Goal: Task Accomplishment & Management: Use online tool/utility

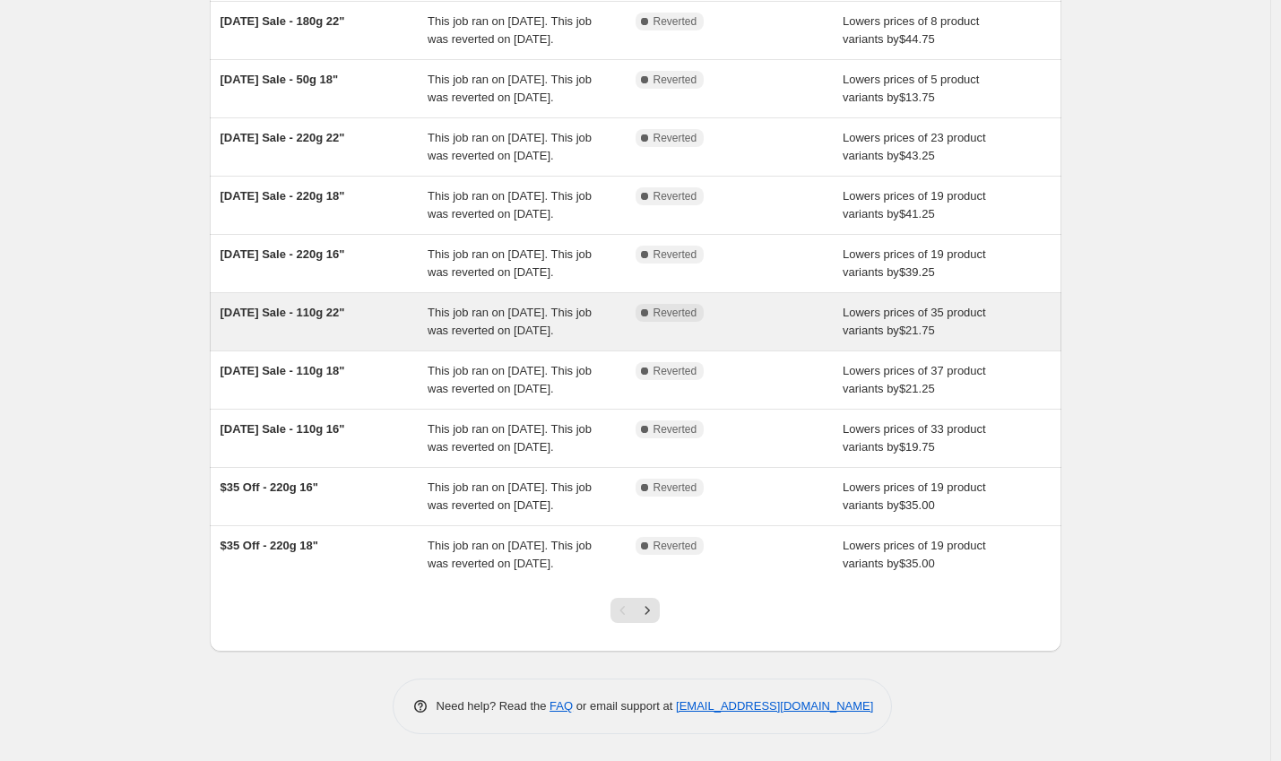
scroll to position [342, 0]
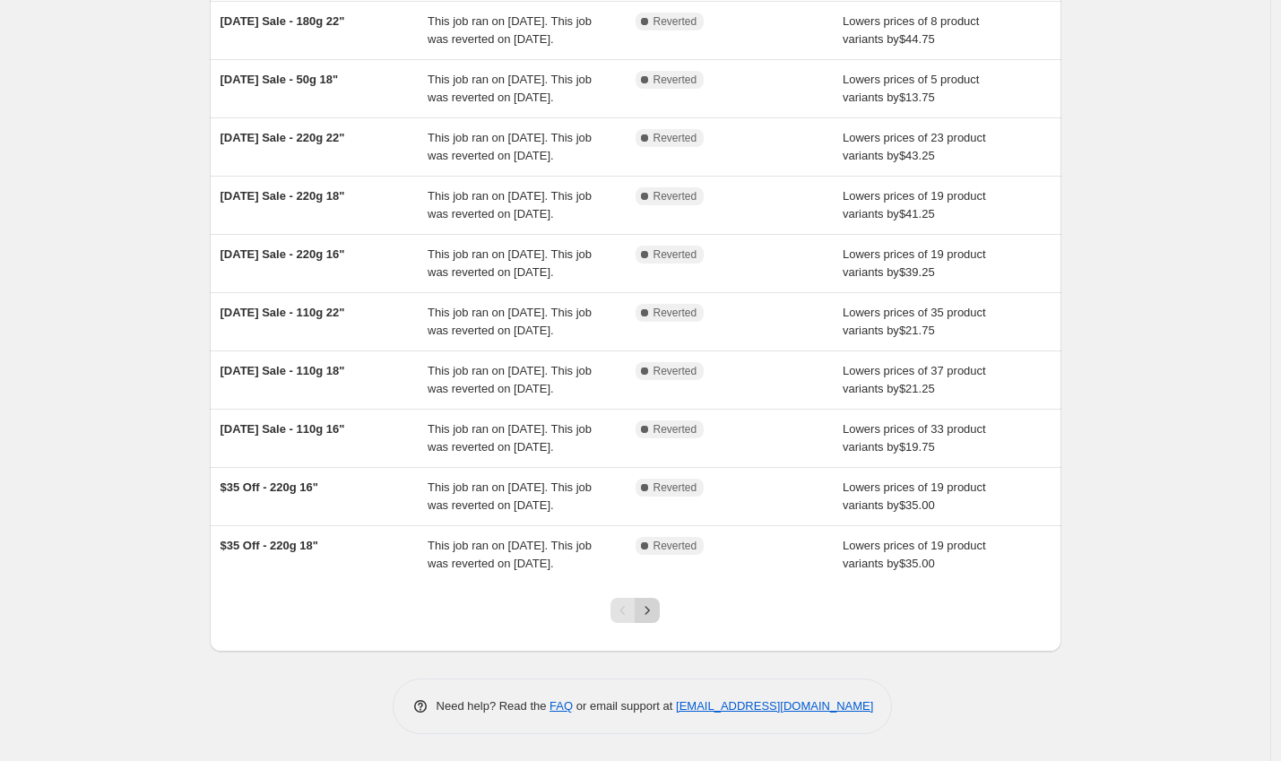
click at [654, 610] on icon "Next" at bounding box center [647, 611] width 18 height 18
click at [632, 604] on icon "Previous" at bounding box center [623, 611] width 18 height 18
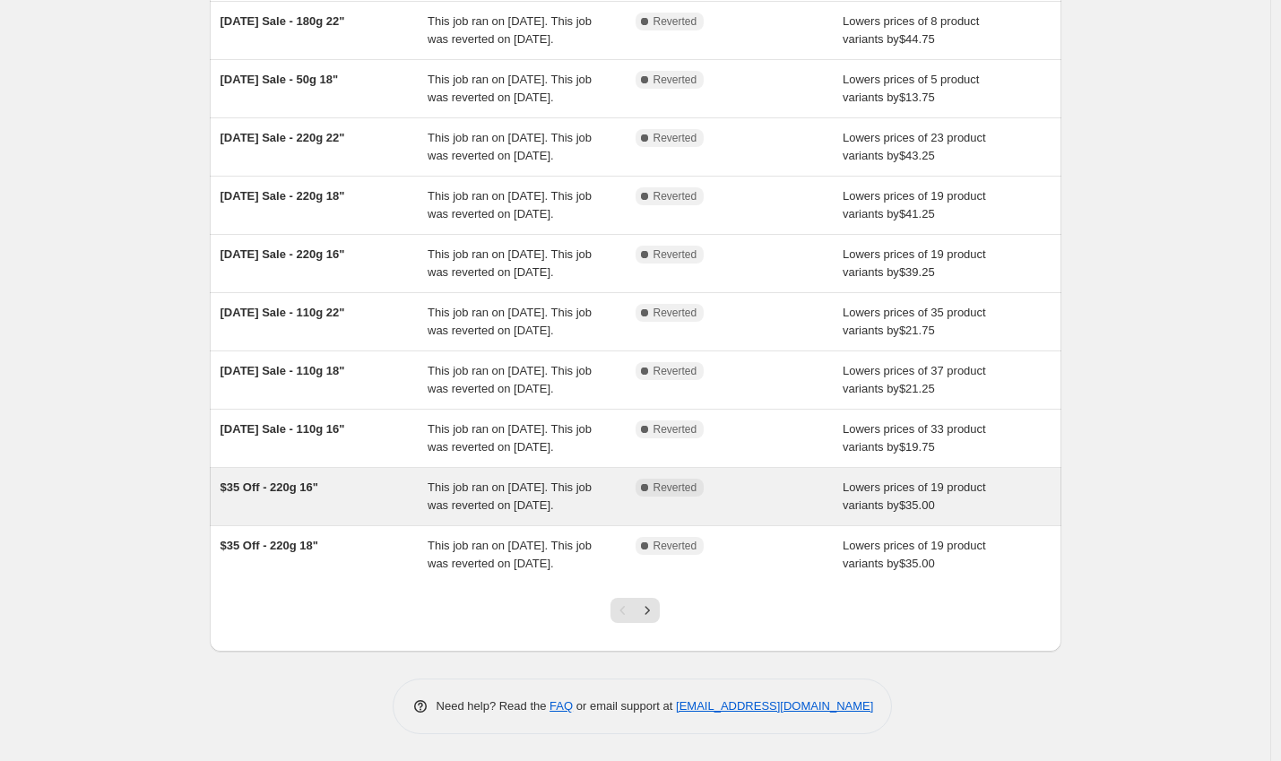
click at [965, 480] on span "Lowers prices of 19 product variants by $35.00" at bounding box center [914, 495] width 143 height 31
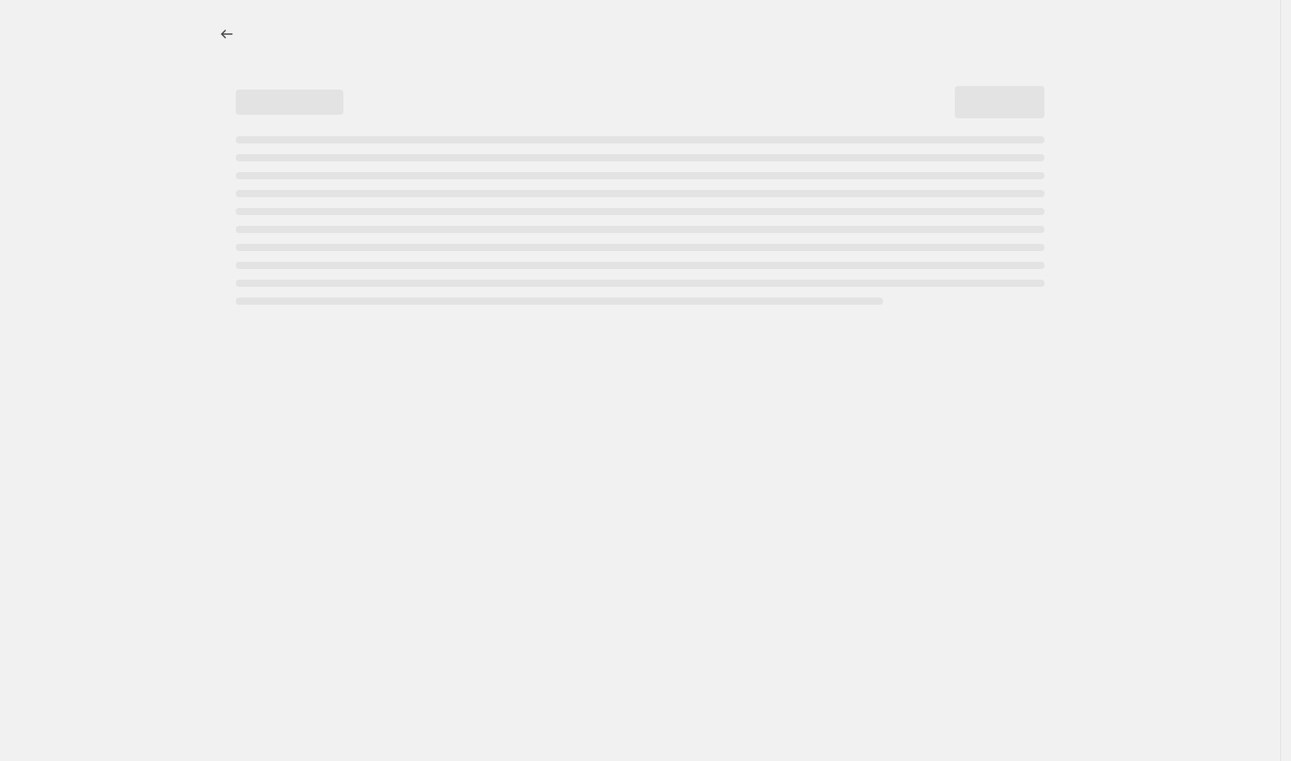
select select "by"
select select "to"
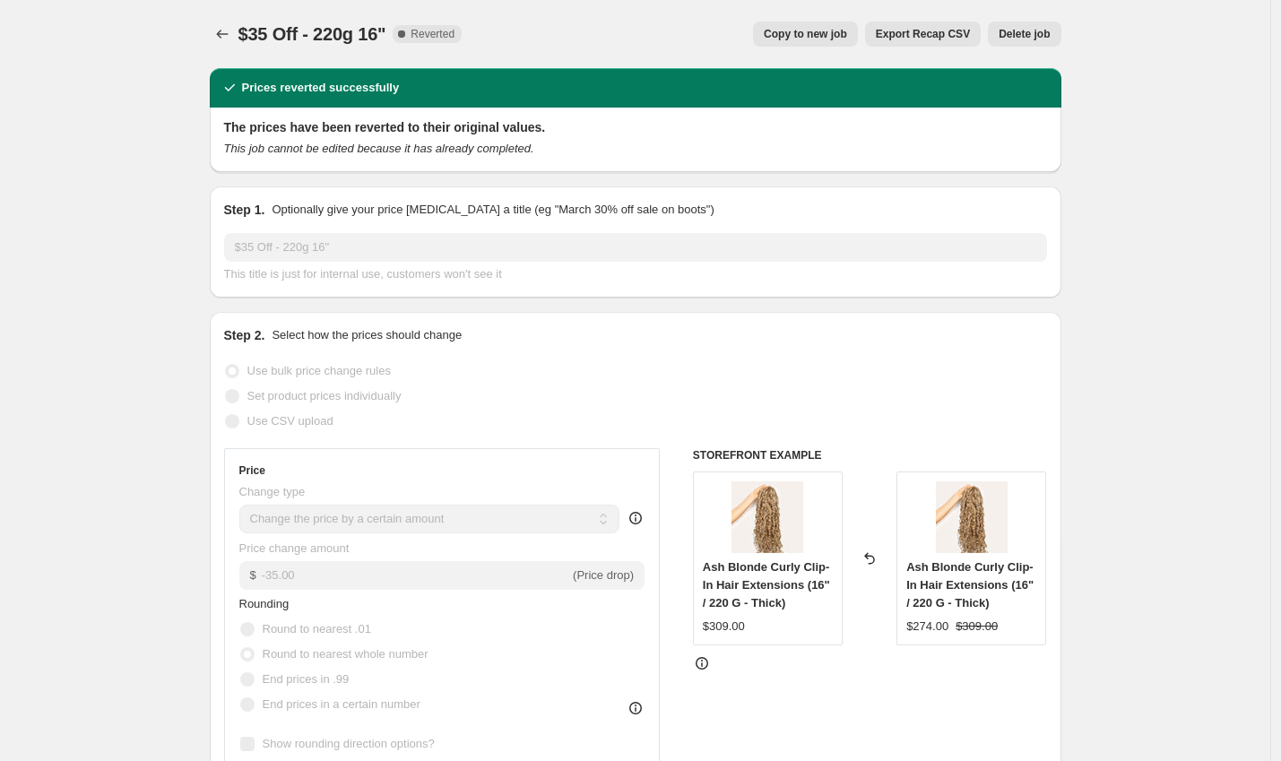
click at [804, 36] on span "Copy to new job" at bounding box center [805, 34] width 83 height 14
select select "by"
select select "to"
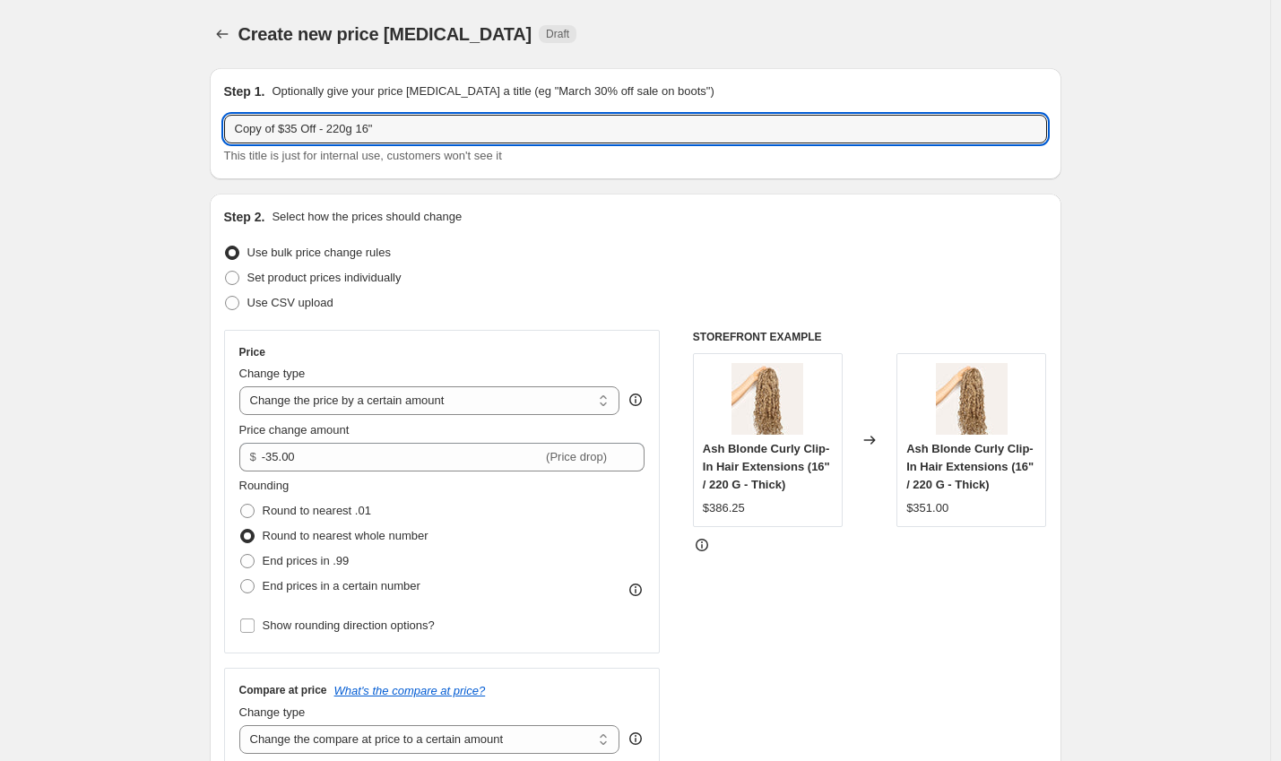
drag, startPoint x: 284, startPoint y: 129, endPoint x: 156, endPoint y: 118, distance: 128.6
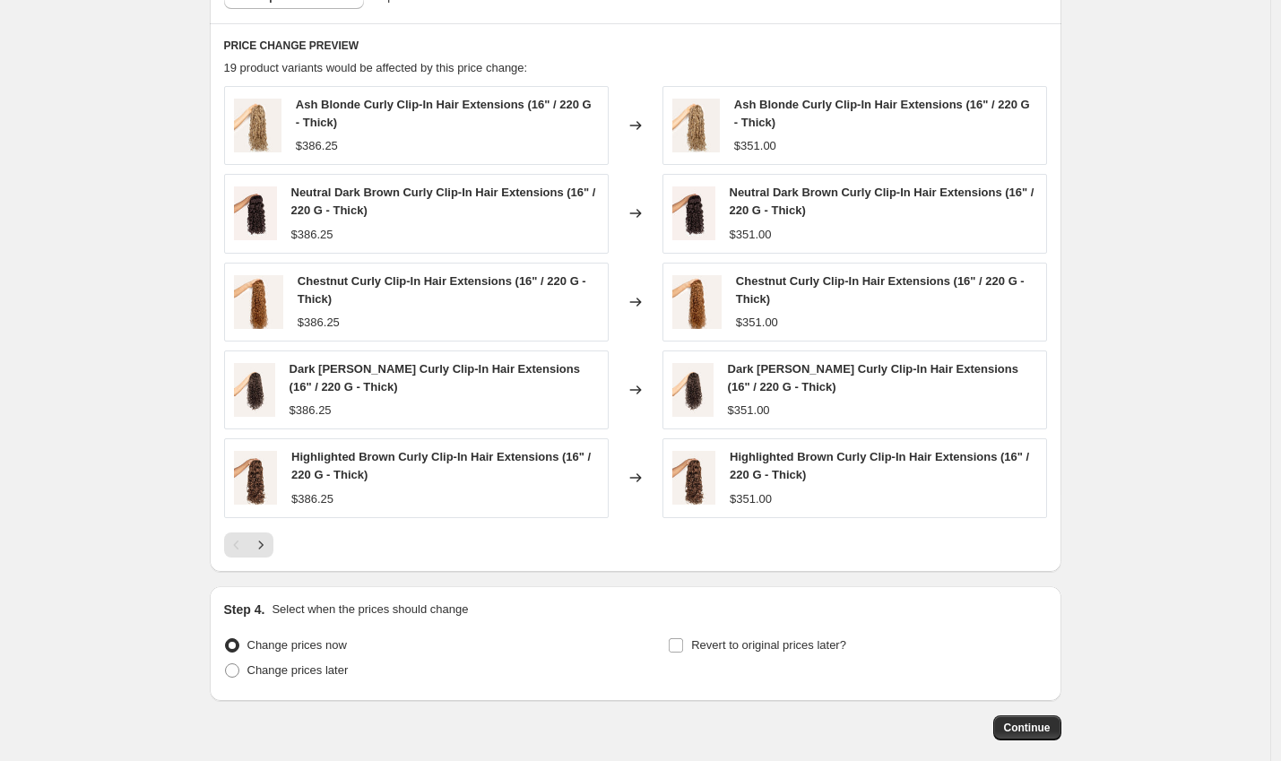
scroll to position [1194, 0]
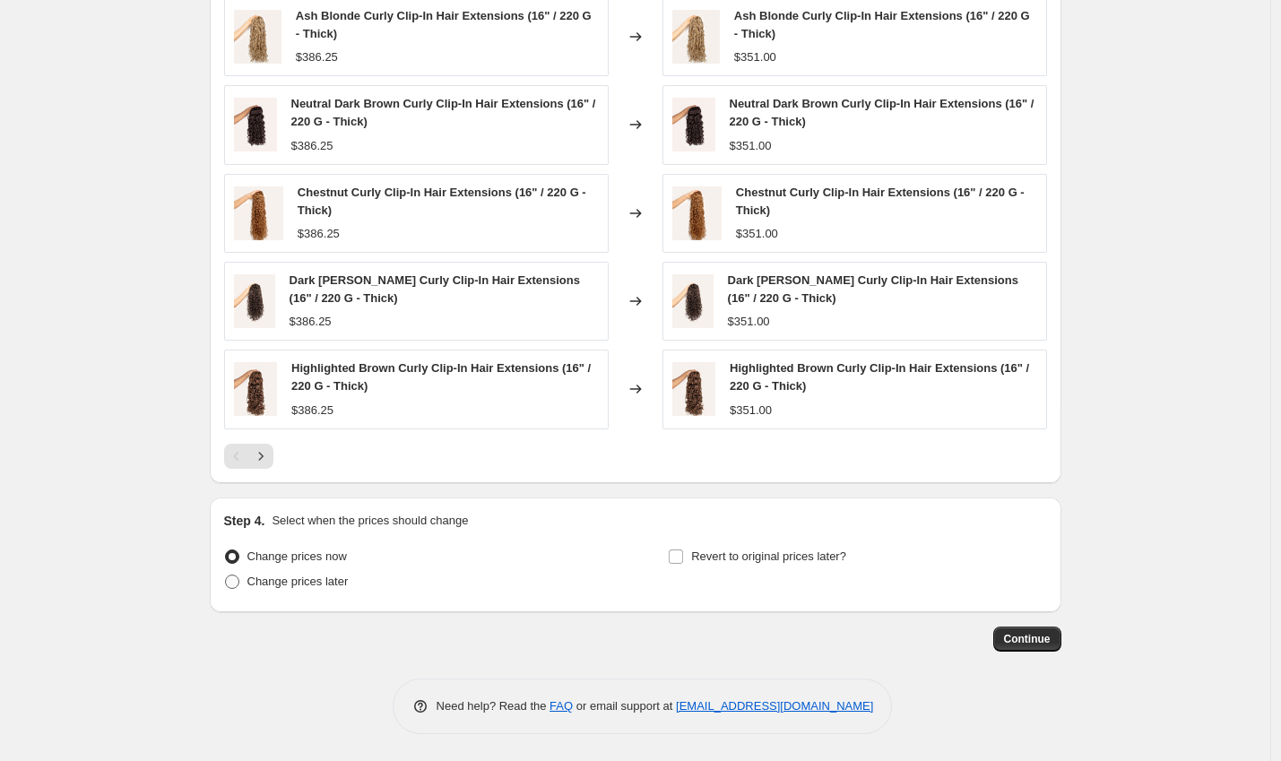
type input "Fall Flash Sale - $35 Off - 220g 16""
click at [285, 584] on span "Change prices later" at bounding box center [297, 581] width 101 height 13
click at [226, 576] on input "Change prices later" at bounding box center [225, 575] width 1 height 1
radio input "true"
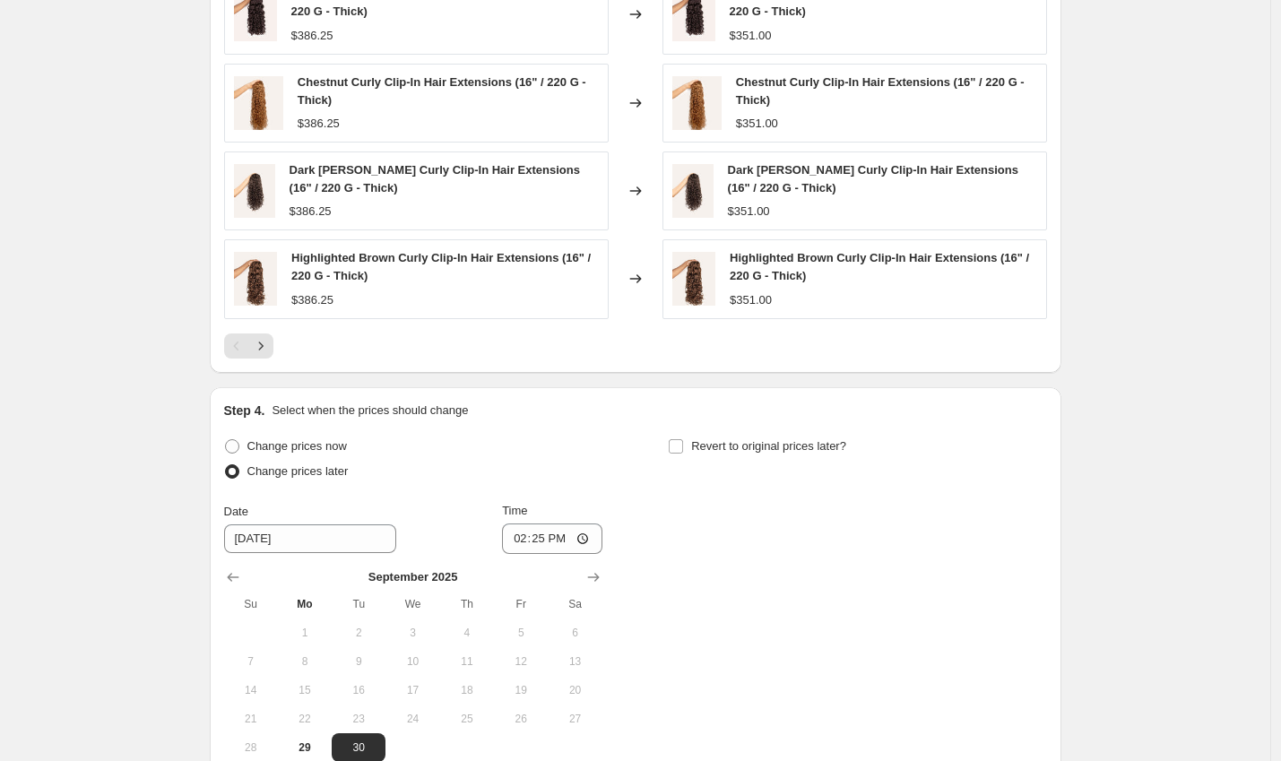
scroll to position [1308, 0]
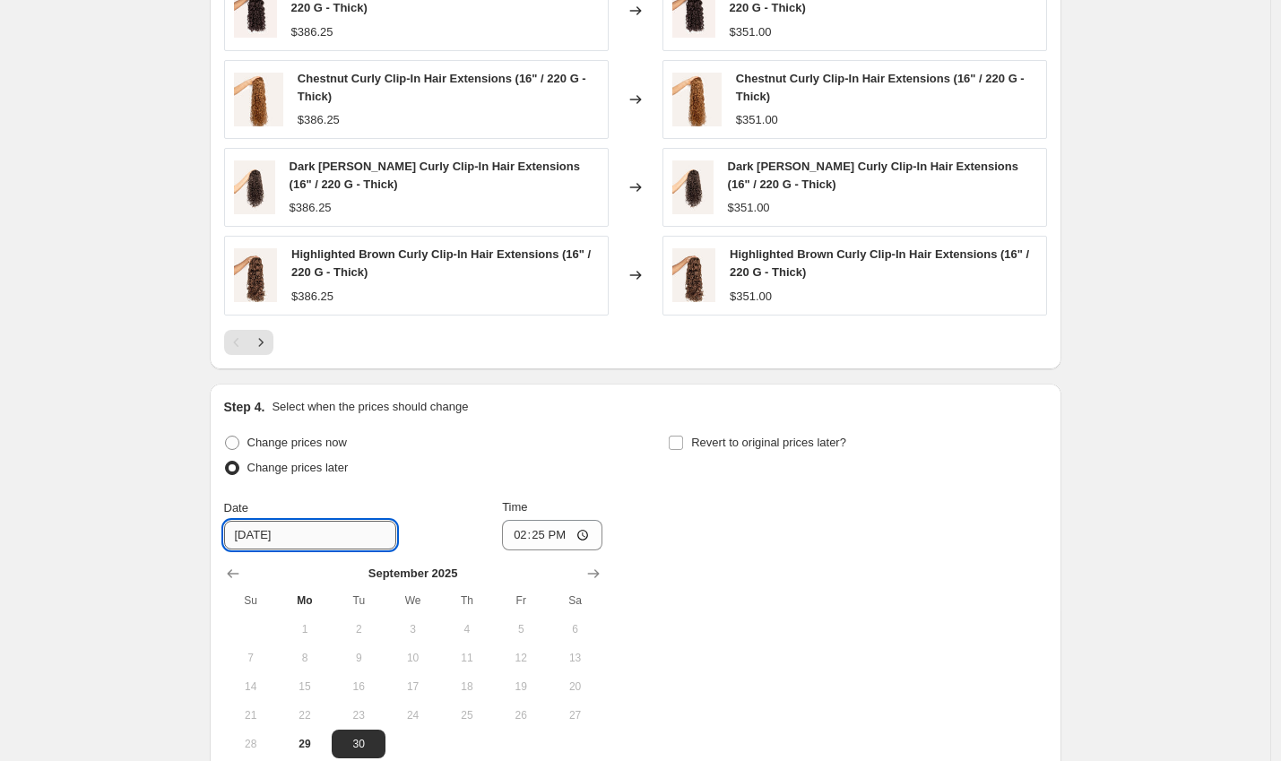
click at [311, 538] on input "[DATE]" at bounding box center [310, 535] width 172 height 29
click at [267, 535] on input "[DATE]" at bounding box center [310, 535] width 172 height 29
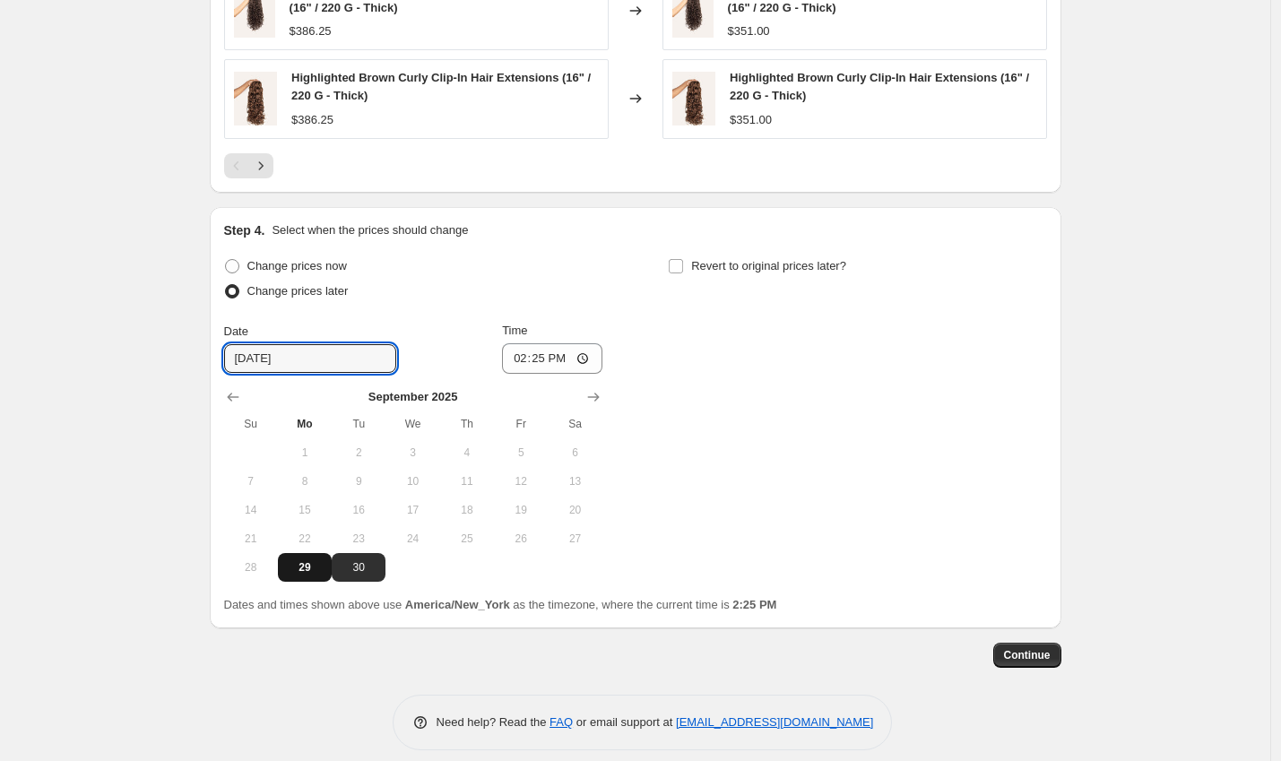
scroll to position [1501, 0]
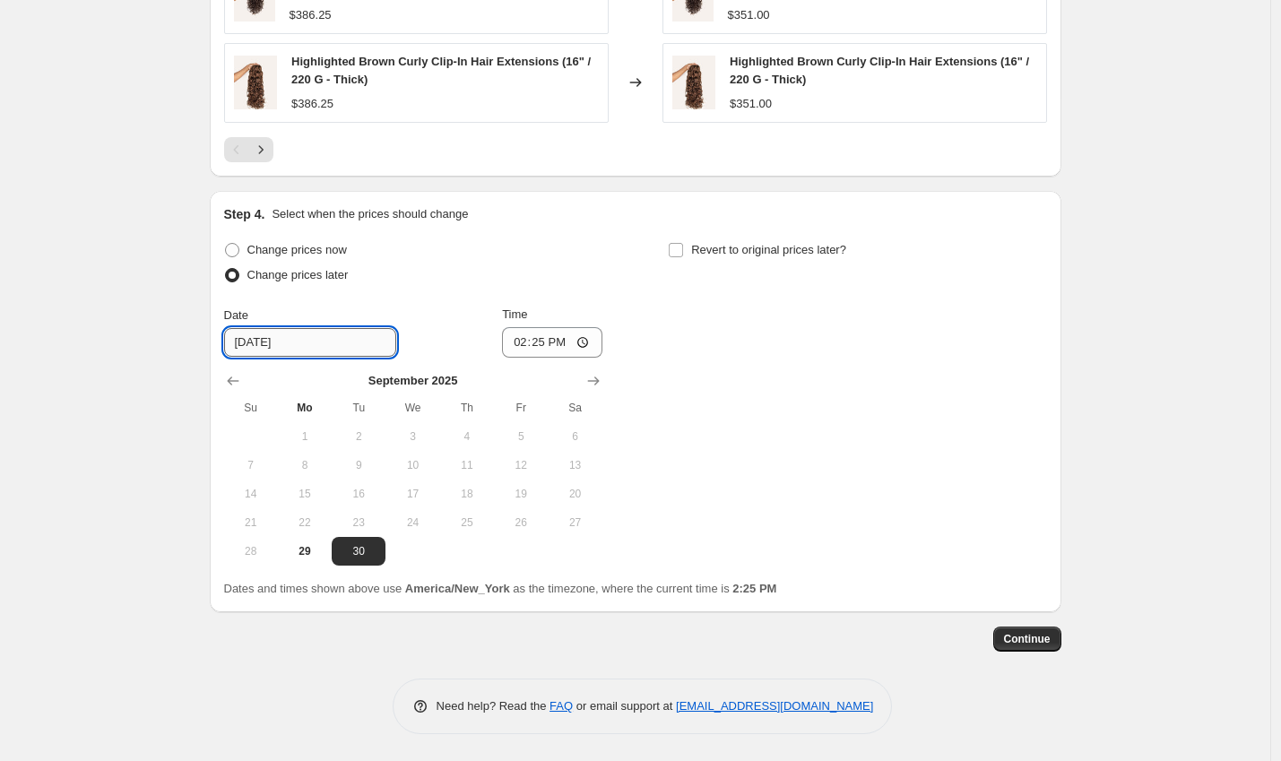
drag, startPoint x: 247, startPoint y: 336, endPoint x: 237, endPoint y: 336, distance: 9.9
click at [237, 336] on input "[DATE]" at bounding box center [310, 342] width 172 height 29
type input "[DATE]"
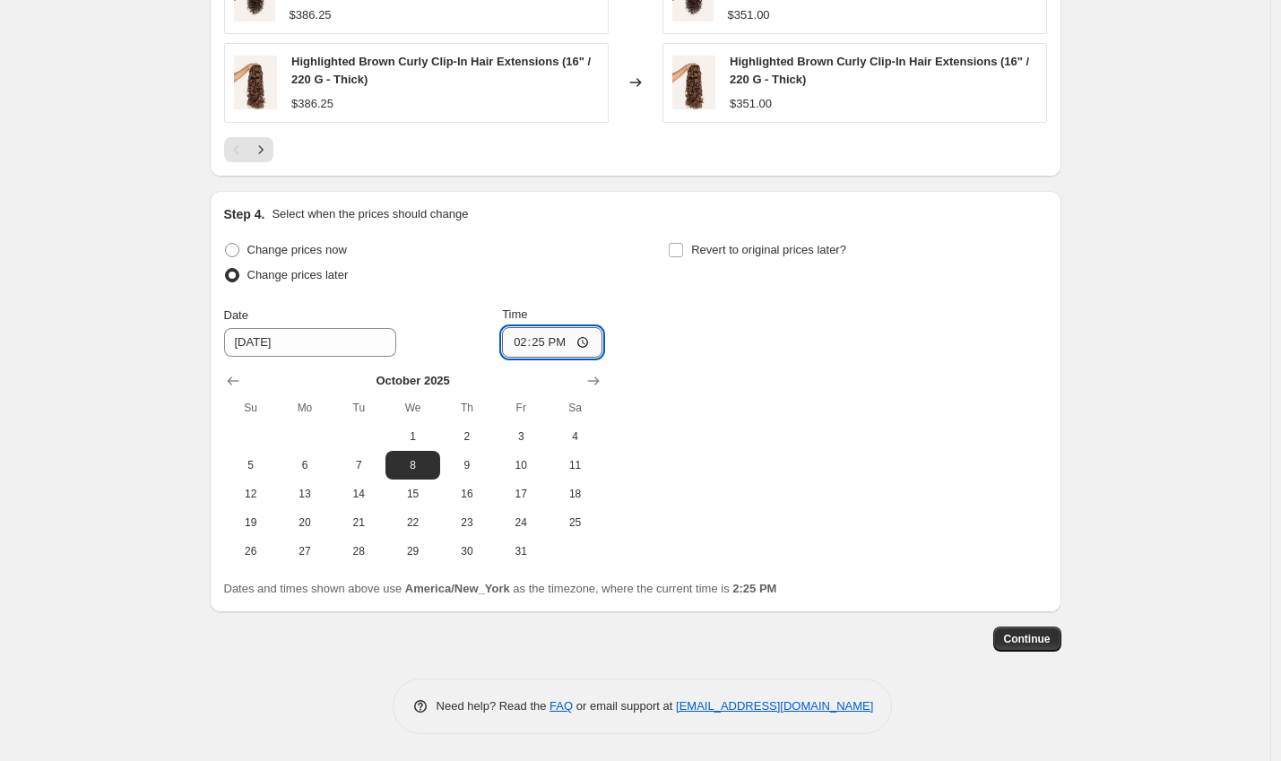
click at [529, 343] on input "14:25" at bounding box center [552, 342] width 100 height 30
type input "12:00"
click at [683, 253] on input "Revert to original prices later?" at bounding box center [676, 250] width 14 height 14
checkbox input "true"
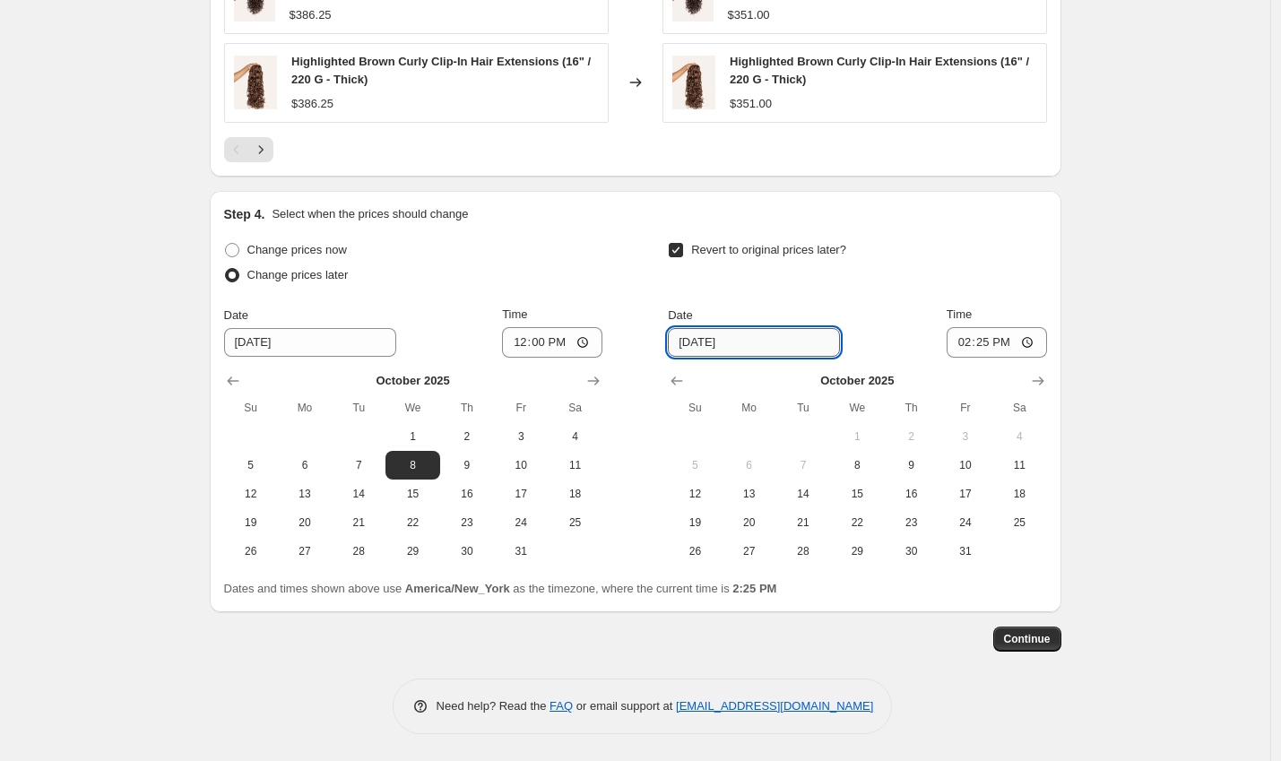
click at [706, 342] on input "[DATE]" at bounding box center [754, 342] width 172 height 29
type input "[DATE]"
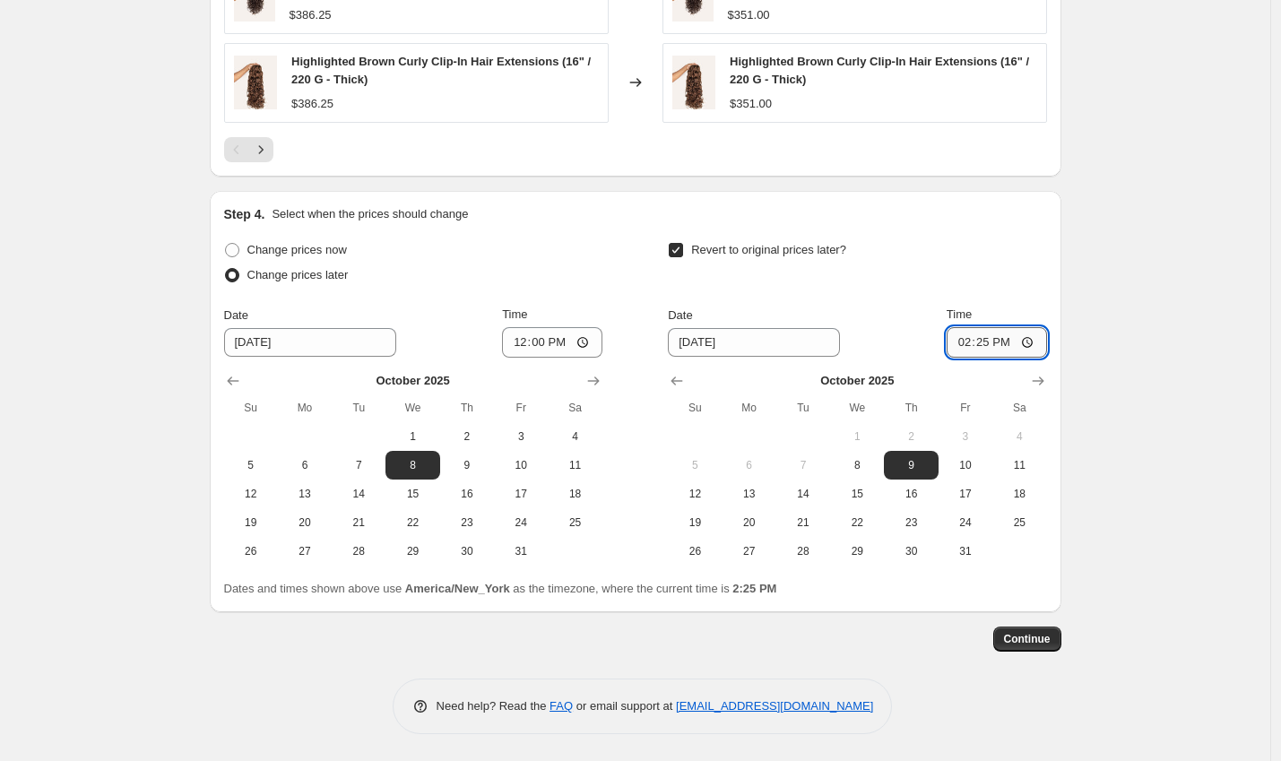
click at [969, 337] on input "14:25" at bounding box center [997, 342] width 100 height 30
type input "00:01"
click at [1044, 646] on button "Continue" at bounding box center [1027, 639] width 68 height 25
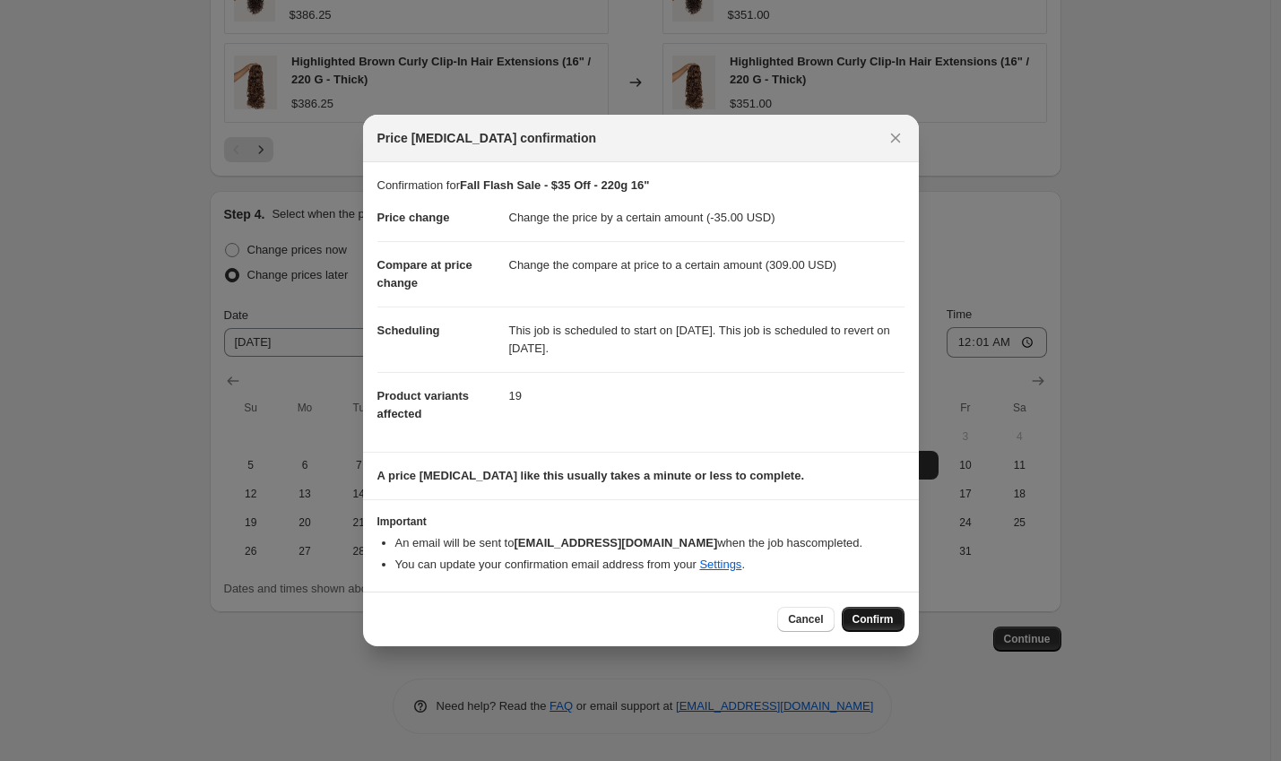
click at [873, 622] on span "Confirm" at bounding box center [873, 619] width 41 height 14
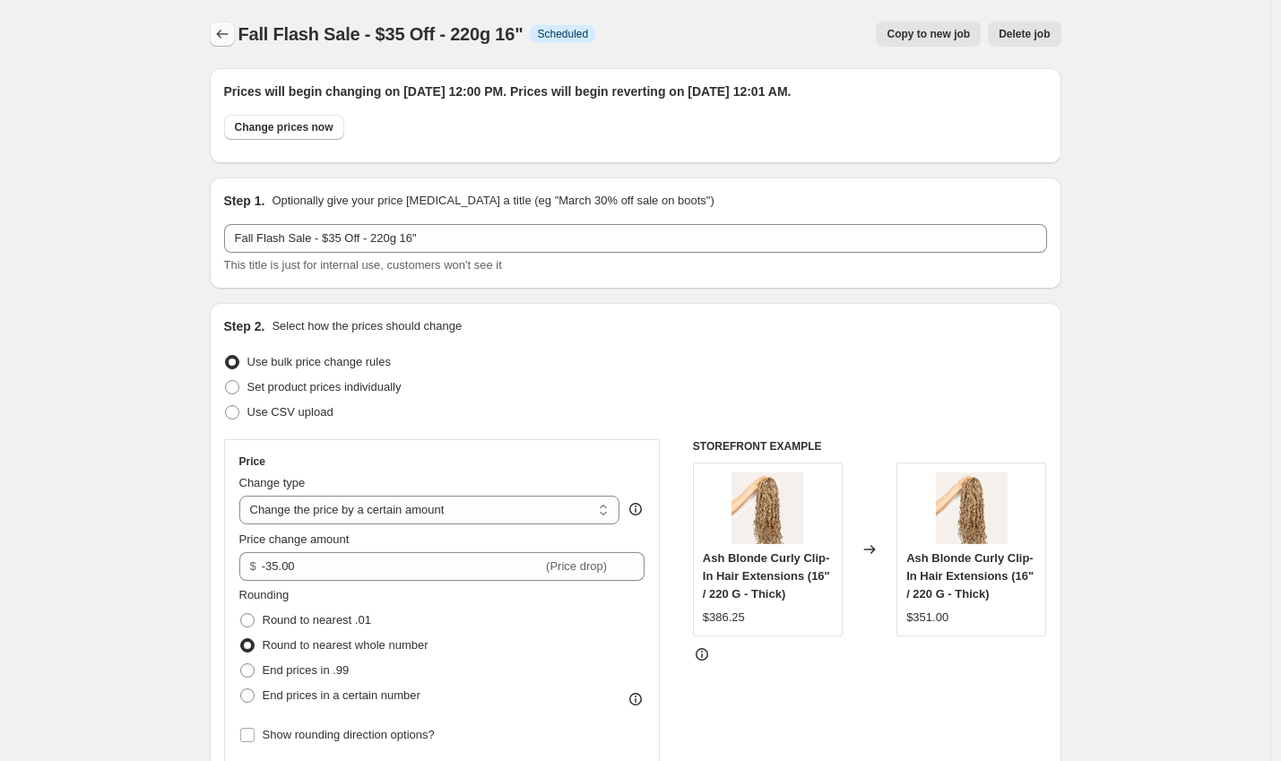
click at [221, 36] on icon "Price change jobs" at bounding box center [222, 34] width 18 height 18
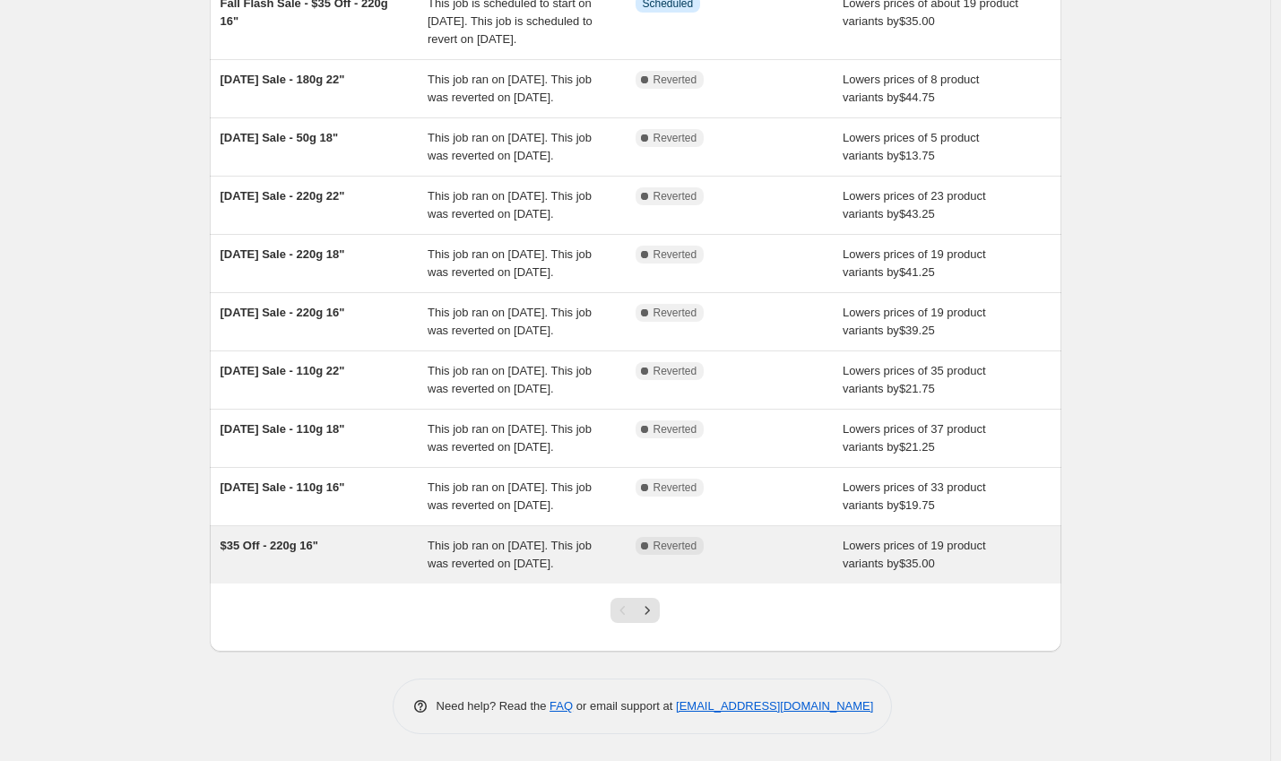
scroll to position [359, 0]
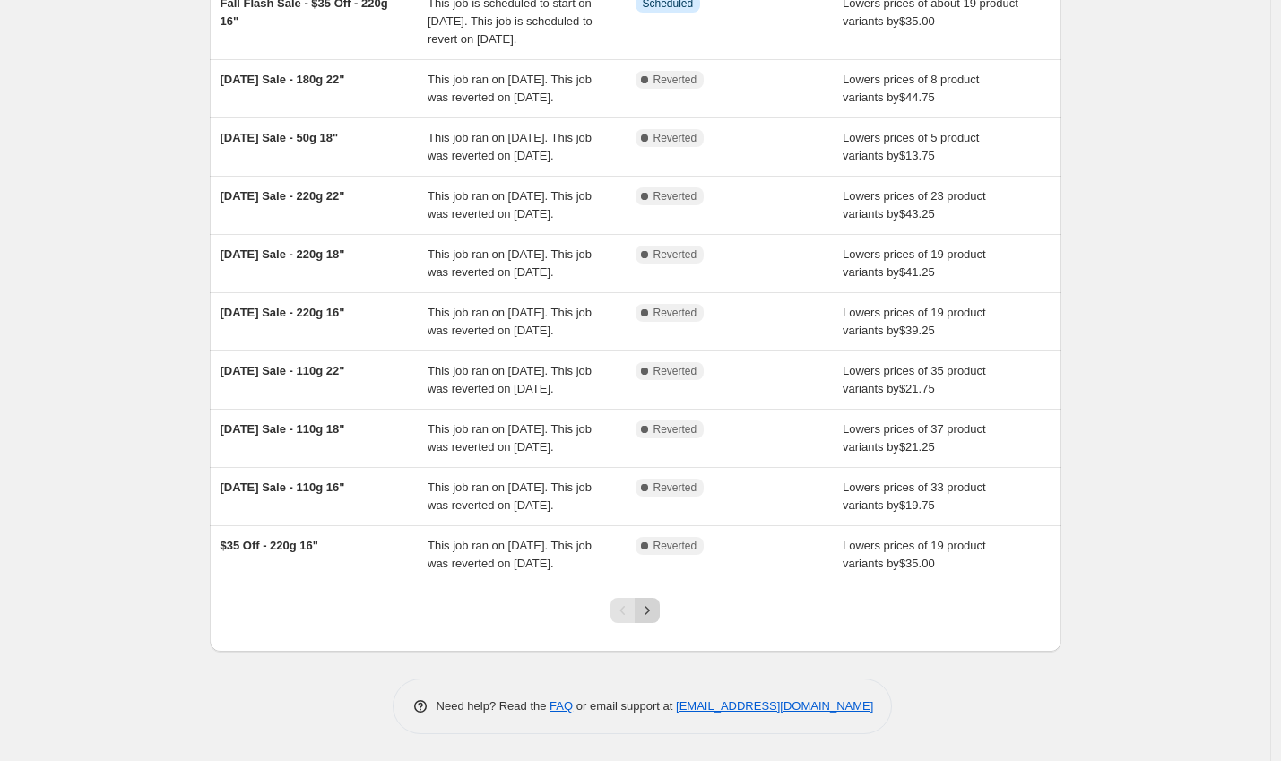
click at [650, 612] on icon "Next" at bounding box center [647, 611] width 18 height 18
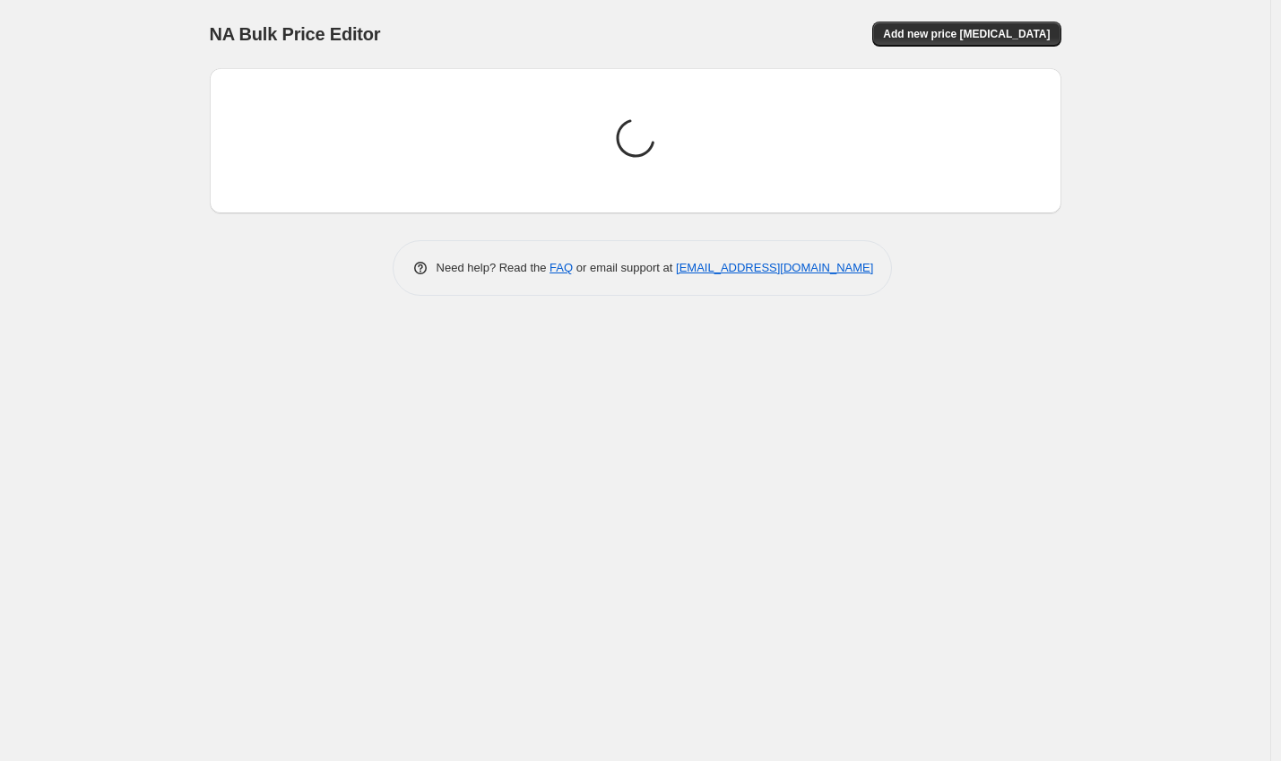
scroll to position [0, 0]
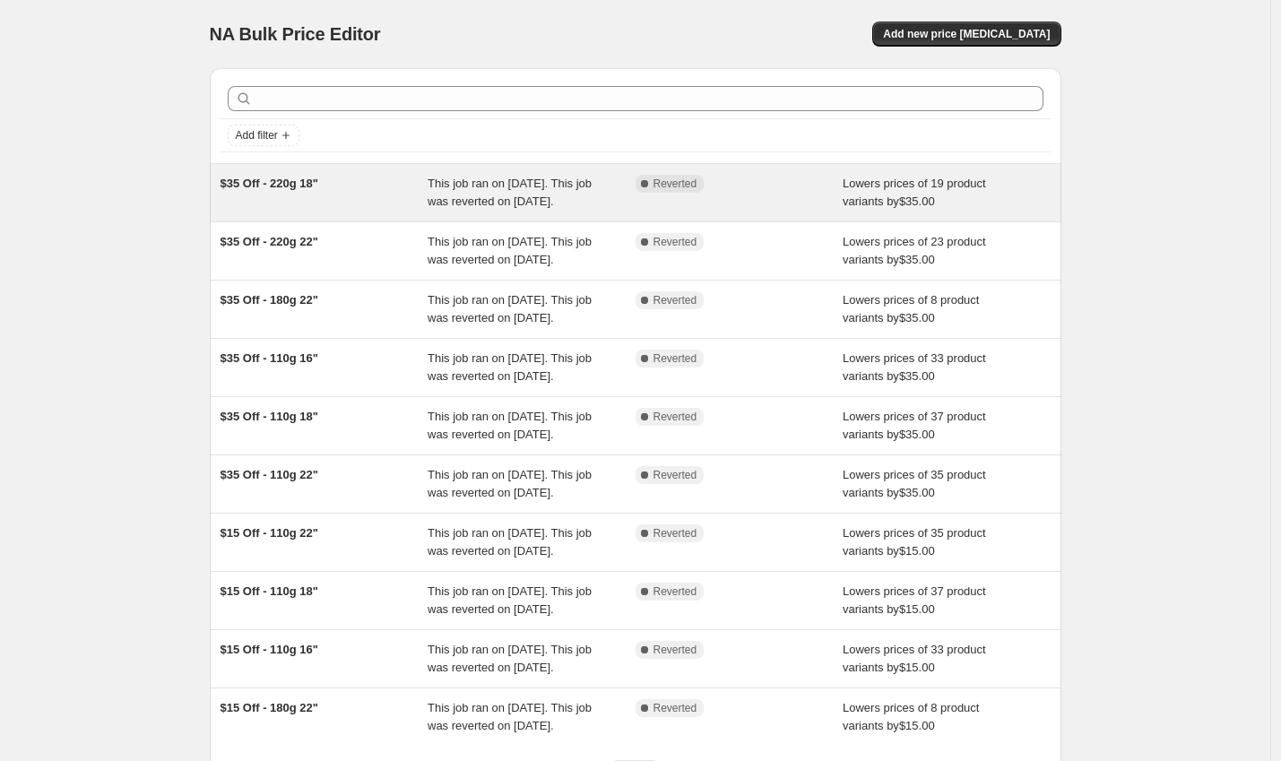
click at [373, 193] on div "$35 Off - 220g 18"" at bounding box center [325, 193] width 208 height 36
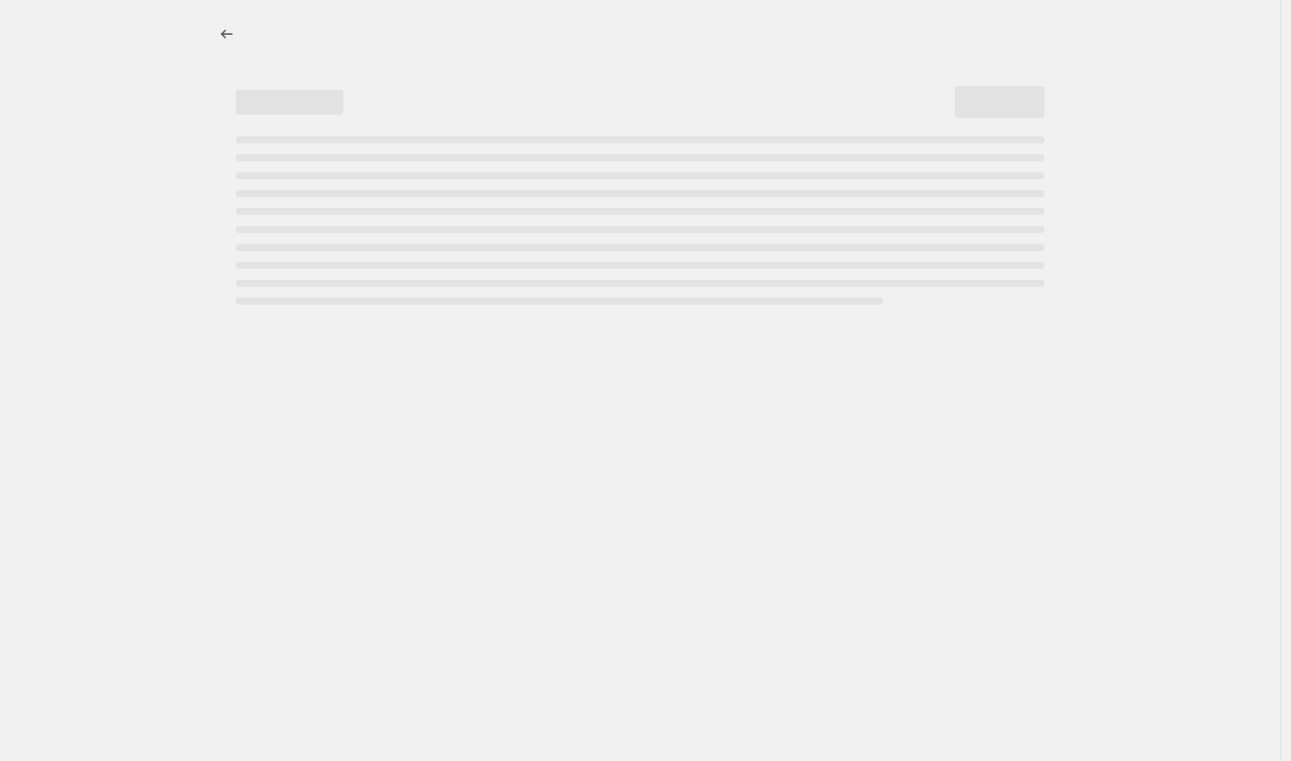
select select "by"
select select "to"
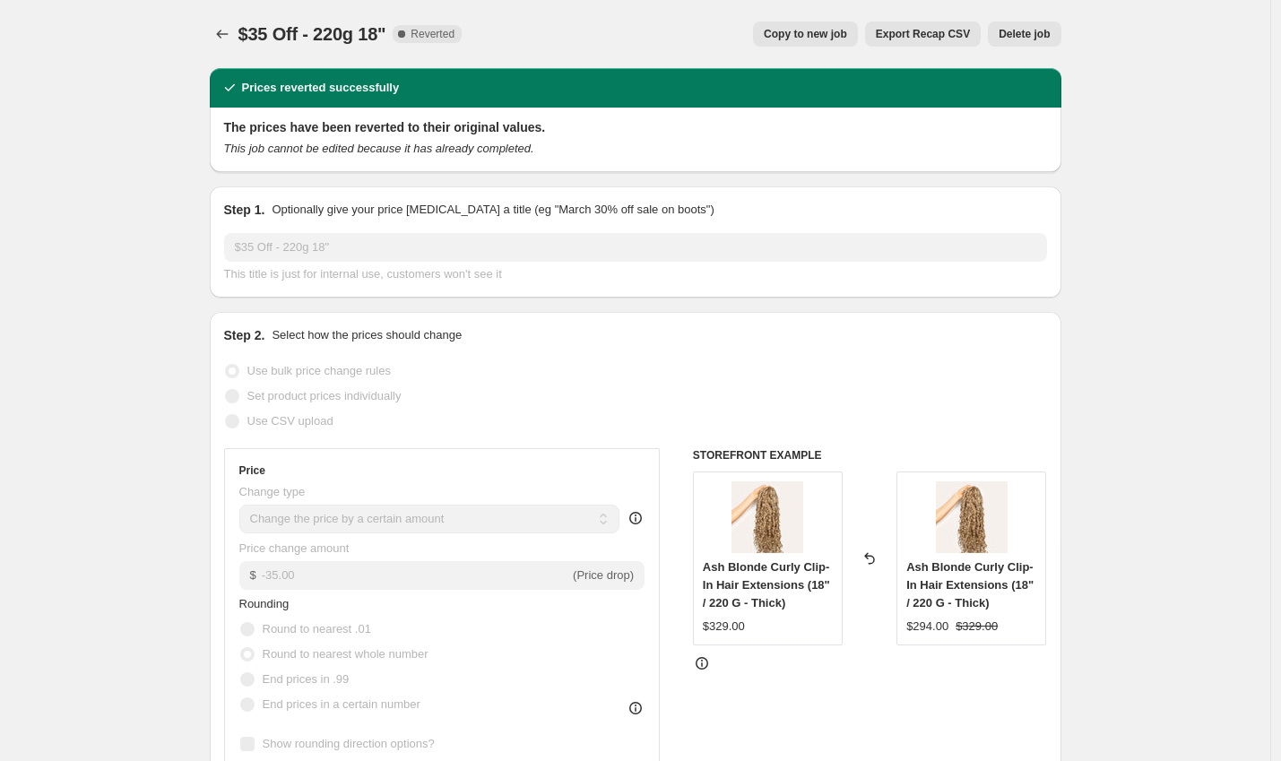
click at [837, 37] on span "Copy to new job" at bounding box center [805, 34] width 83 height 14
select select "by"
select select "to"
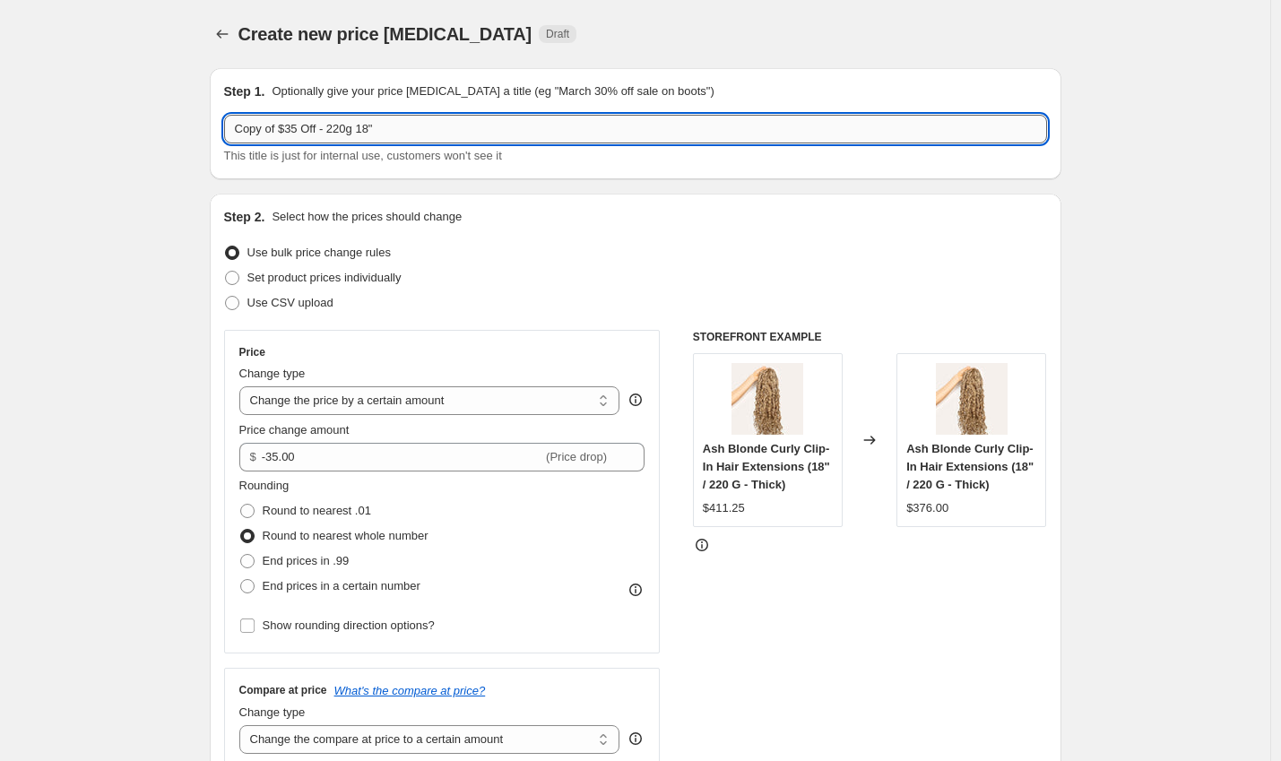
click at [286, 128] on input "Copy of $35 Off - 220g 18"" at bounding box center [635, 129] width 823 height 29
drag, startPoint x: 283, startPoint y: 130, endPoint x: 190, endPoint y: 126, distance: 93.3
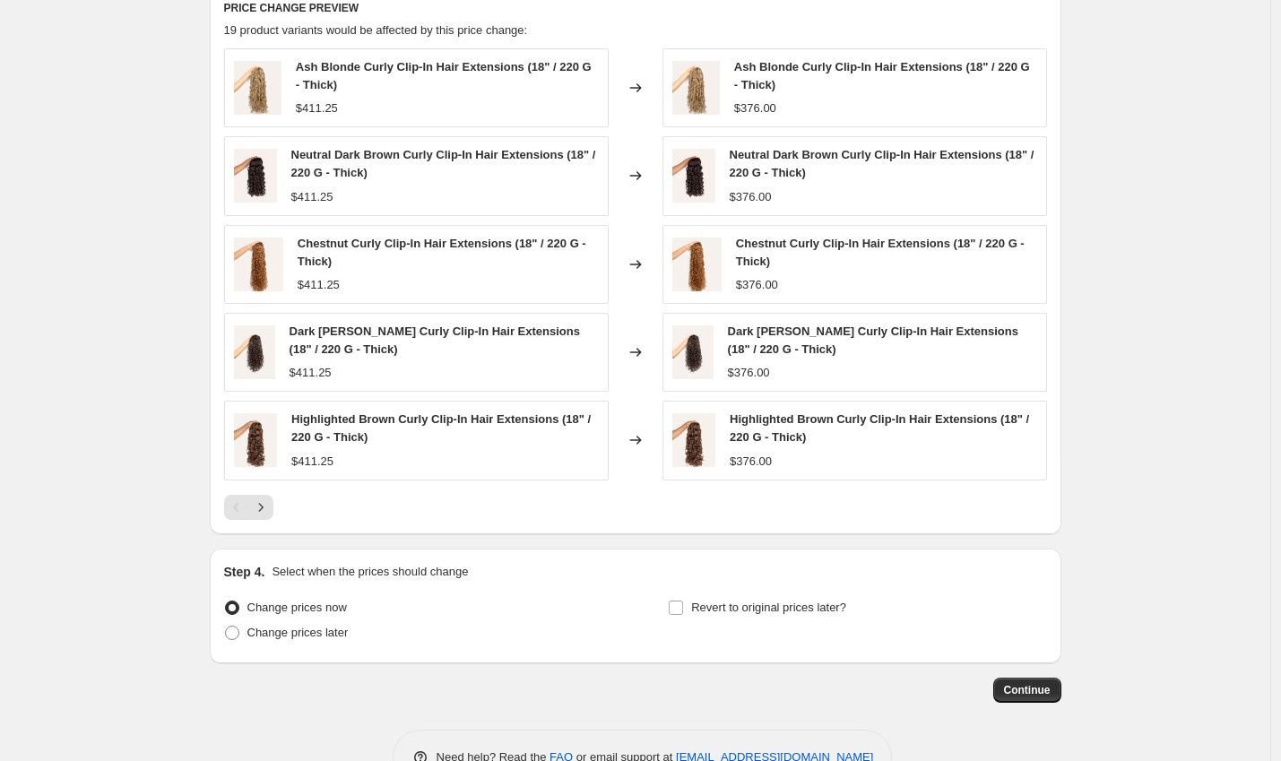
scroll to position [1194, 0]
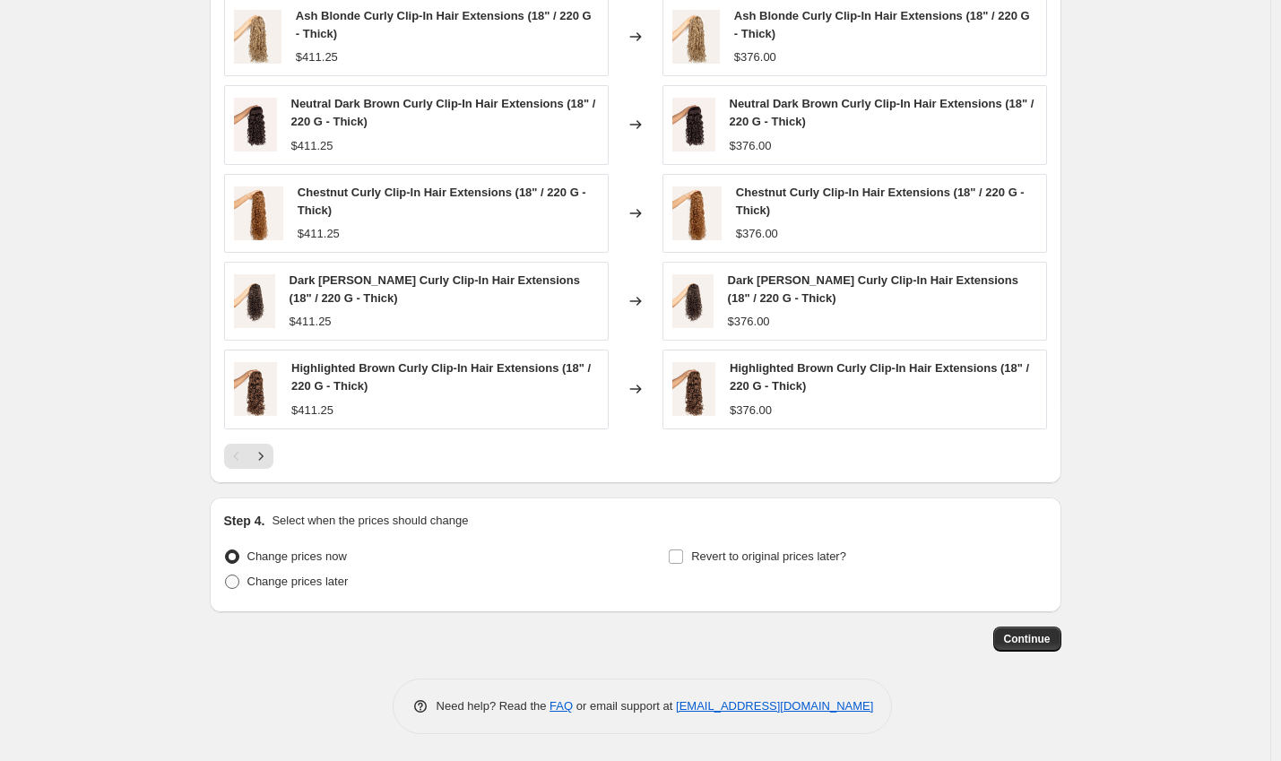
type input "Fall Flash Sale - $35 Off - 220g 18""
click at [285, 576] on span "Change prices later" at bounding box center [297, 581] width 101 height 13
click at [226, 576] on input "Change prices later" at bounding box center [225, 575] width 1 height 1
radio input "true"
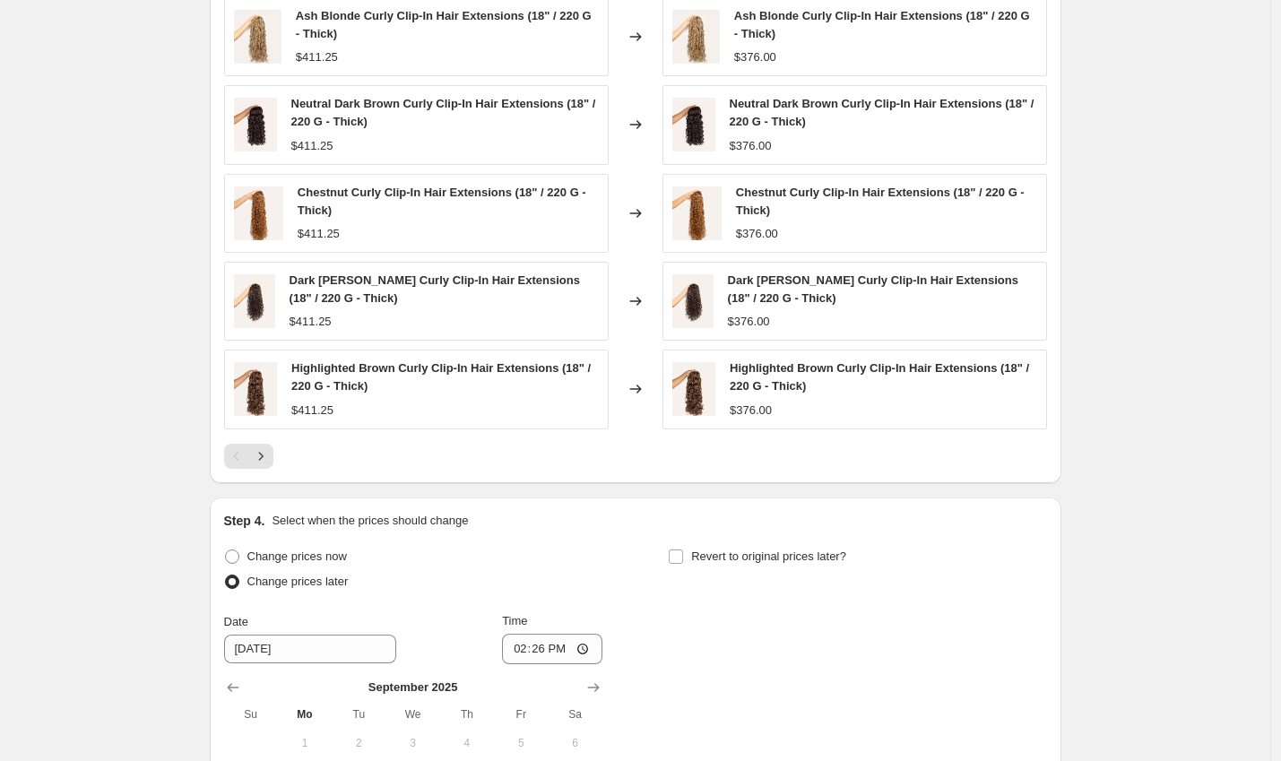
scroll to position [1501, 0]
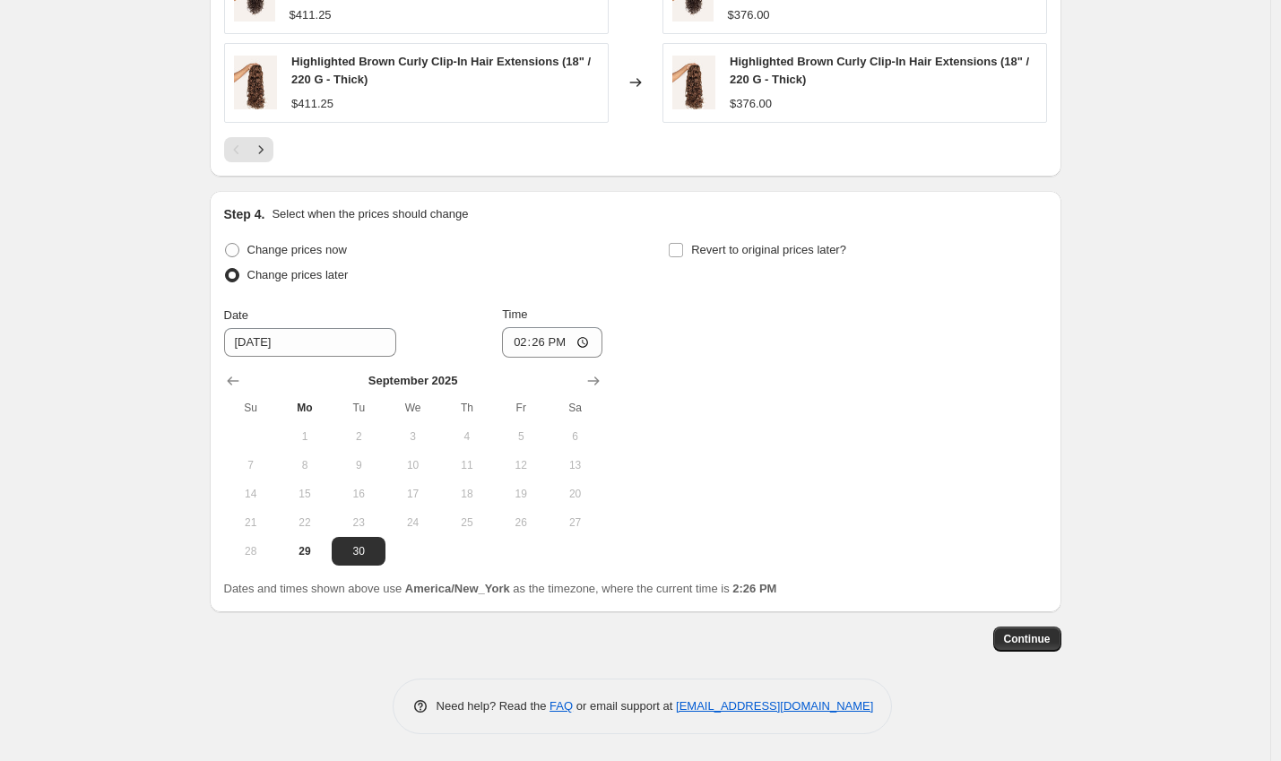
click at [285, 320] on div "Date" at bounding box center [310, 316] width 172 height 18
click at [262, 344] on input "[DATE]" at bounding box center [310, 342] width 172 height 29
click at [243, 341] on input "[DATE]" at bounding box center [310, 342] width 172 height 29
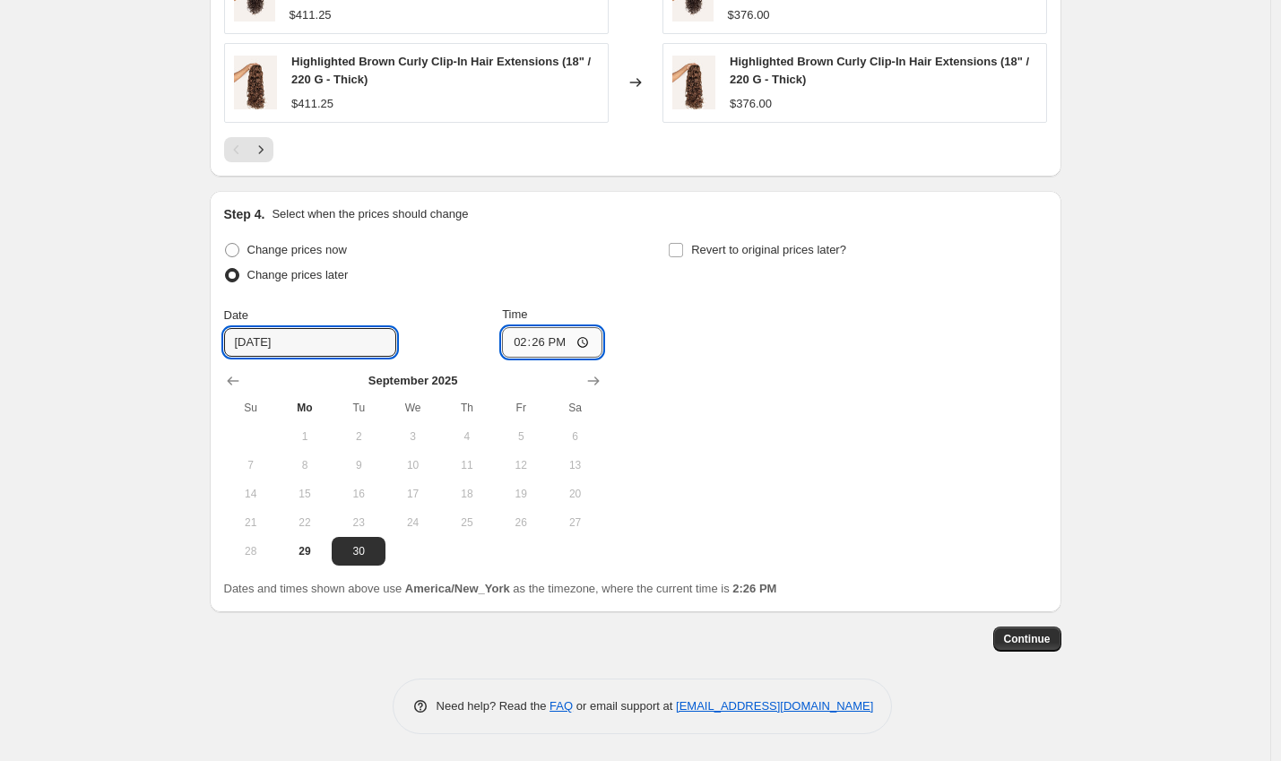
type input "[DATE]"
click at [516, 343] on input "14:26" at bounding box center [552, 342] width 100 height 30
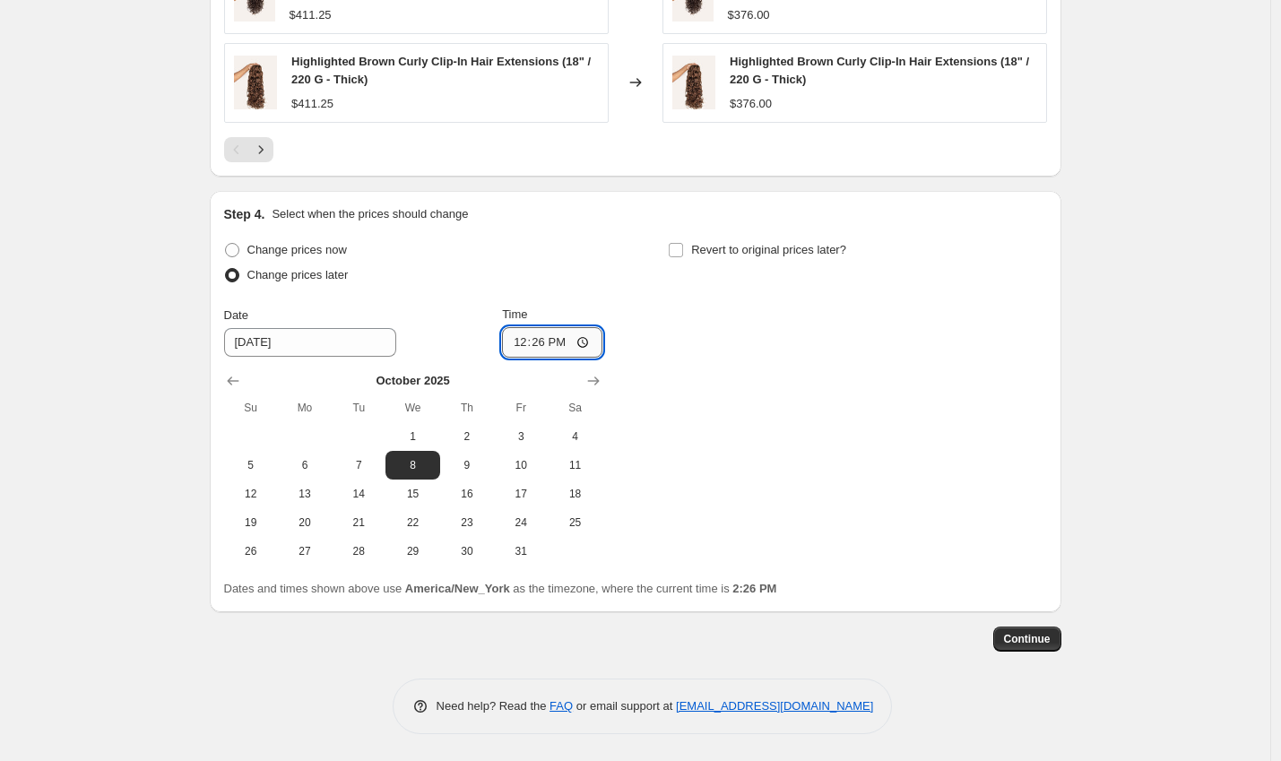
type input "12:00"
click at [674, 250] on input "Revert to original prices later?" at bounding box center [676, 250] width 14 height 14
checkbox input "true"
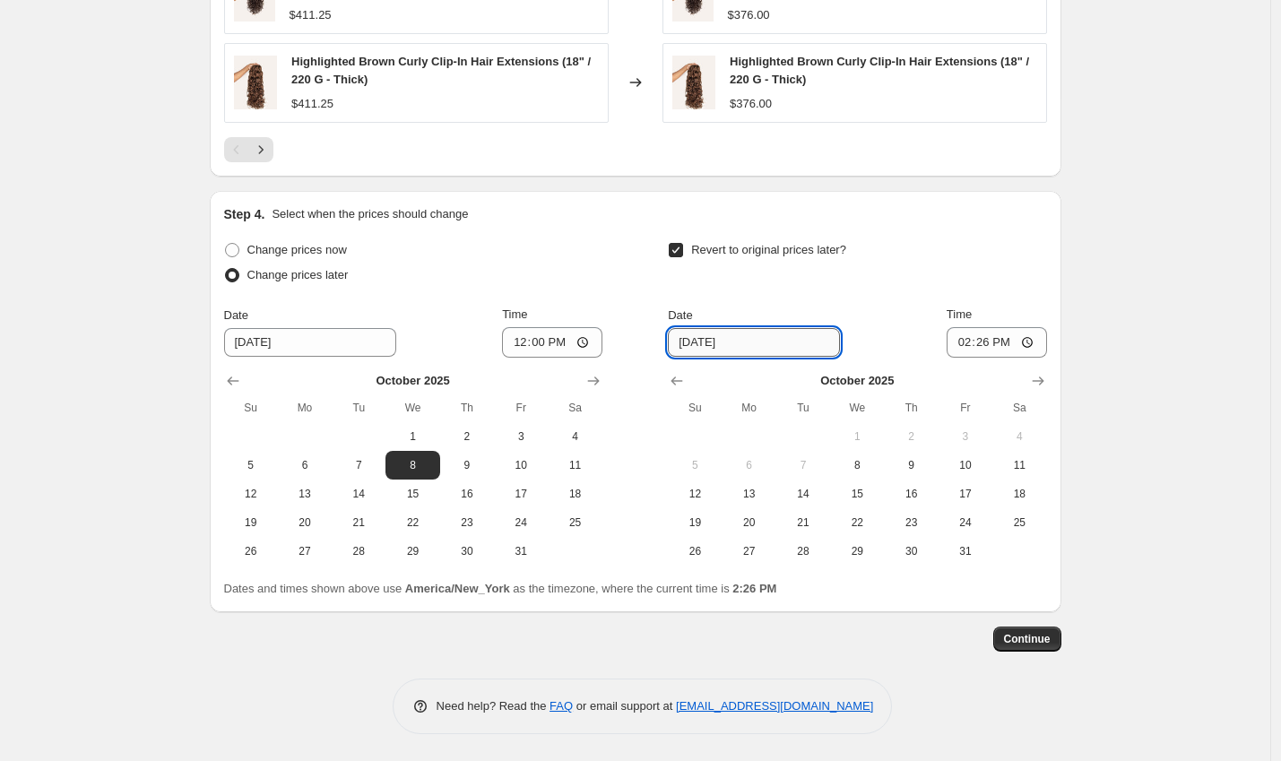
click at [708, 341] on input "[DATE]" at bounding box center [754, 342] width 172 height 29
type input "[DATE]"
click at [968, 342] on input "14:26" at bounding box center [997, 342] width 100 height 30
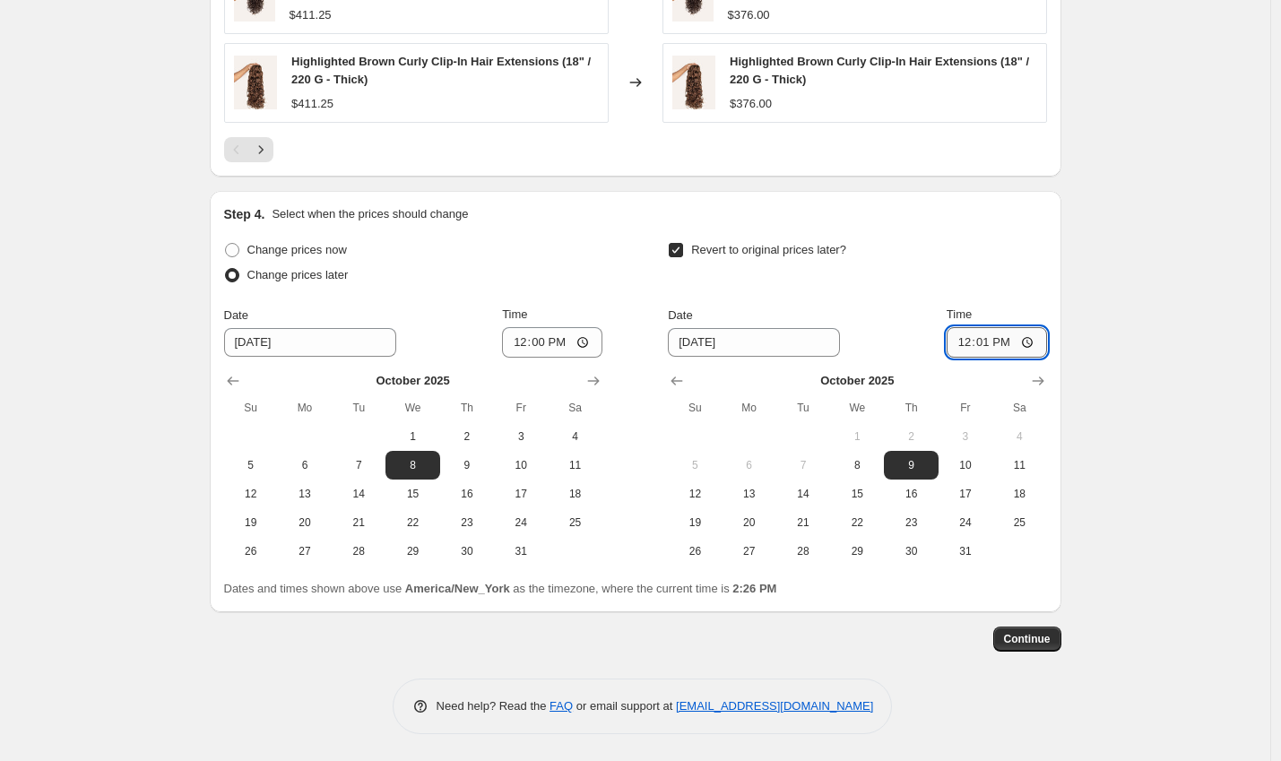
type input "00:01"
click at [1039, 634] on span "Continue" at bounding box center [1027, 639] width 47 height 14
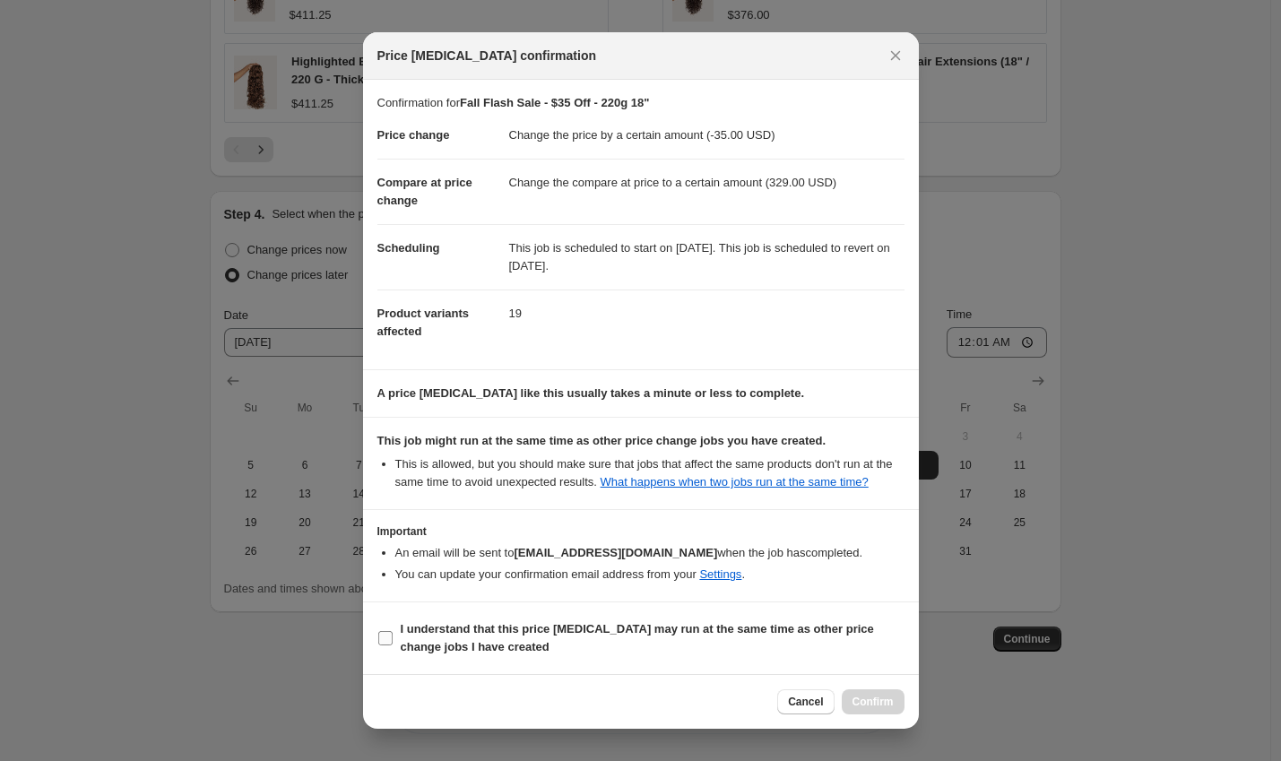
click at [470, 654] on b "I understand that this price [MEDICAL_DATA] may run at the same time as other p…" at bounding box center [637, 637] width 473 height 31
click at [393, 645] on input "I understand that this price [MEDICAL_DATA] may run at the same time as other p…" at bounding box center [385, 638] width 14 height 14
checkbox input "true"
click at [853, 705] on span "Confirm" at bounding box center [873, 702] width 41 height 14
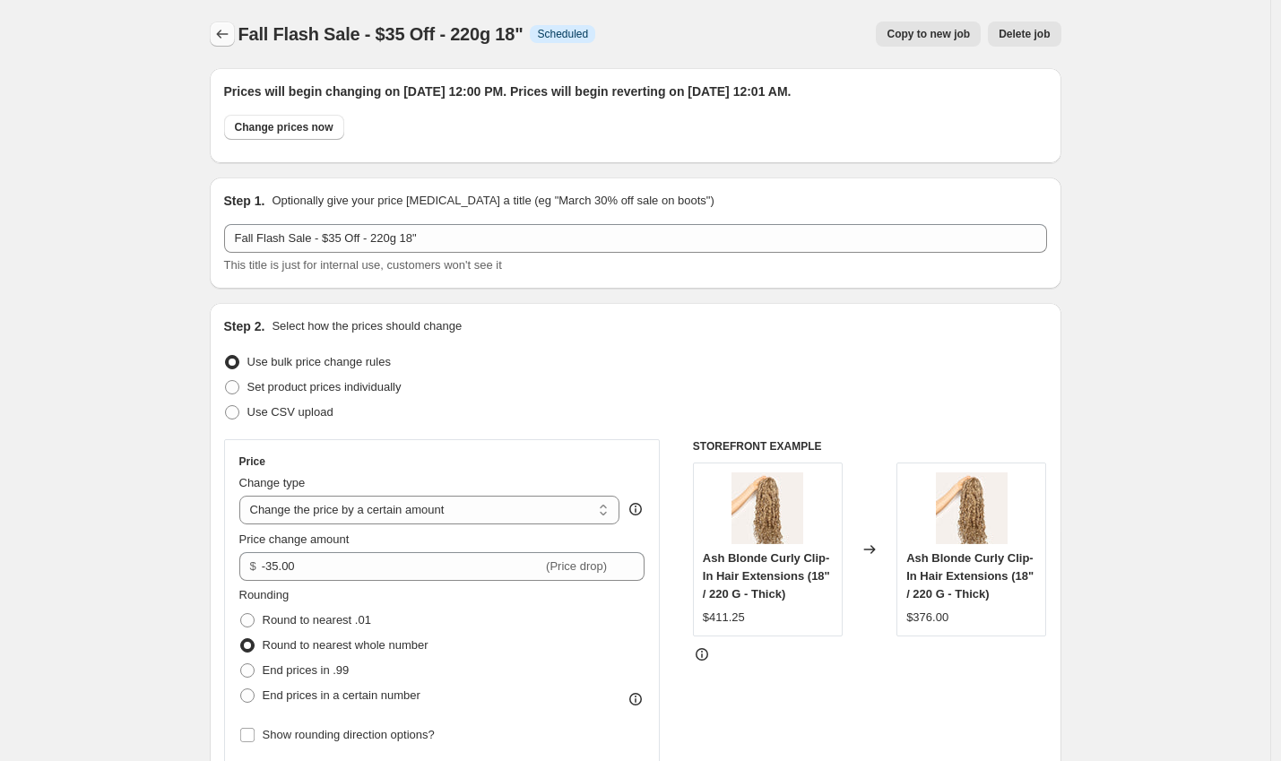
click at [229, 37] on icon "Price change jobs" at bounding box center [222, 34] width 18 height 18
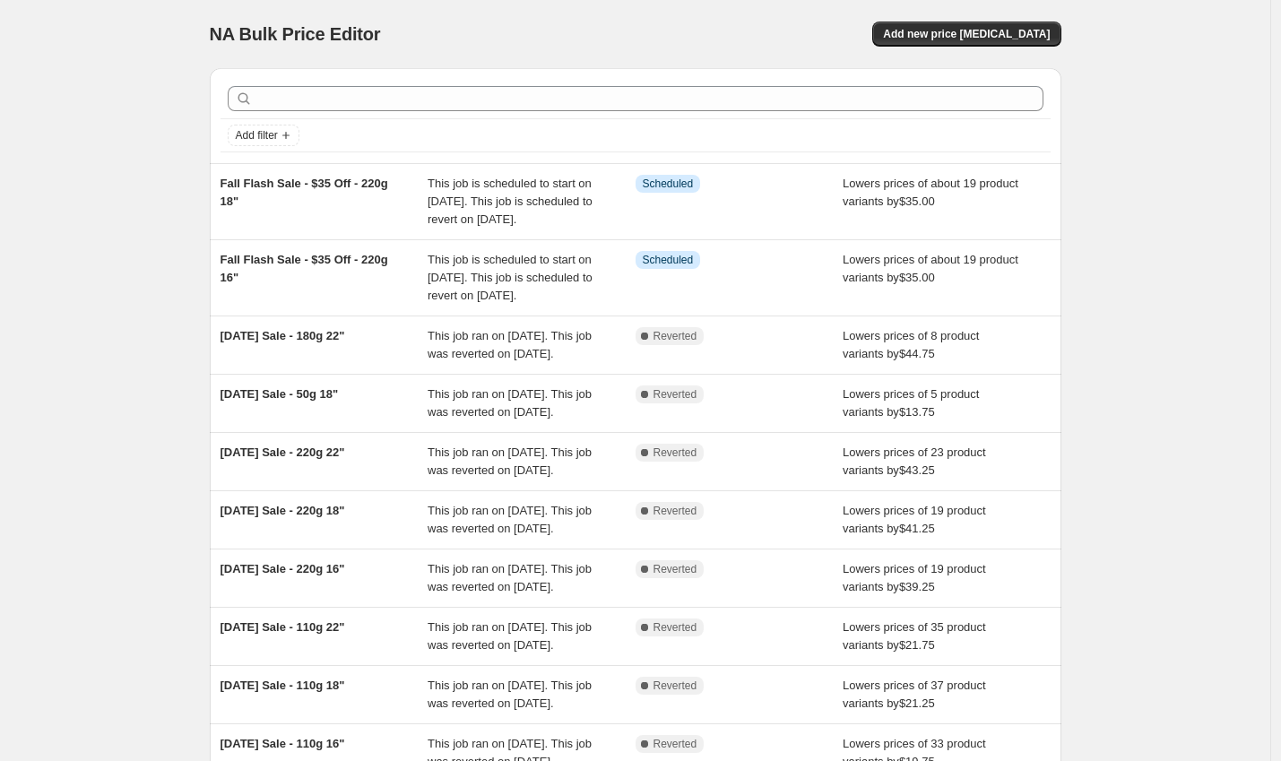
scroll to position [377, 0]
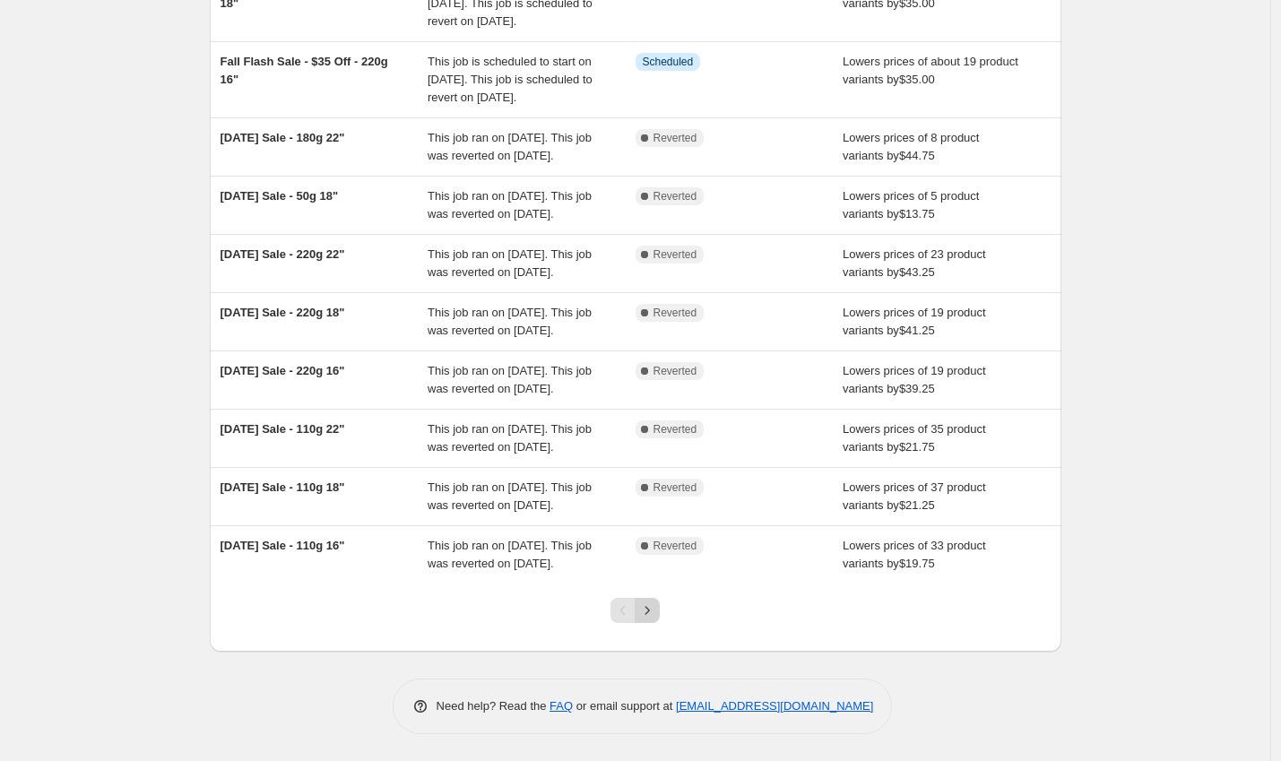
click at [660, 606] on button "Next" at bounding box center [647, 610] width 25 height 25
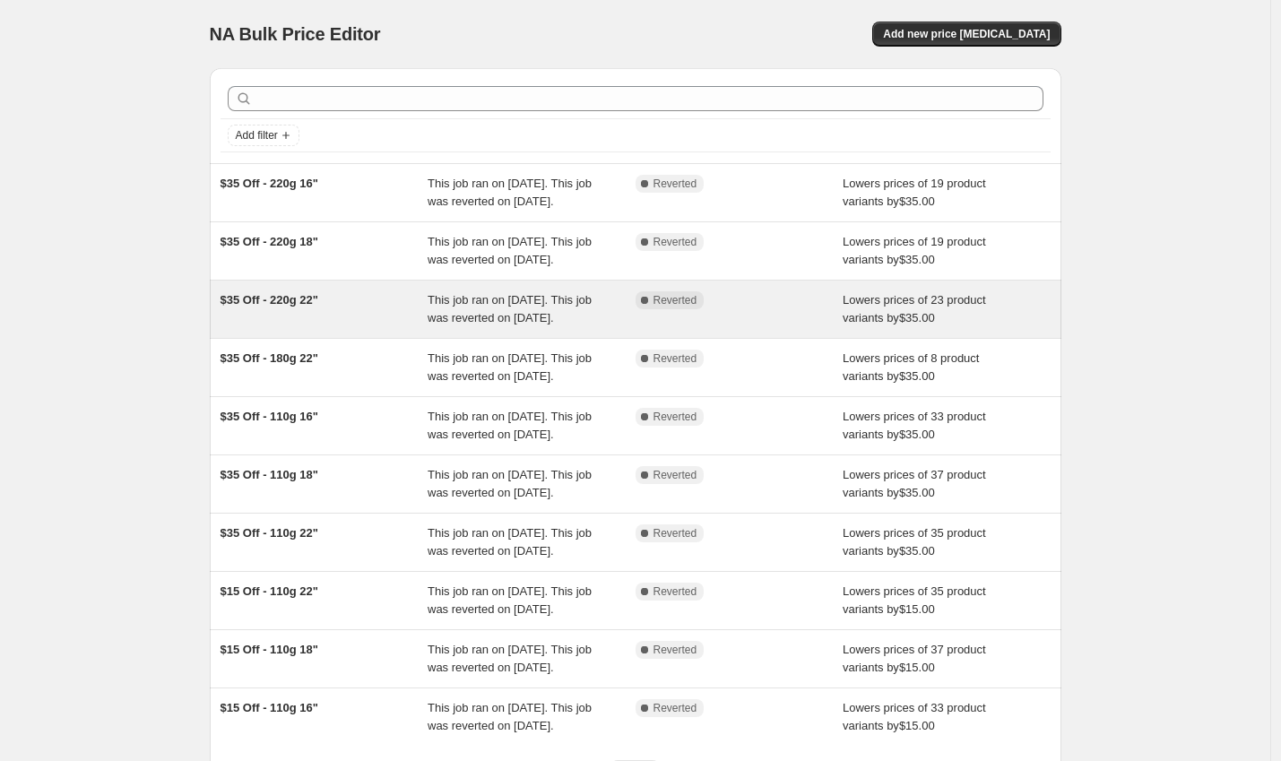
click at [302, 307] on span "$35 Off - 220g 22"" at bounding box center [270, 299] width 99 height 13
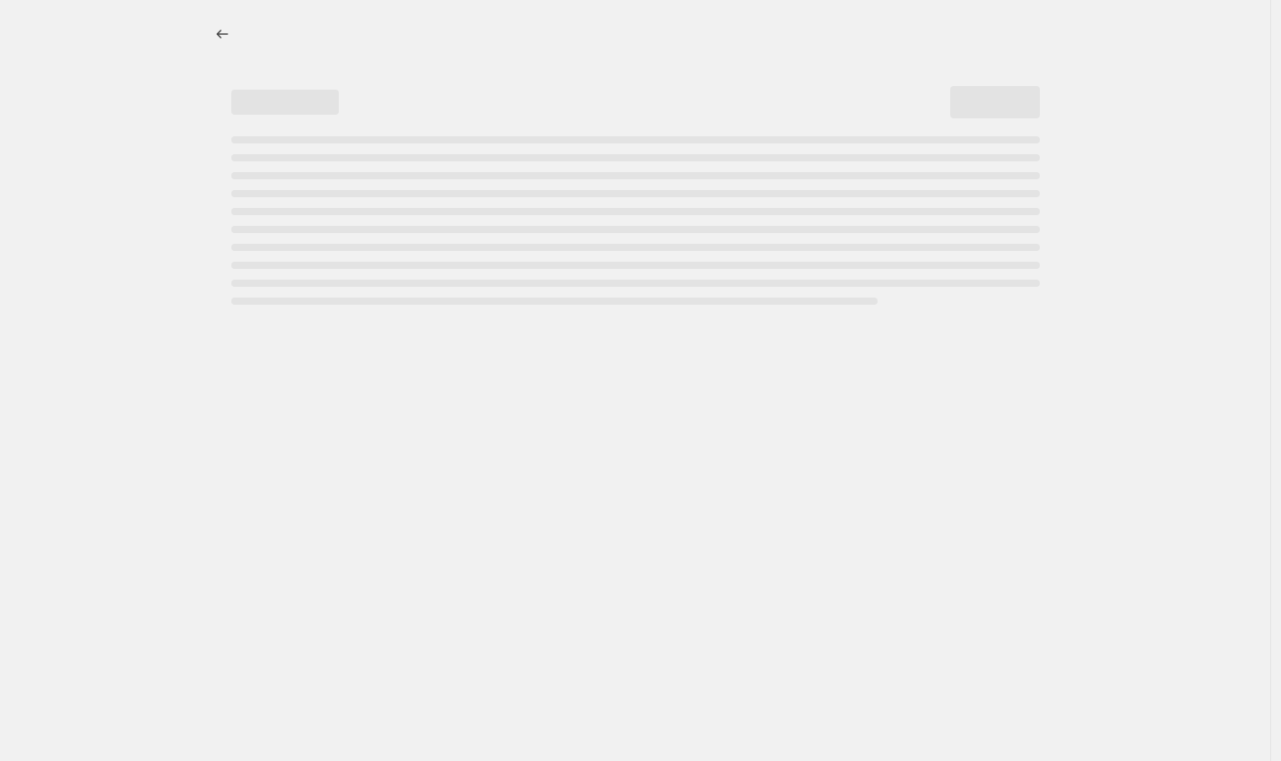
select select "by"
select select "to"
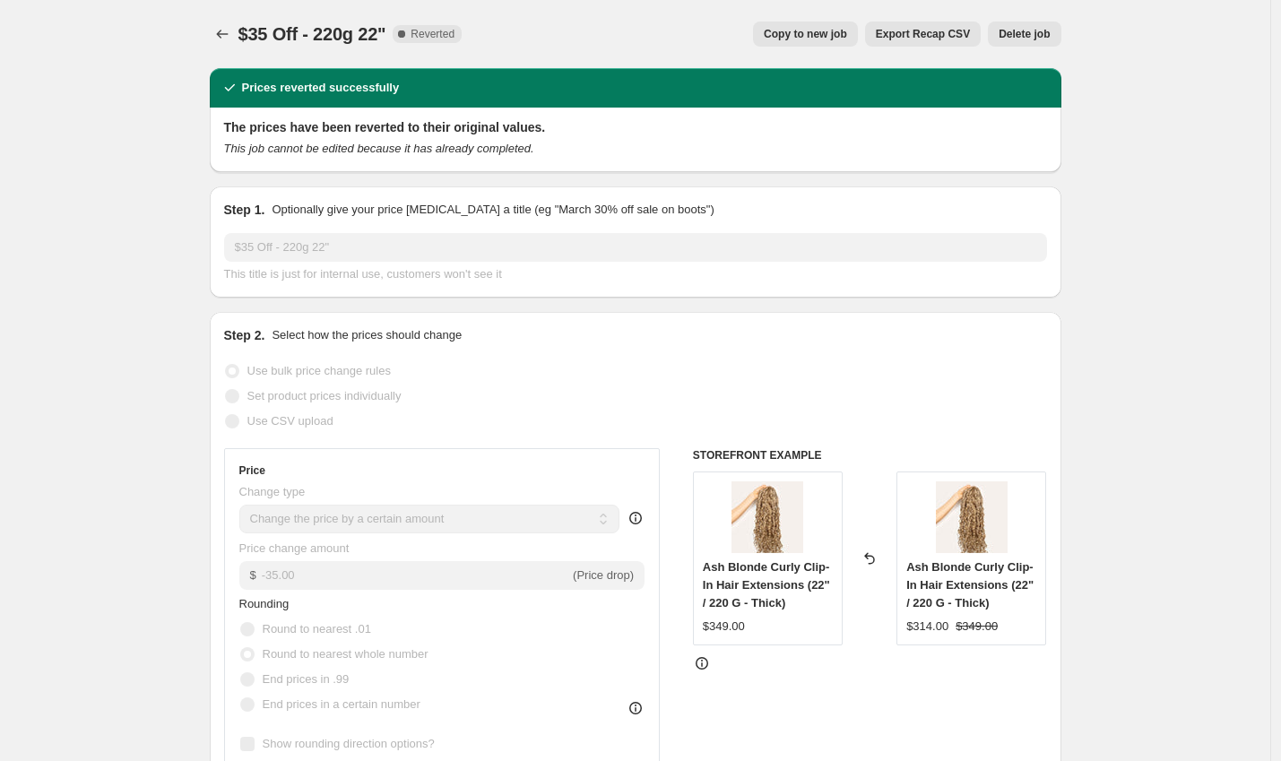
click at [792, 36] on span "Copy to new job" at bounding box center [805, 34] width 83 height 14
select select "by"
select select "to"
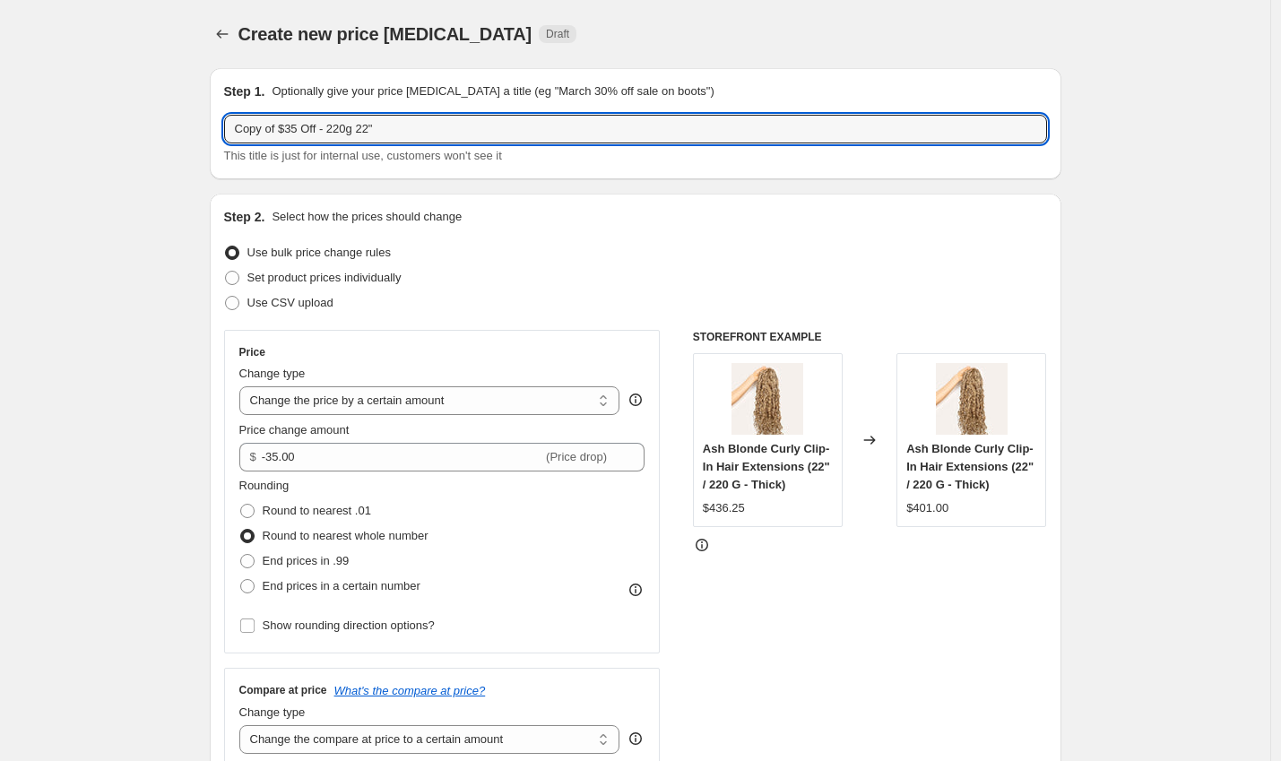
drag, startPoint x: 286, startPoint y: 128, endPoint x: 184, endPoint y: 126, distance: 102.2
type input "Fall Flash Sale - $35 Off - 220g 22""
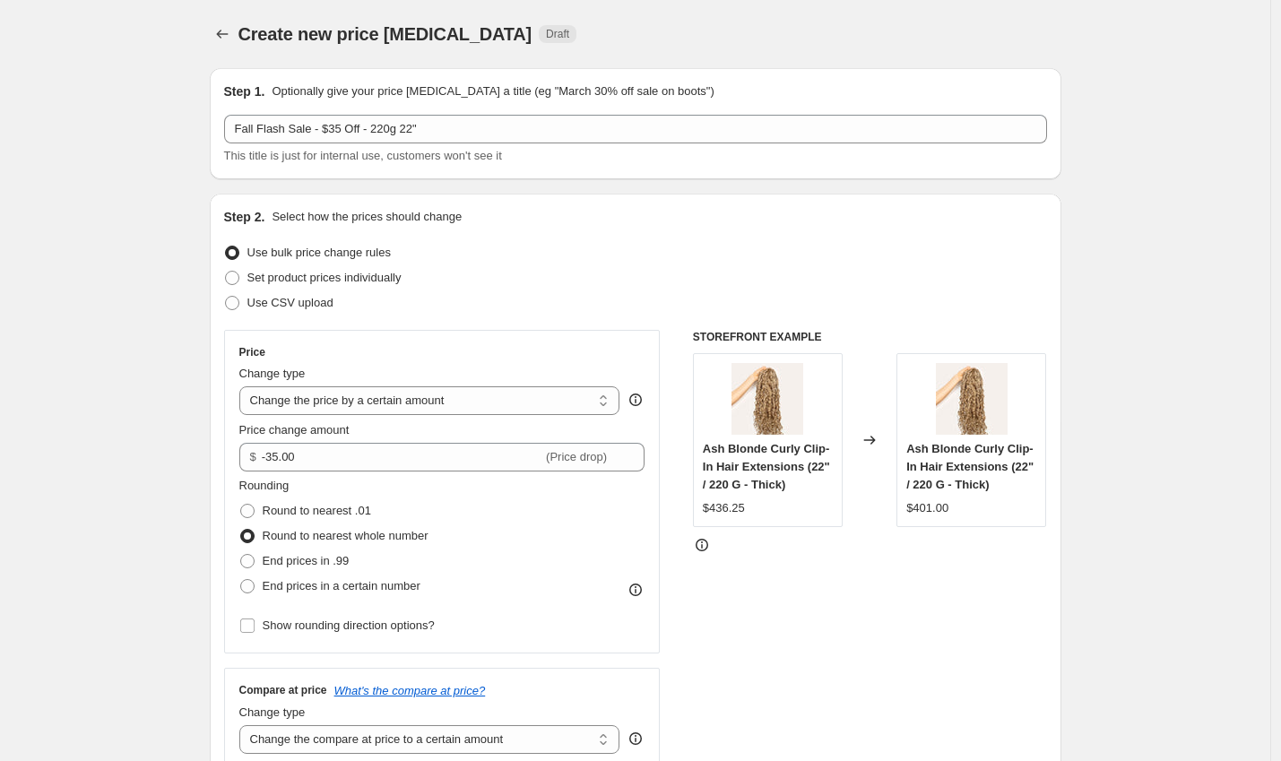
scroll to position [1194, 0]
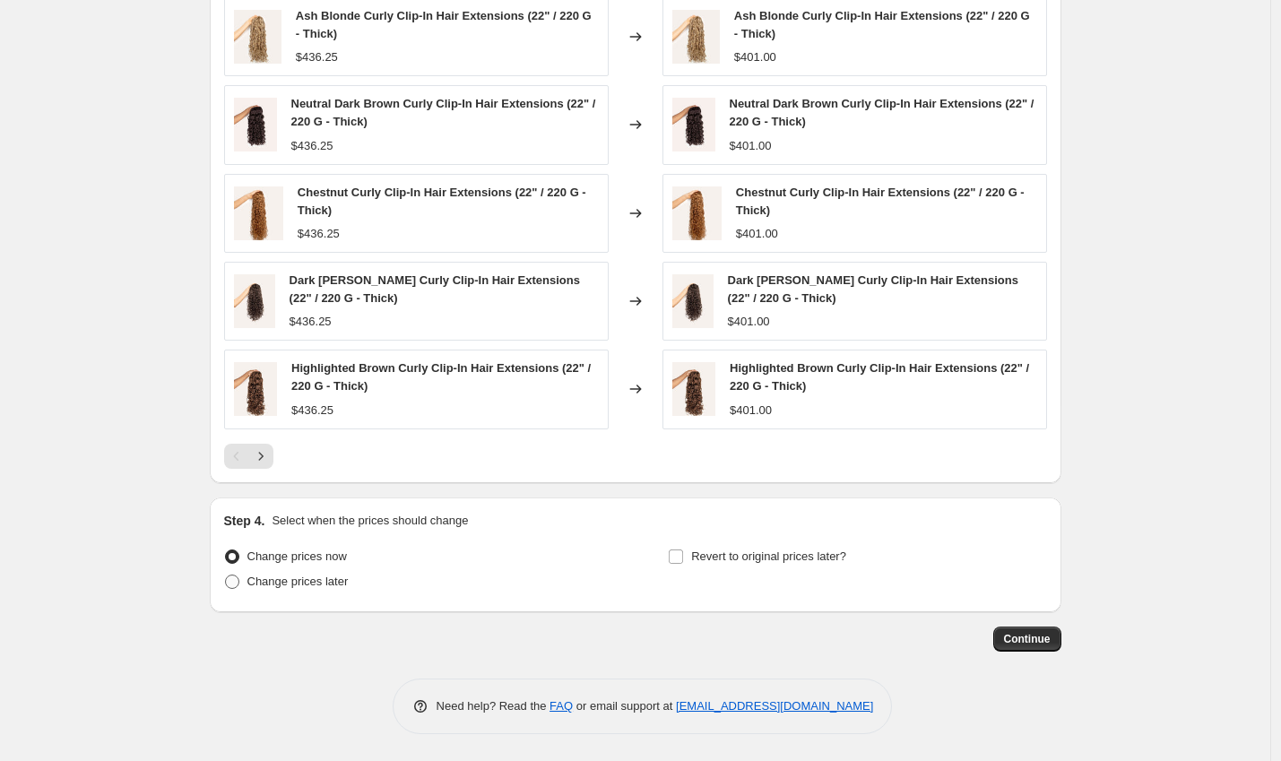
click at [298, 580] on span "Change prices later" at bounding box center [297, 581] width 101 height 13
click at [226, 576] on input "Change prices later" at bounding box center [225, 575] width 1 height 1
radio input "true"
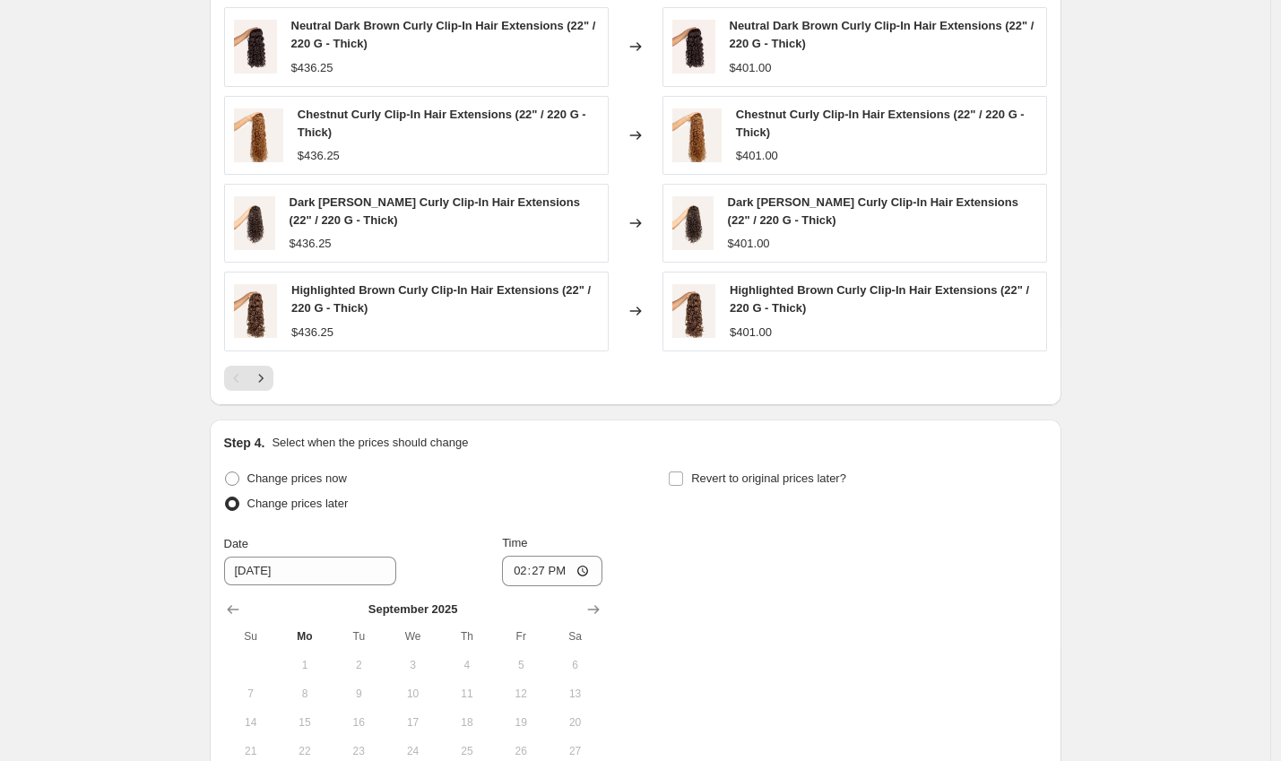
scroll to position [1379, 0]
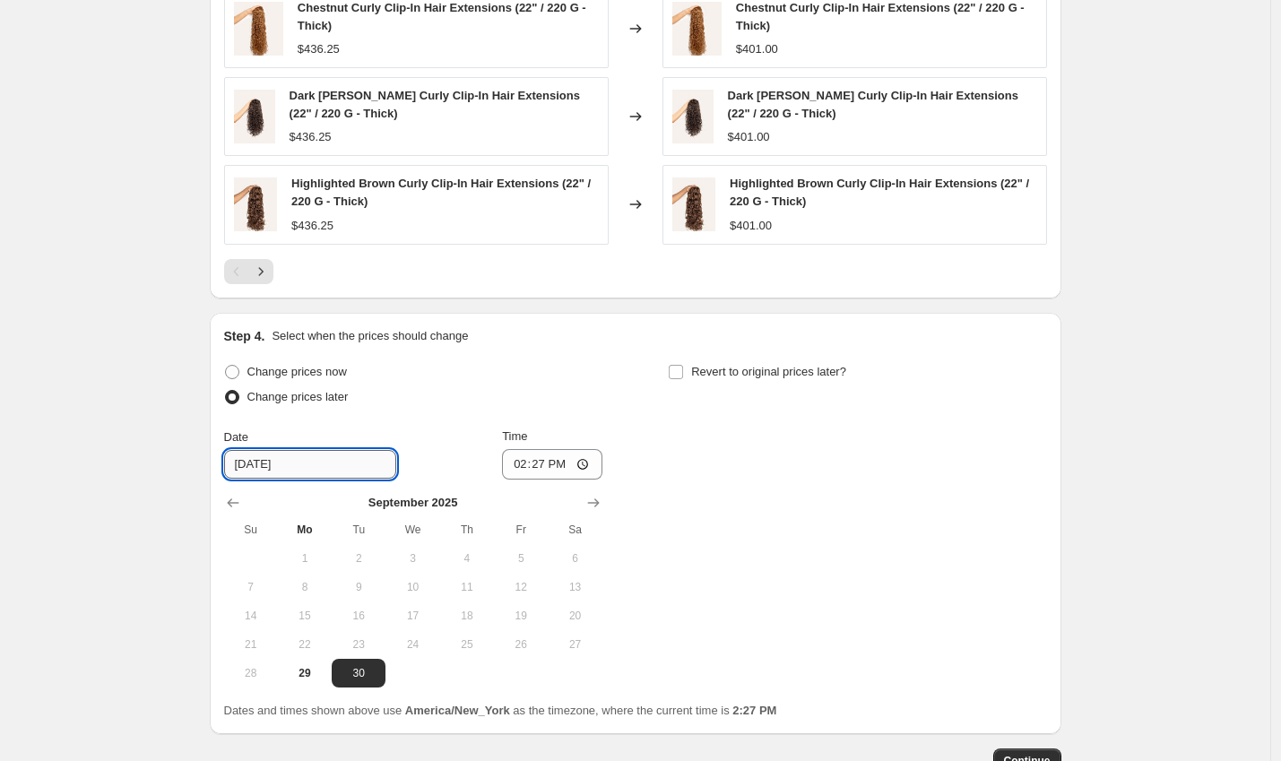
click at [238, 465] on input "[DATE]" at bounding box center [310, 464] width 172 height 29
click at [593, 506] on icon "Show next month, October 2025" at bounding box center [593, 503] width 18 height 18
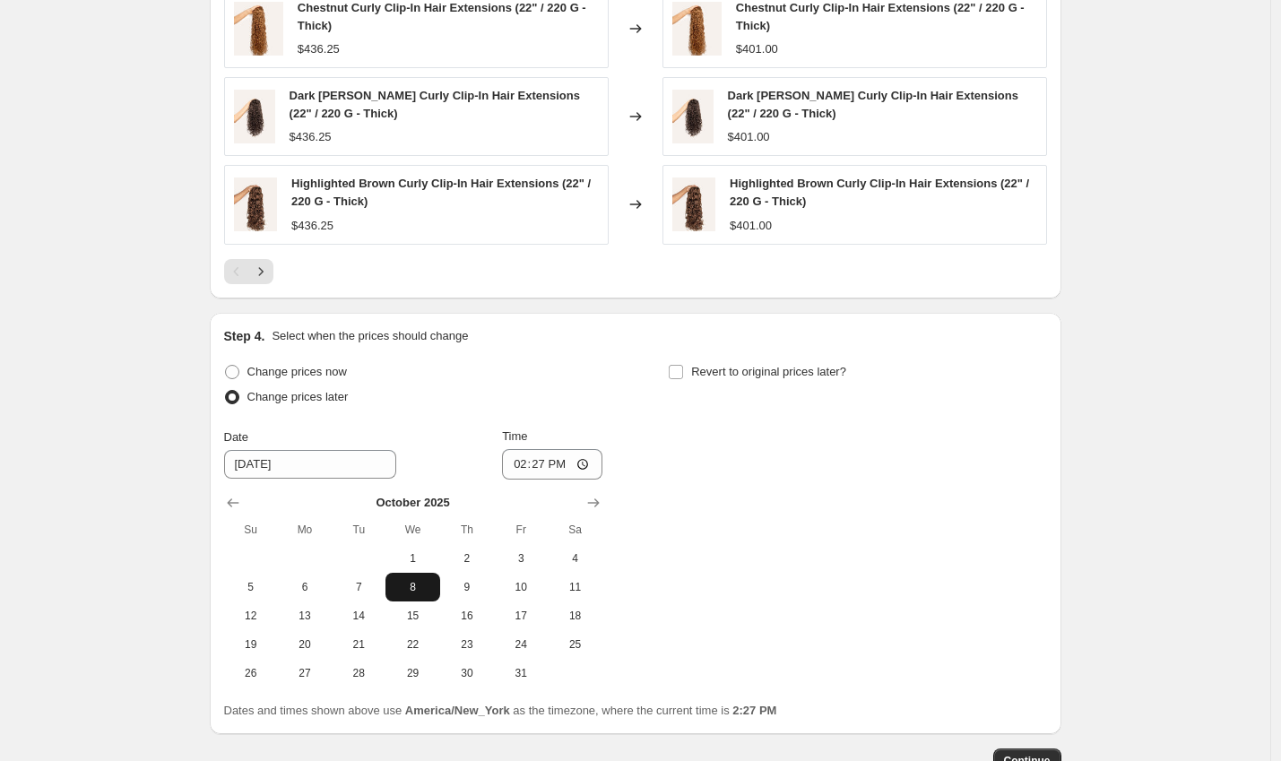
click at [413, 588] on span "8" at bounding box center [412, 587] width 39 height 14
type input "[DATE]"
click at [523, 468] on input "14:27" at bounding box center [552, 464] width 100 height 30
type input "12:00"
click at [693, 371] on label "Revert to original prices later?" at bounding box center [757, 371] width 178 height 25
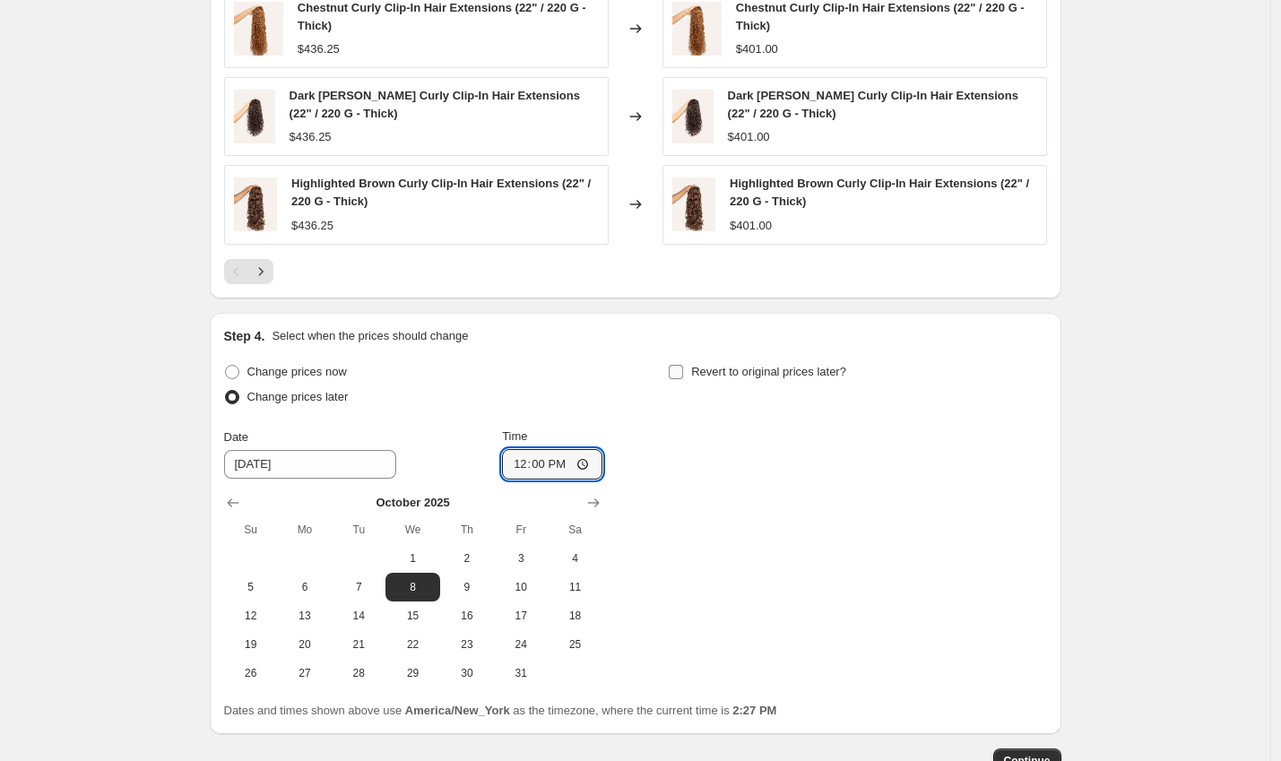
click at [683, 371] on input "Revert to original prices later?" at bounding box center [676, 372] width 14 height 14
checkbox input "true"
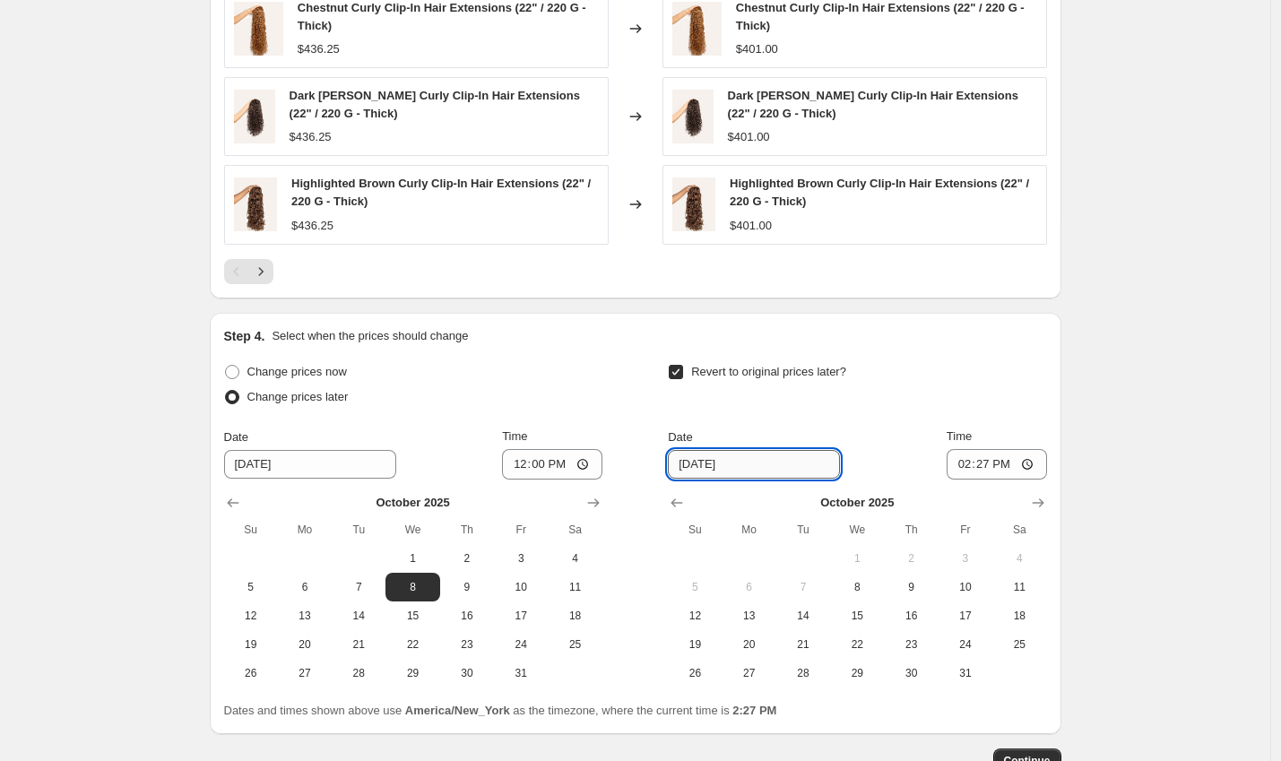
click at [703, 463] on input "[DATE]" at bounding box center [754, 464] width 172 height 29
click at [706, 466] on input "[DATE]" at bounding box center [754, 464] width 172 height 29
click at [917, 586] on span "9" at bounding box center [910, 587] width 39 height 14
type input "[DATE]"
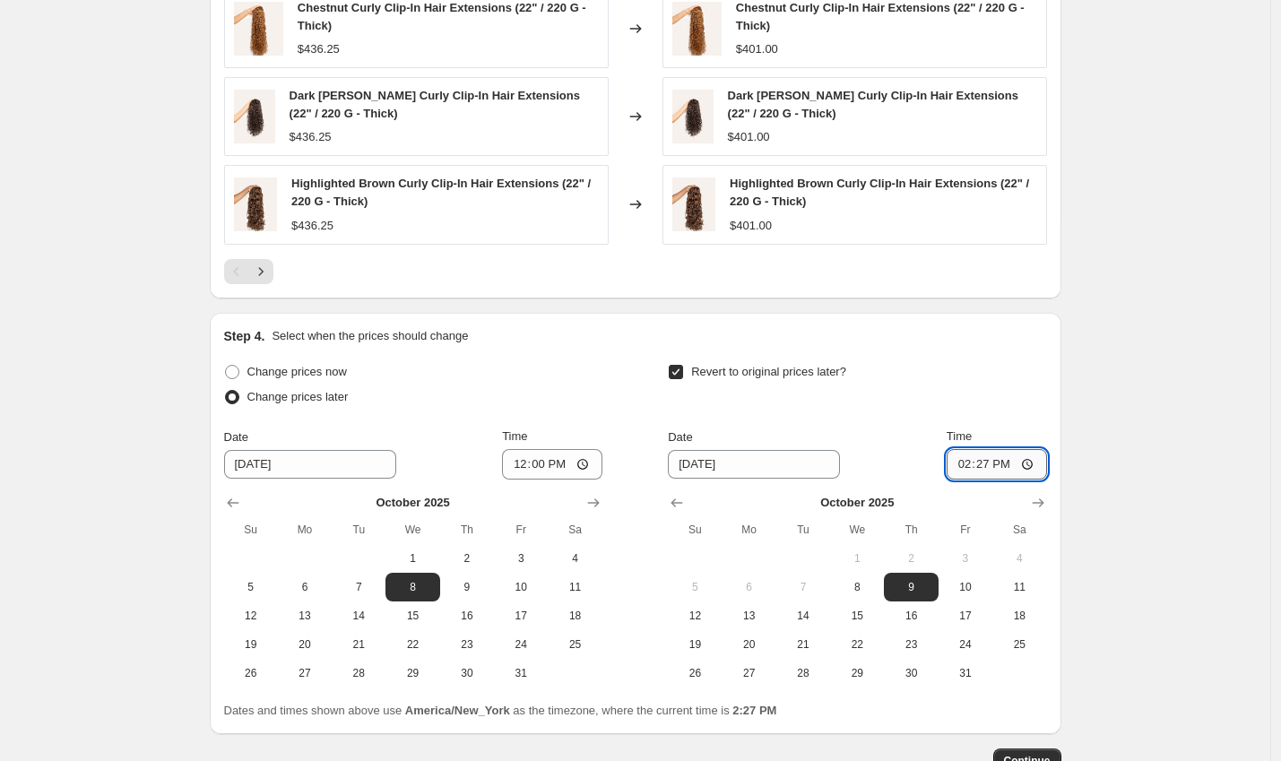
click at [955, 460] on input "14:27" at bounding box center [997, 464] width 100 height 30
type input "00:01"
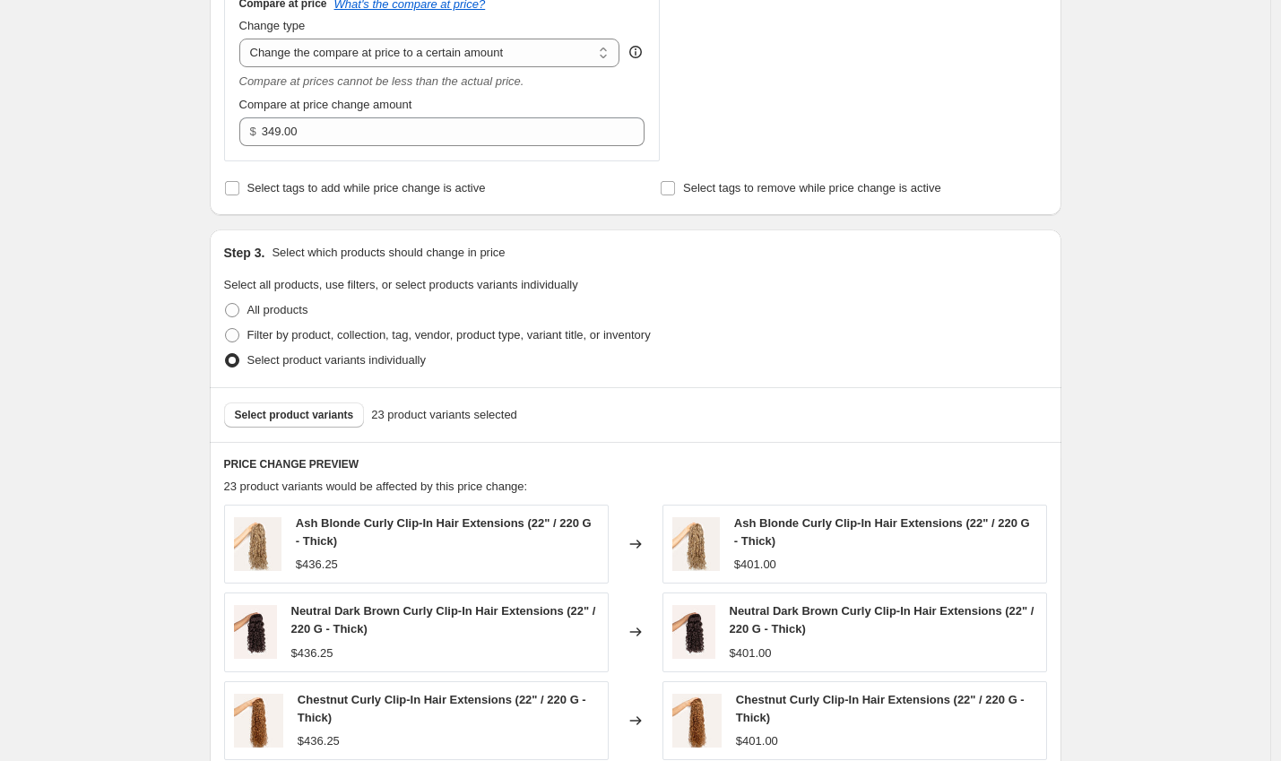
scroll to position [1501, 0]
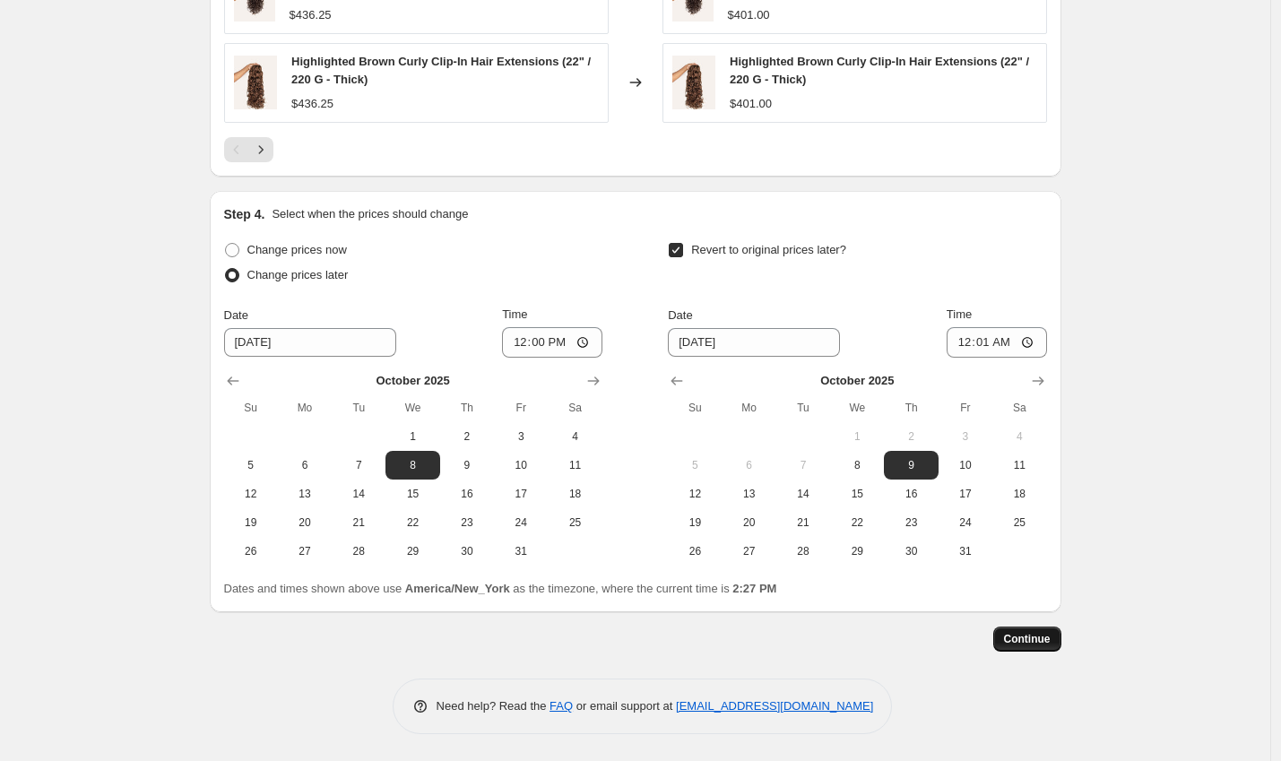
click at [1046, 643] on span "Continue" at bounding box center [1027, 639] width 47 height 14
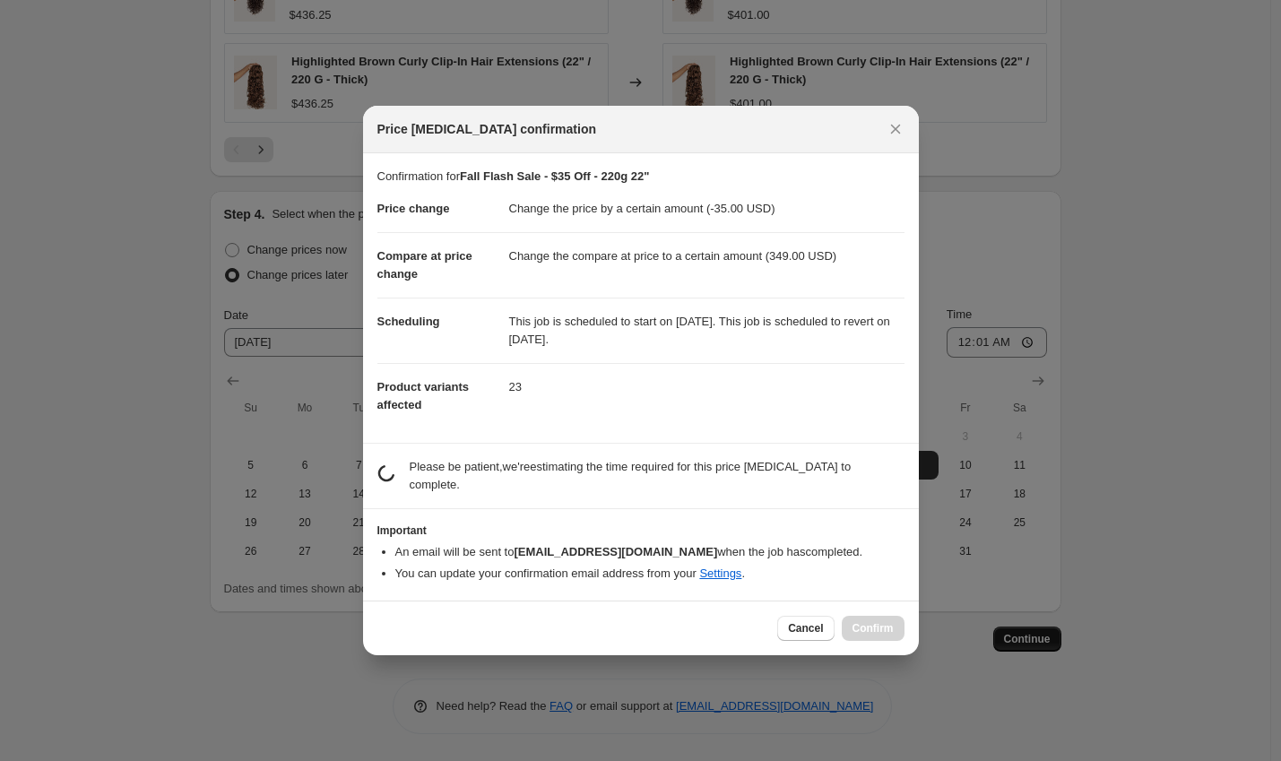
scroll to position [0, 0]
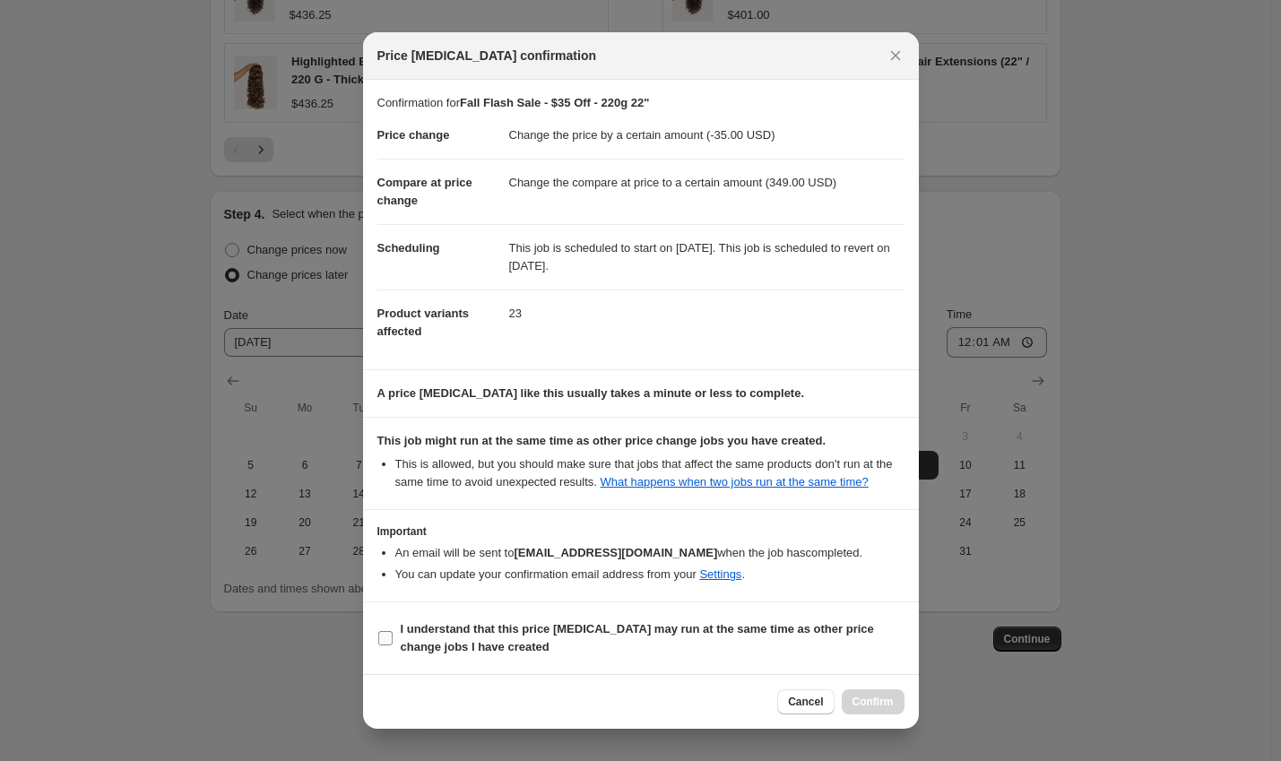
click at [460, 641] on b "I understand that this price [MEDICAL_DATA] may run at the same time as other p…" at bounding box center [637, 637] width 473 height 31
click at [393, 641] on input "I understand that this price [MEDICAL_DATA] may run at the same time as other p…" at bounding box center [385, 638] width 14 height 14
checkbox input "true"
click at [861, 695] on button "Confirm" at bounding box center [873, 701] width 63 height 25
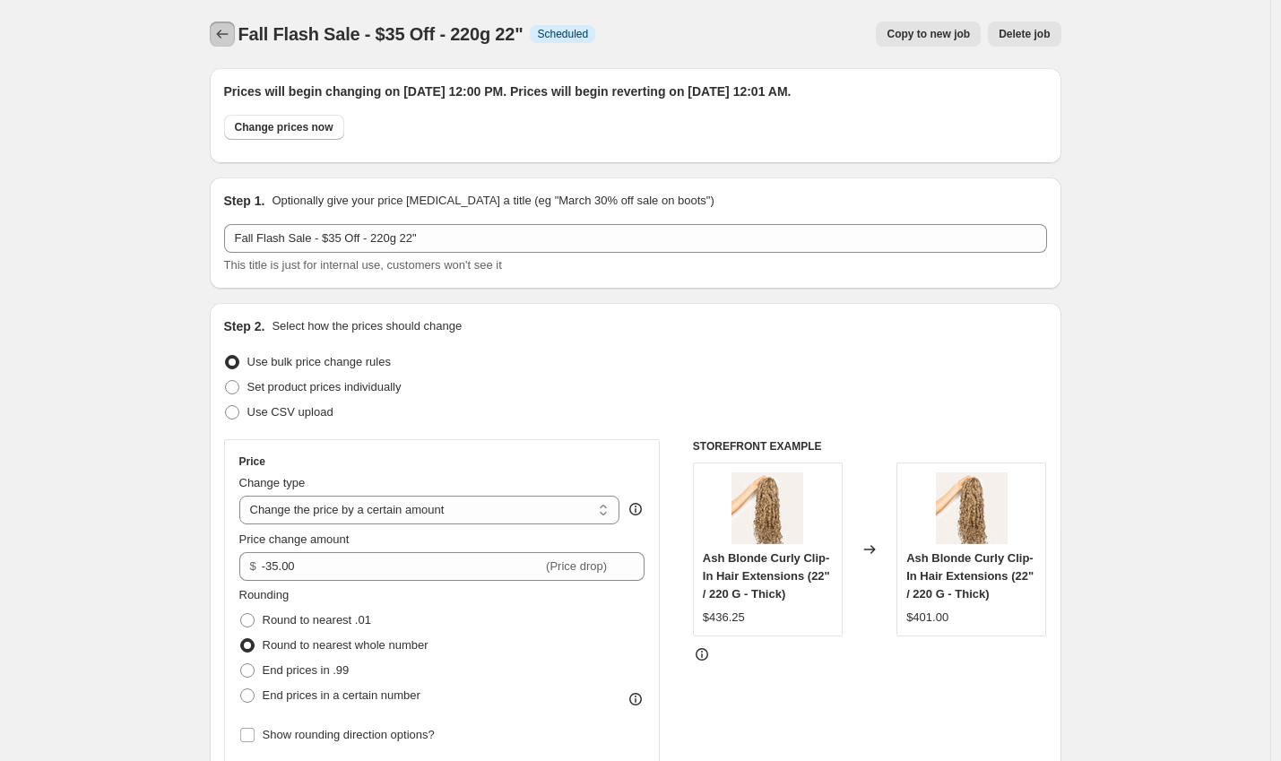
click at [218, 35] on icon "Price change jobs" at bounding box center [222, 34] width 18 height 18
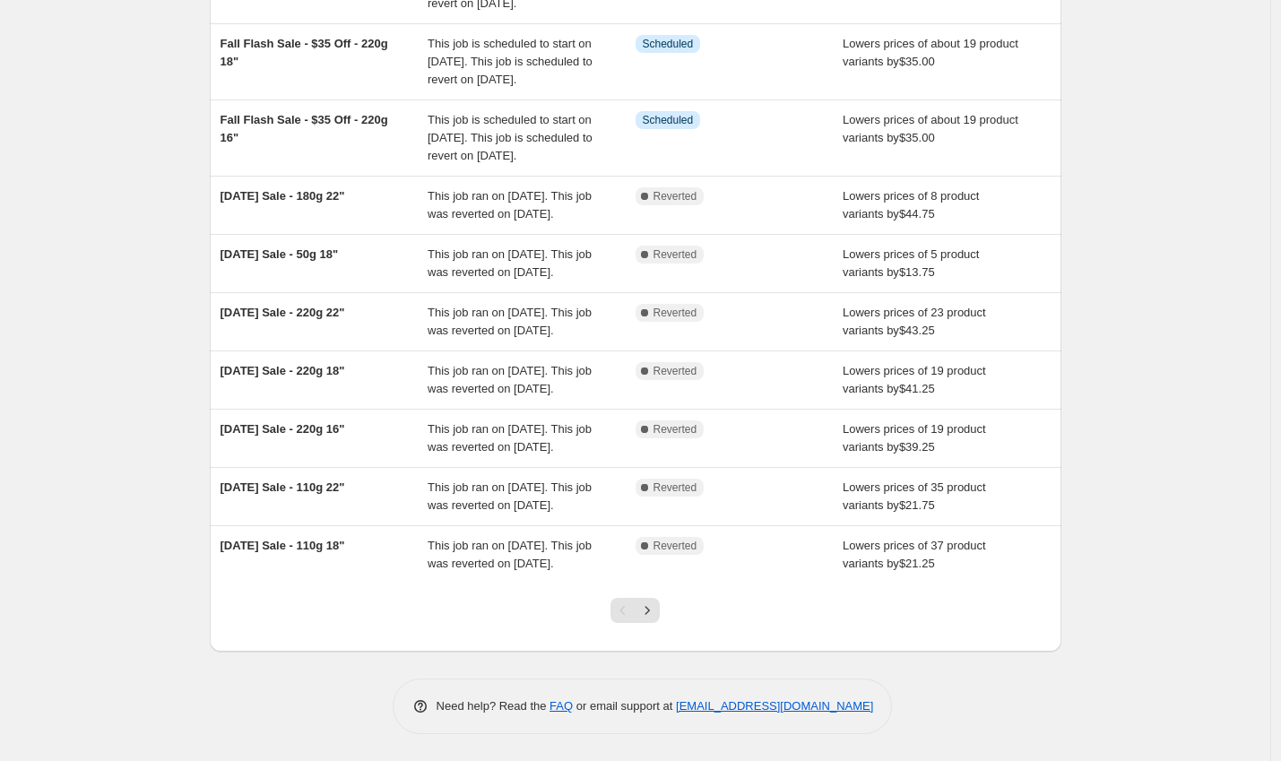
scroll to position [395, 0]
click at [647, 601] on button "Next" at bounding box center [647, 610] width 25 height 25
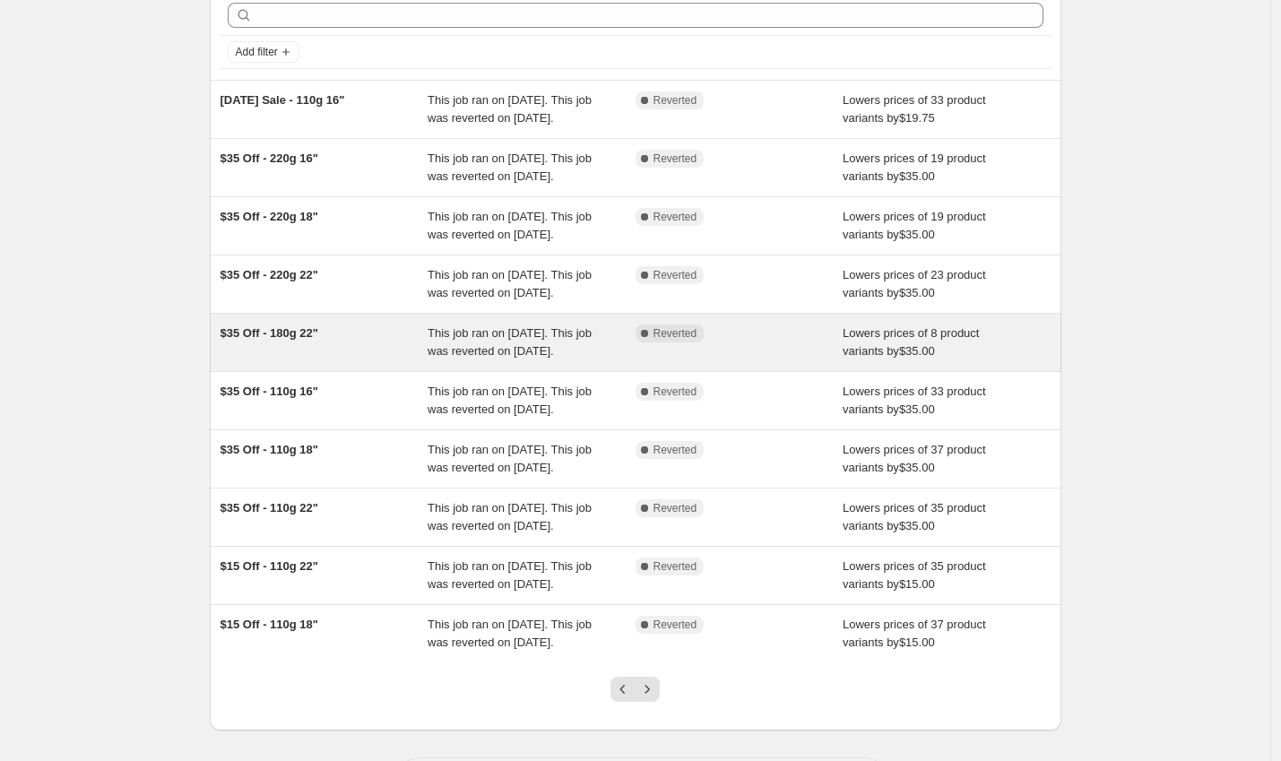
scroll to position [110, 0]
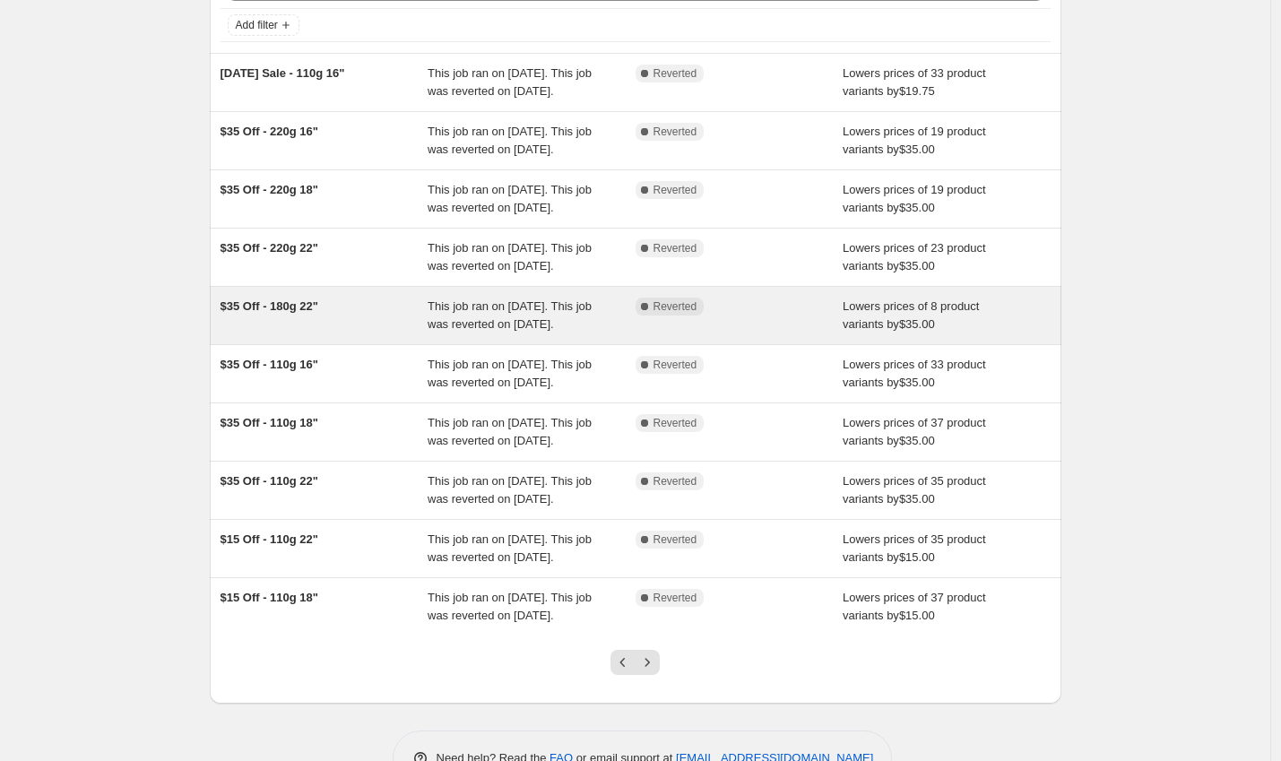
click at [347, 333] on div "$35 Off - 180g 22"" at bounding box center [325, 316] width 208 height 36
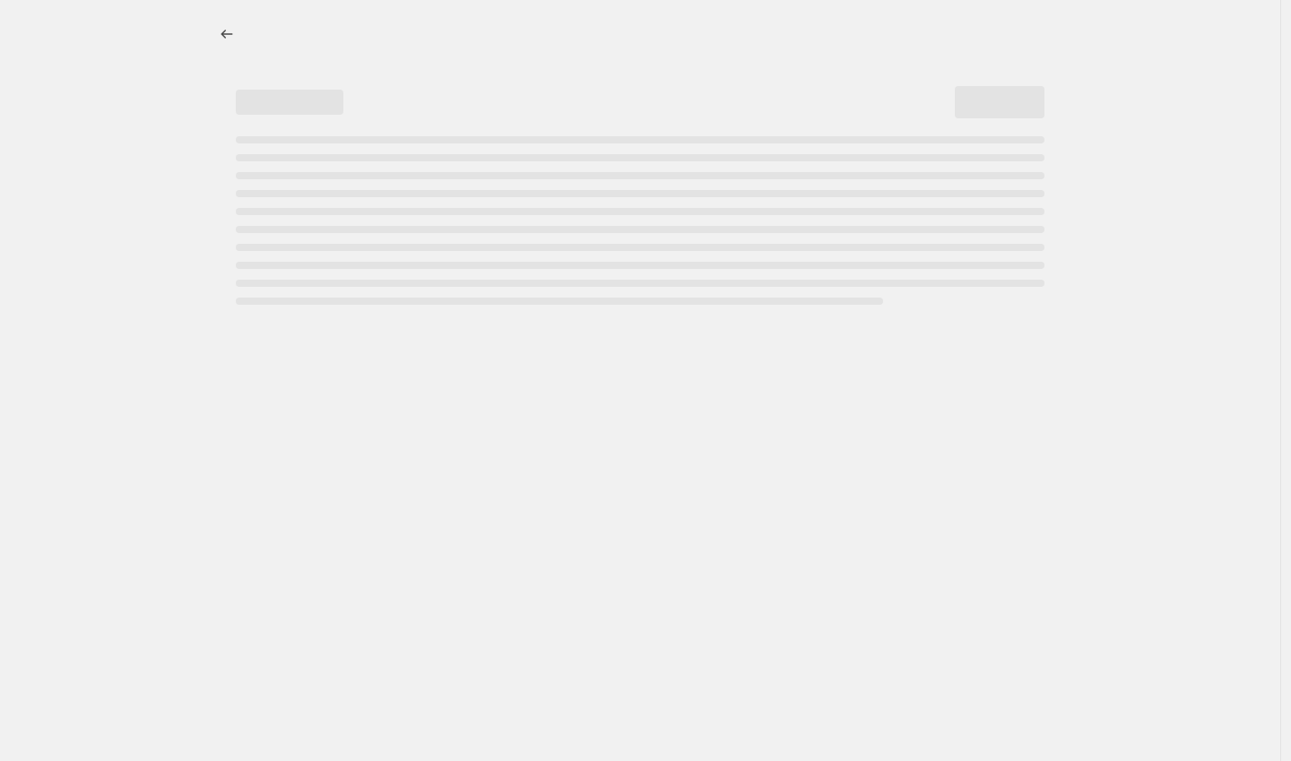
select select "by"
select select "to"
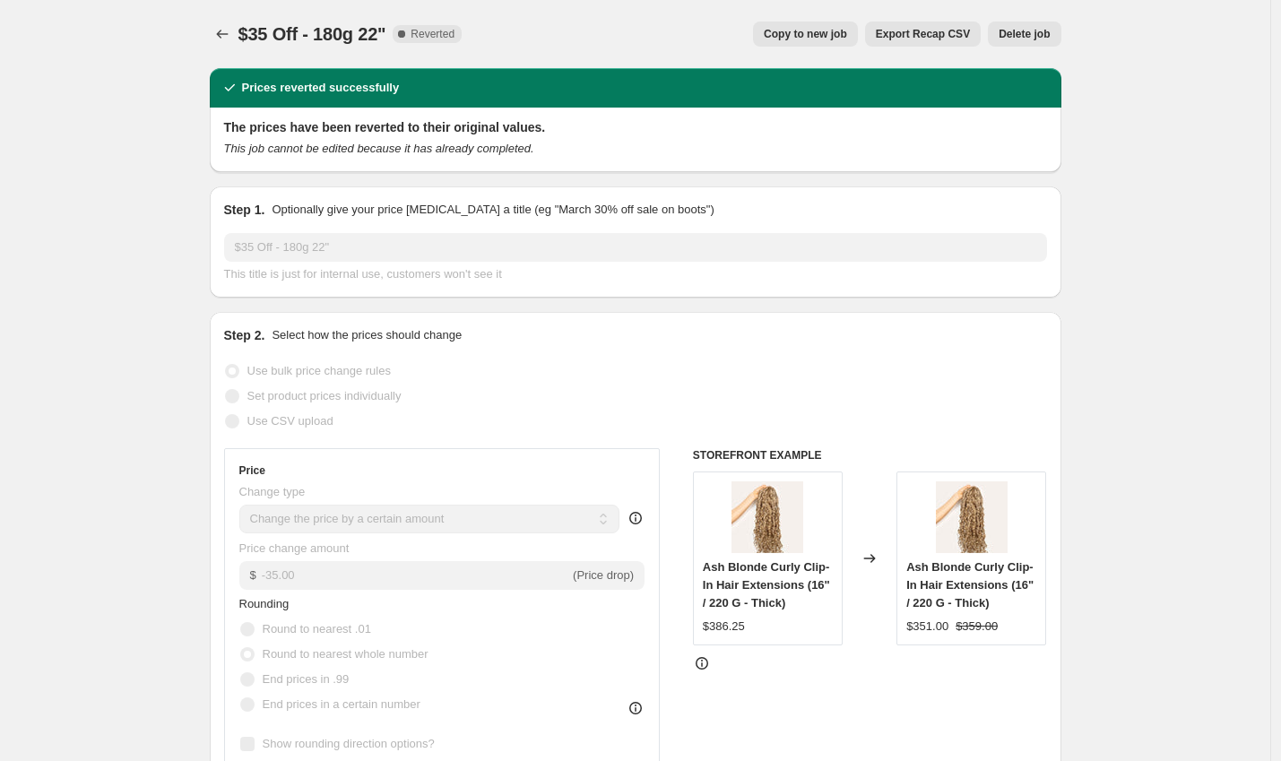
click at [813, 36] on span "Copy to new job" at bounding box center [805, 34] width 83 height 14
select select "by"
select select "to"
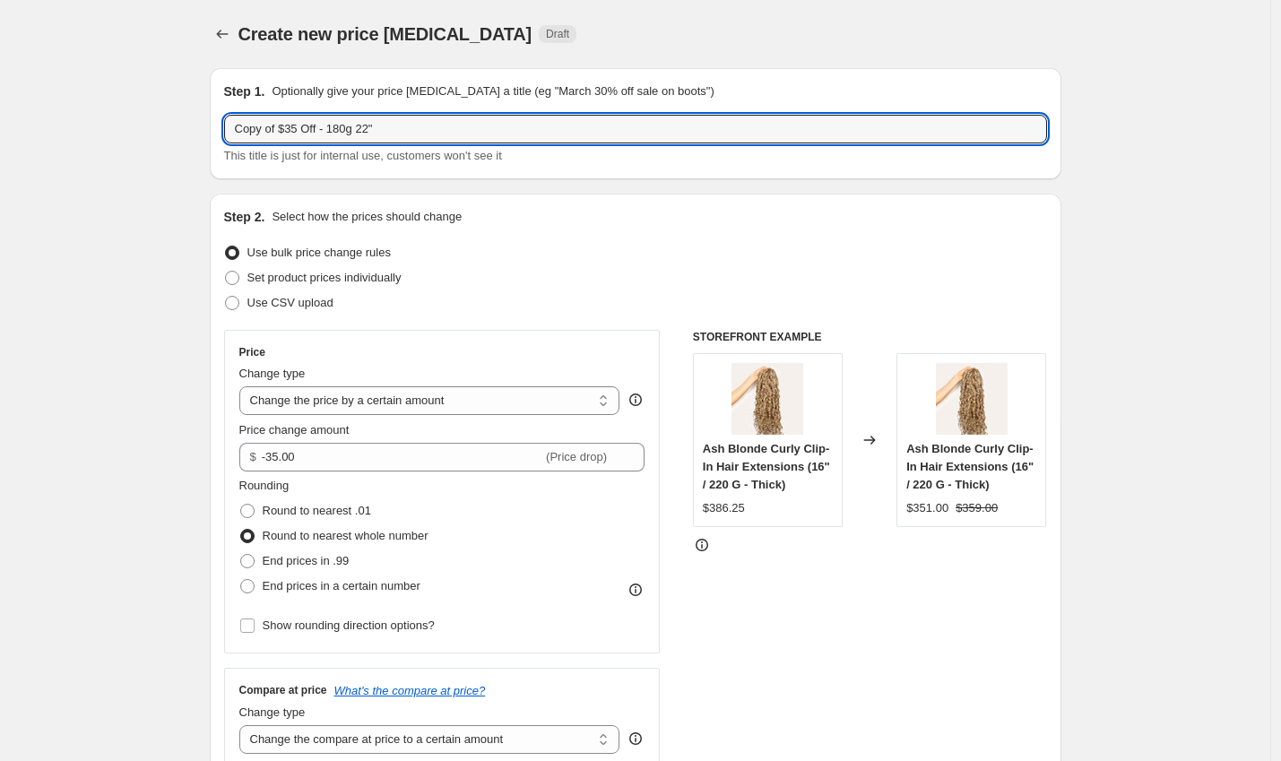
drag, startPoint x: 283, startPoint y: 127, endPoint x: 121, endPoint y: 109, distance: 163.2
click at [121, 109] on div "Create new price [MEDICAL_DATA]. This page is ready Create new price [MEDICAL_D…" at bounding box center [635, 737] width 1270 height 1475
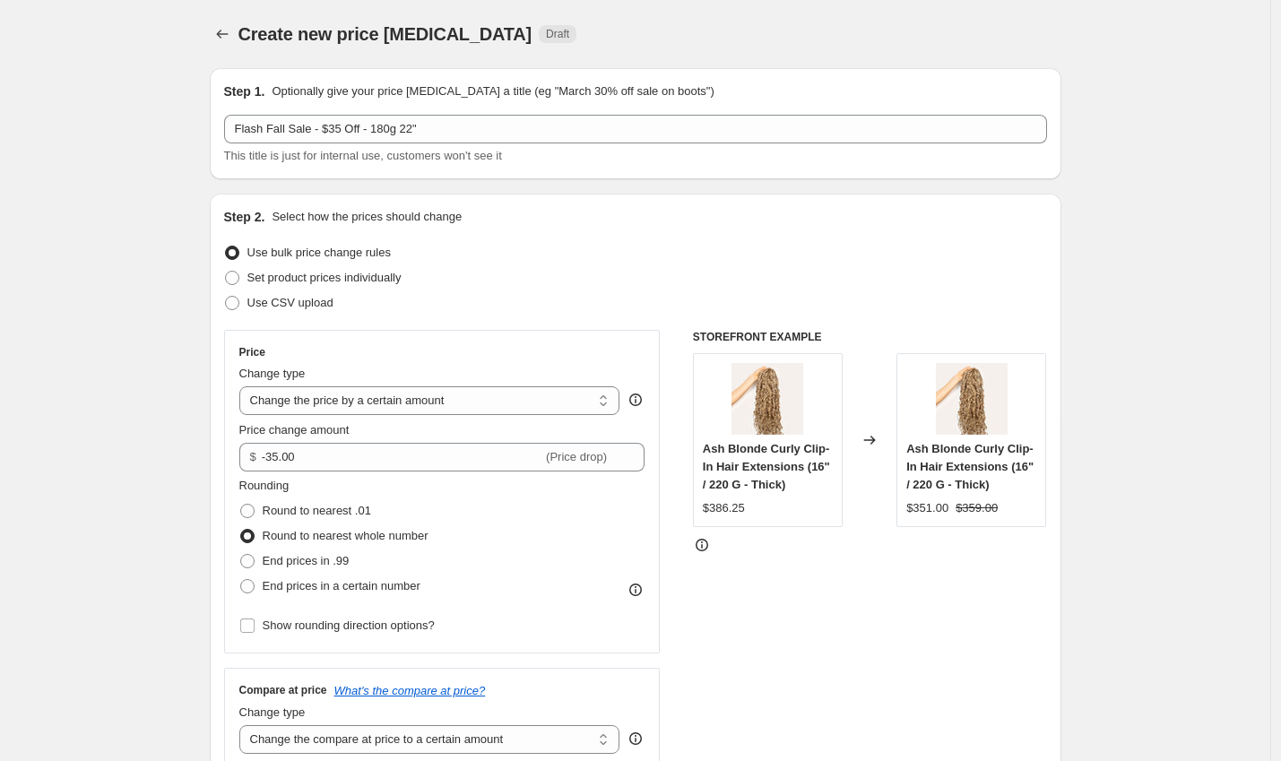
click at [108, 186] on div "Create new price [MEDICAL_DATA]. This page is ready Create new price [MEDICAL_D…" at bounding box center [635, 737] width 1270 height 1475
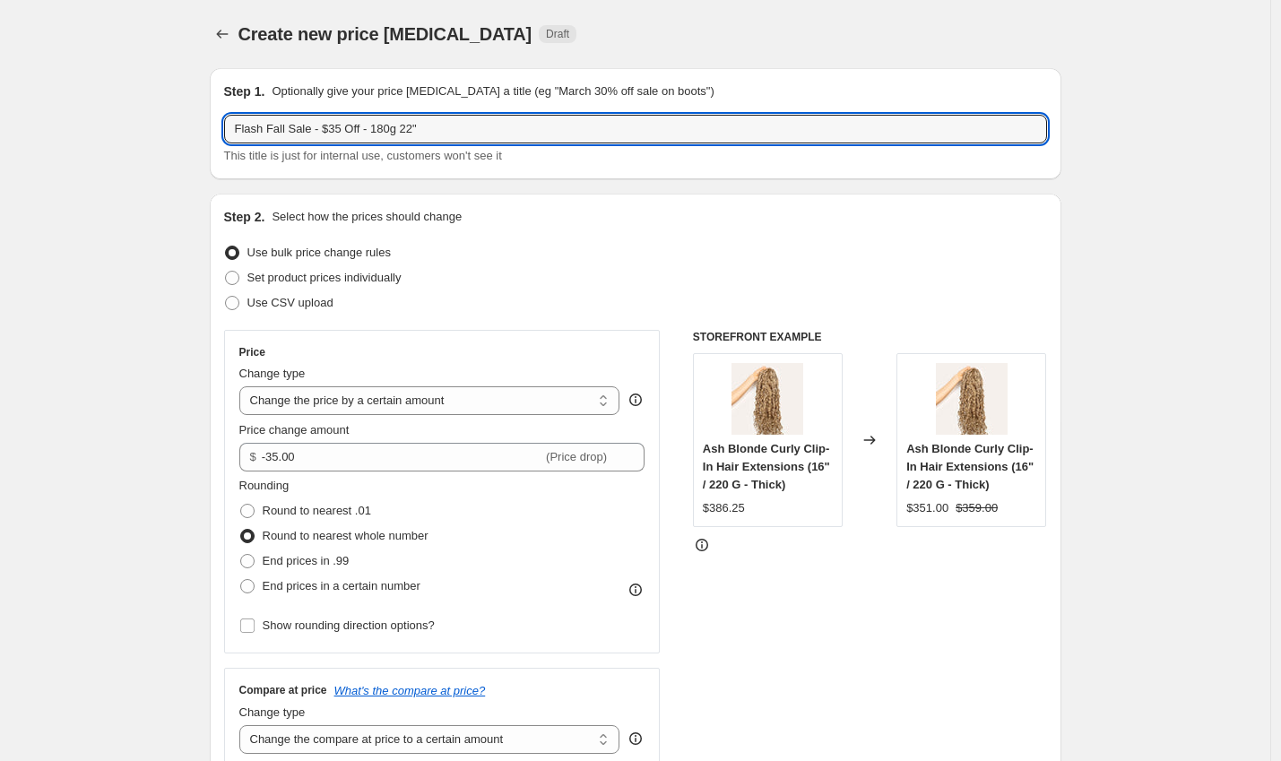
drag, startPoint x: 292, startPoint y: 130, endPoint x: 101, endPoint y: 81, distance: 197.2
click at [101, 81] on div "Create new price [MEDICAL_DATA]. This page is ready Create new price [MEDICAL_D…" at bounding box center [635, 737] width 1270 height 1475
type input "Fall Flash Sale - $35 Off - 180g 22""
click at [99, 108] on div "Create new price [MEDICAL_DATA]. This page is ready Create new price [MEDICAL_D…" at bounding box center [635, 737] width 1270 height 1475
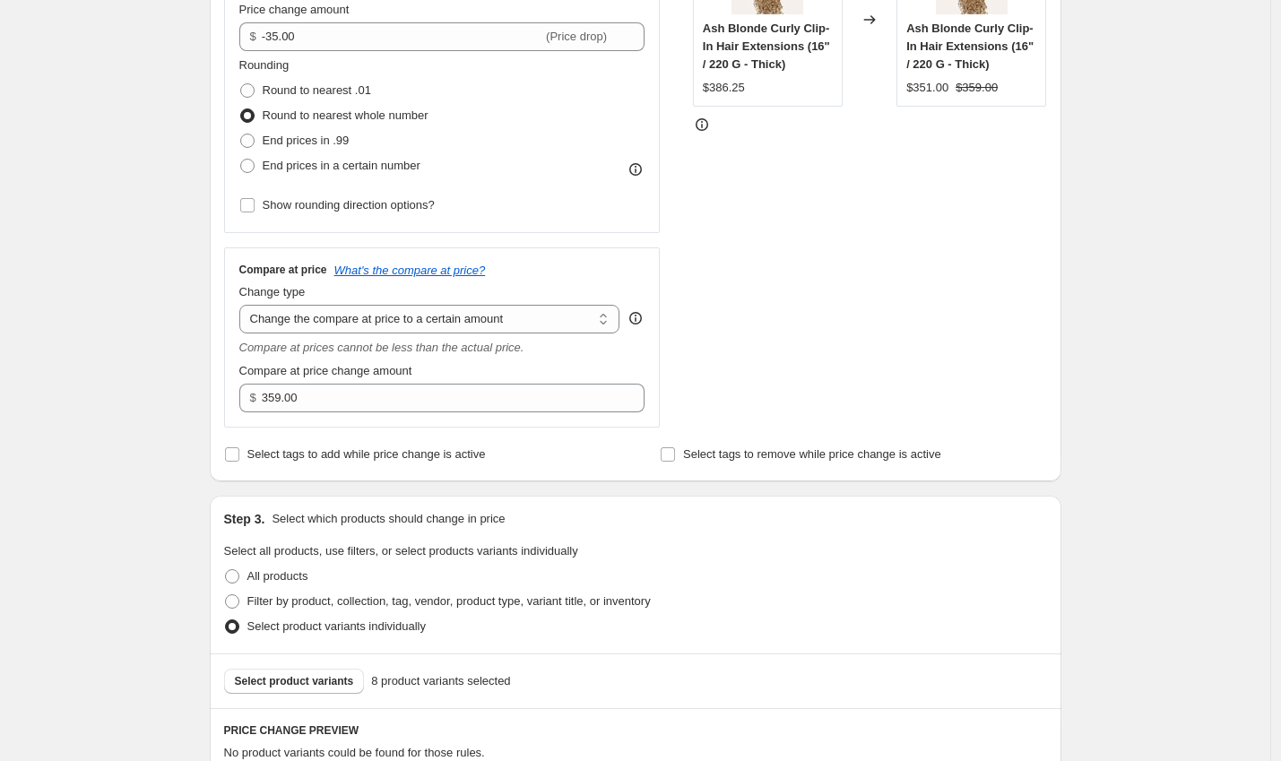
scroll to position [714, 0]
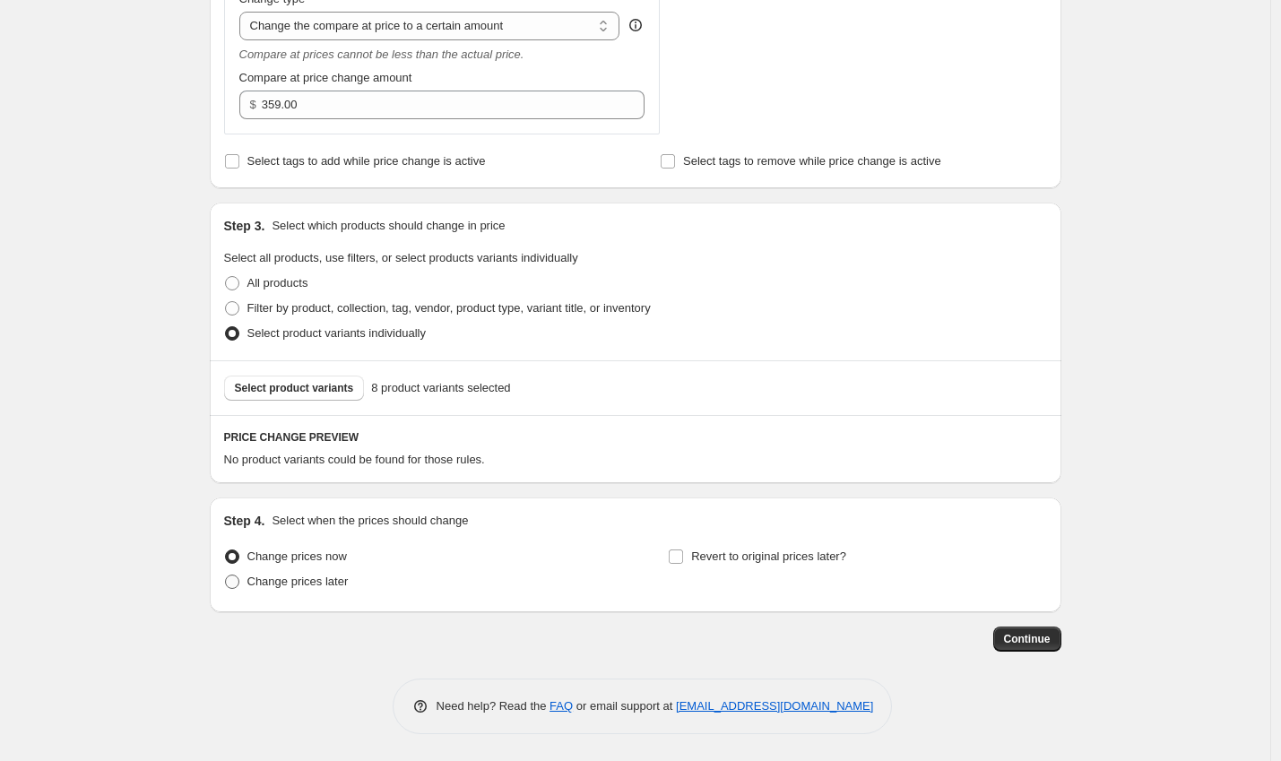
click at [301, 578] on span "Change prices later" at bounding box center [297, 581] width 101 height 13
click at [226, 576] on input "Change prices later" at bounding box center [225, 575] width 1 height 1
radio input "true"
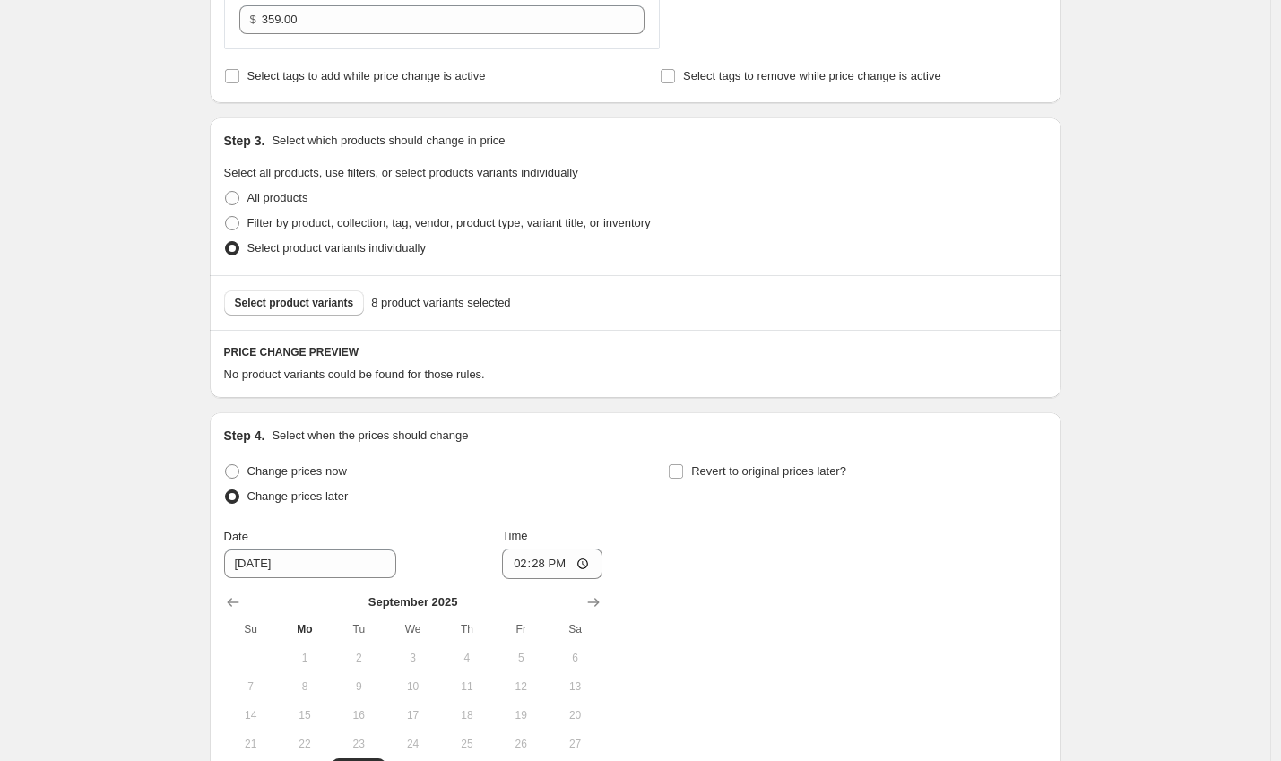
scroll to position [1020, 0]
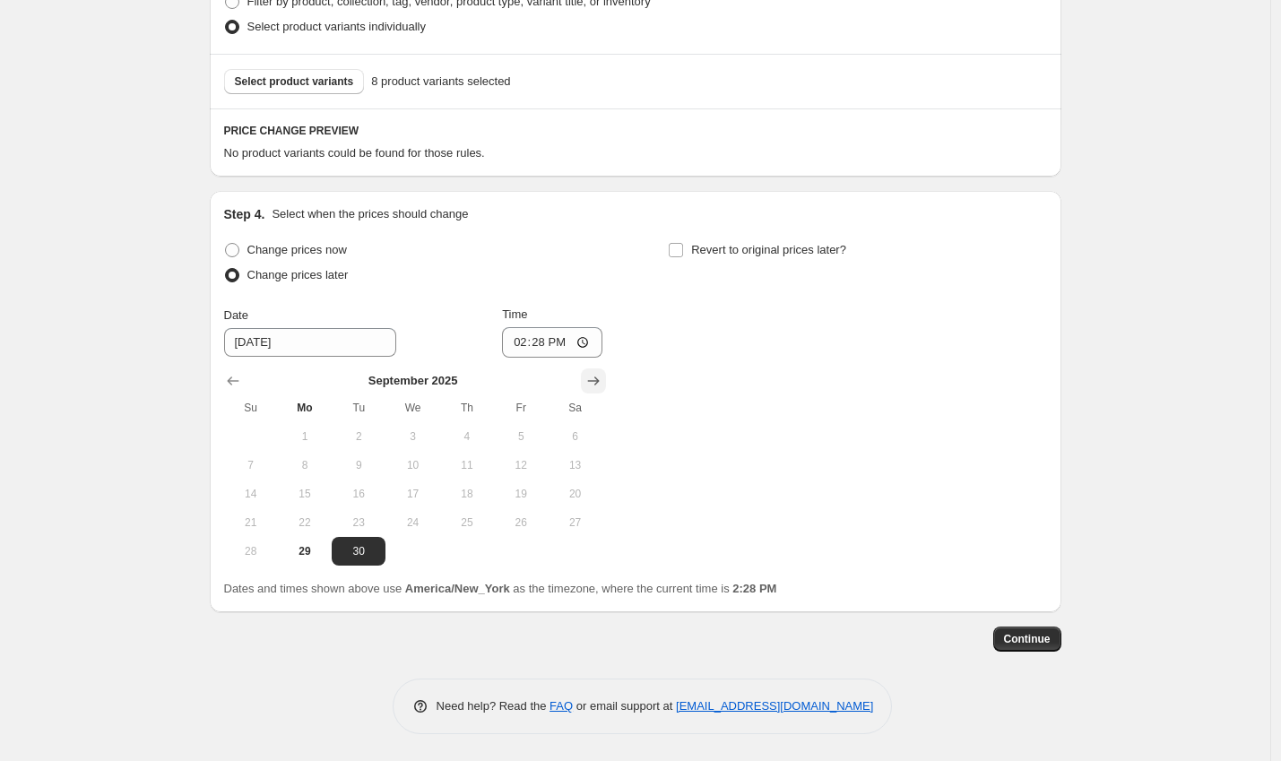
click at [593, 386] on icon "Show next month, October 2025" at bounding box center [593, 381] width 18 height 18
click at [410, 470] on span "8" at bounding box center [412, 465] width 39 height 14
type input "[DATE]"
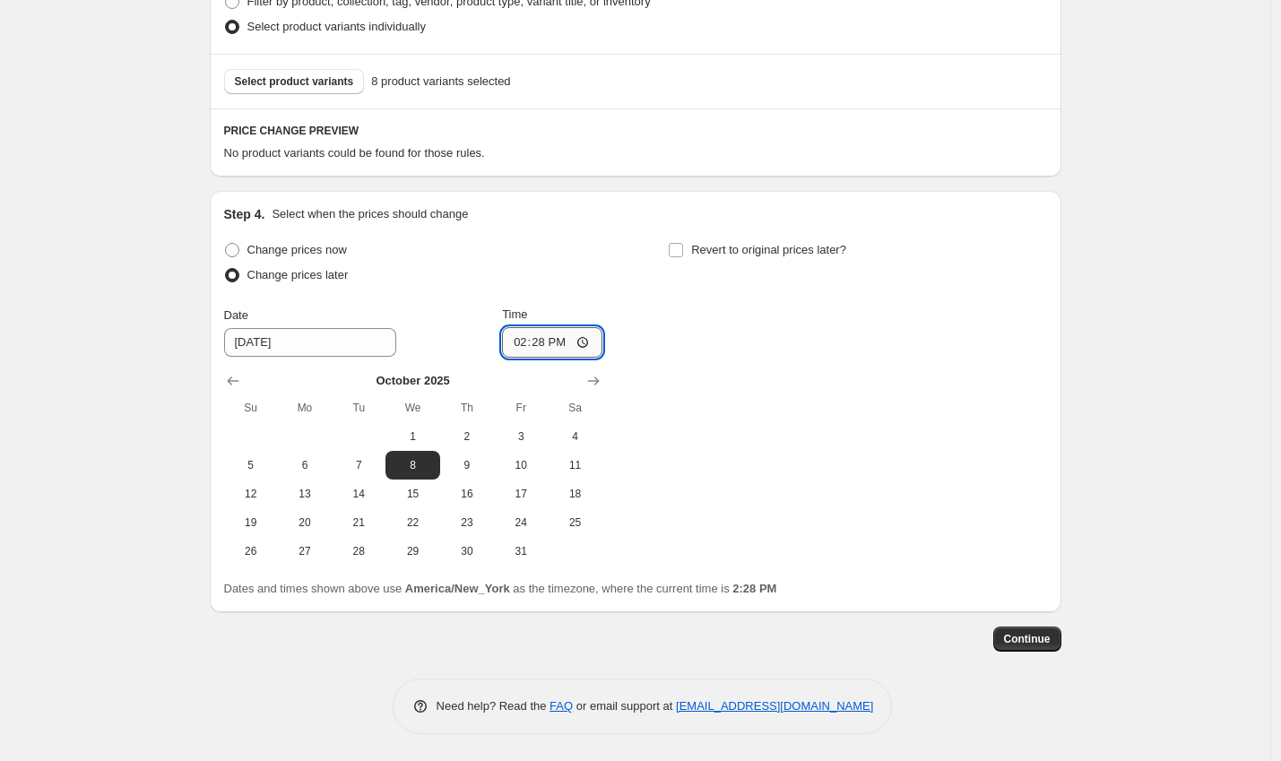
click at [522, 340] on input "14:28" at bounding box center [552, 342] width 100 height 30
type input "12:00"
click at [683, 244] on input "Revert to original prices later?" at bounding box center [676, 250] width 14 height 14
checkbox input "true"
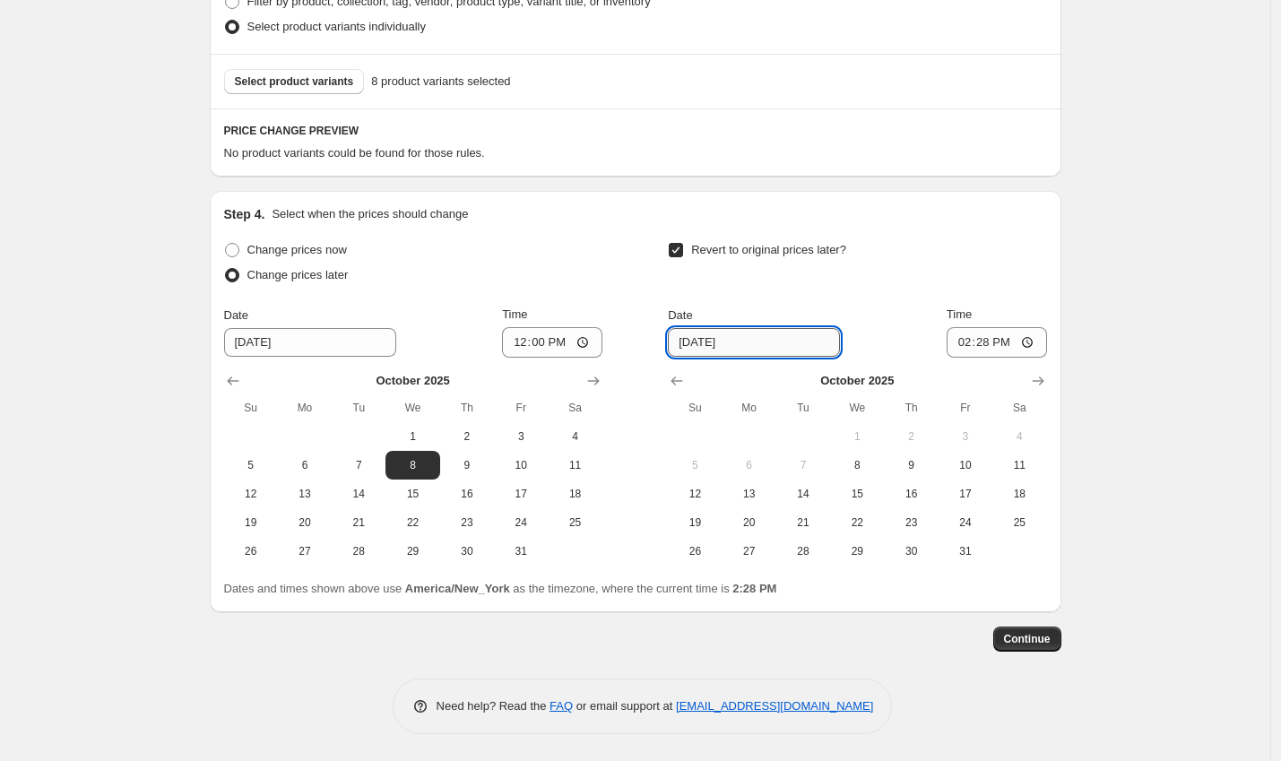
click at [690, 337] on input "[DATE]" at bounding box center [754, 342] width 172 height 29
click at [706, 339] on input "[DATE]" at bounding box center [754, 342] width 172 height 29
type input "[DATE]"
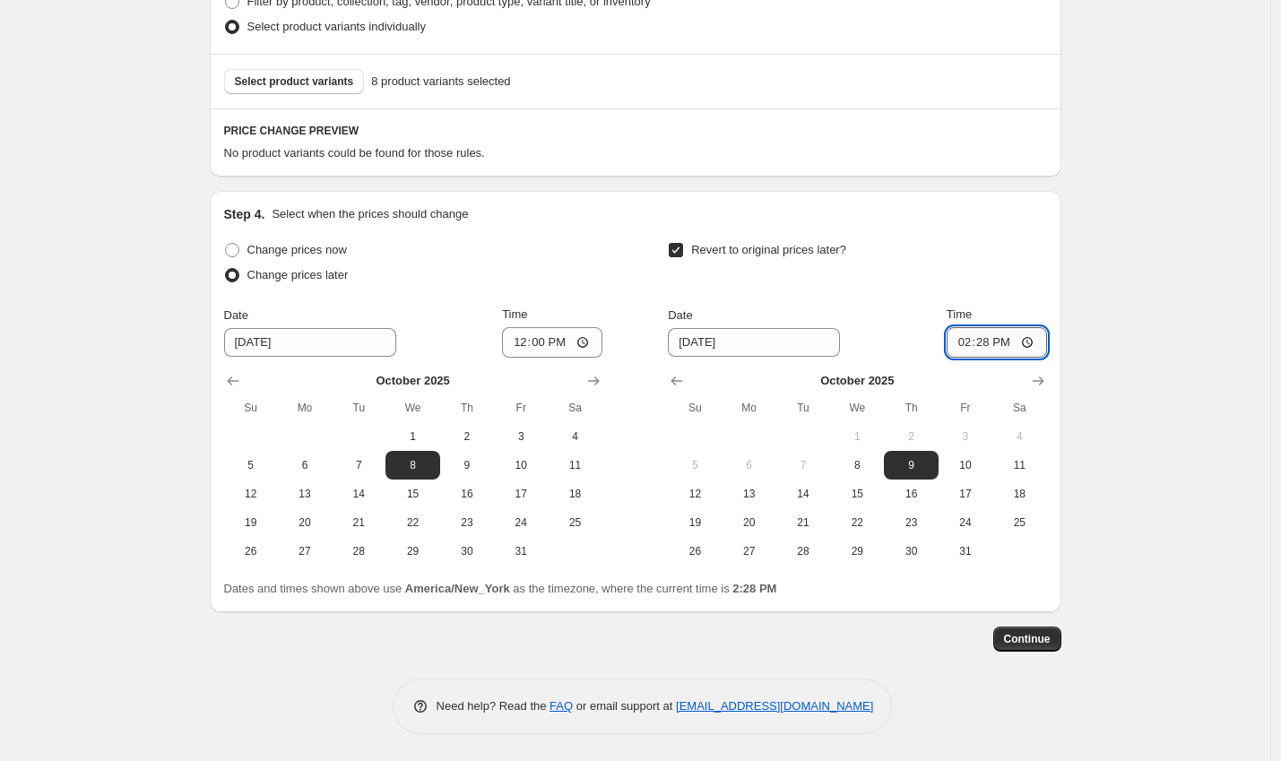
click at [952, 342] on input "14:28" at bounding box center [997, 342] width 100 height 30
type input "00:01"
click at [1026, 637] on span "Continue" at bounding box center [1027, 639] width 47 height 14
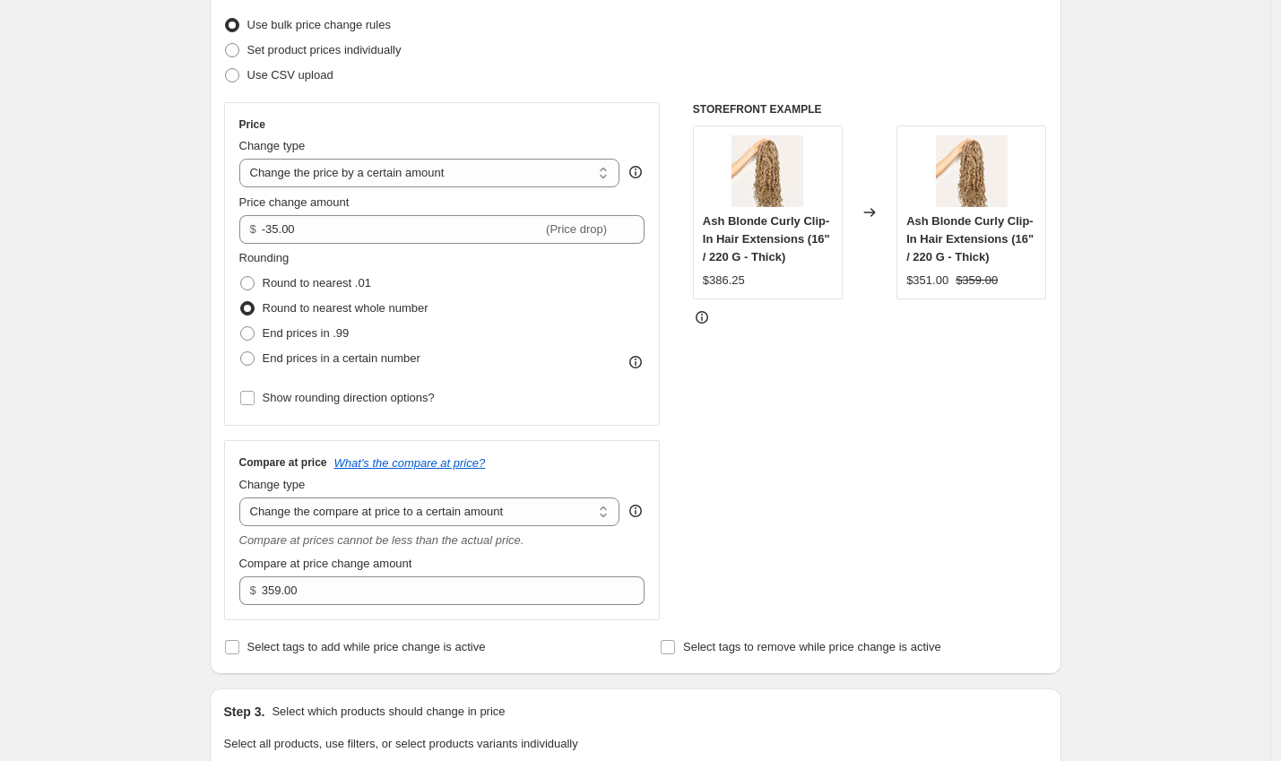
scroll to position [855, 0]
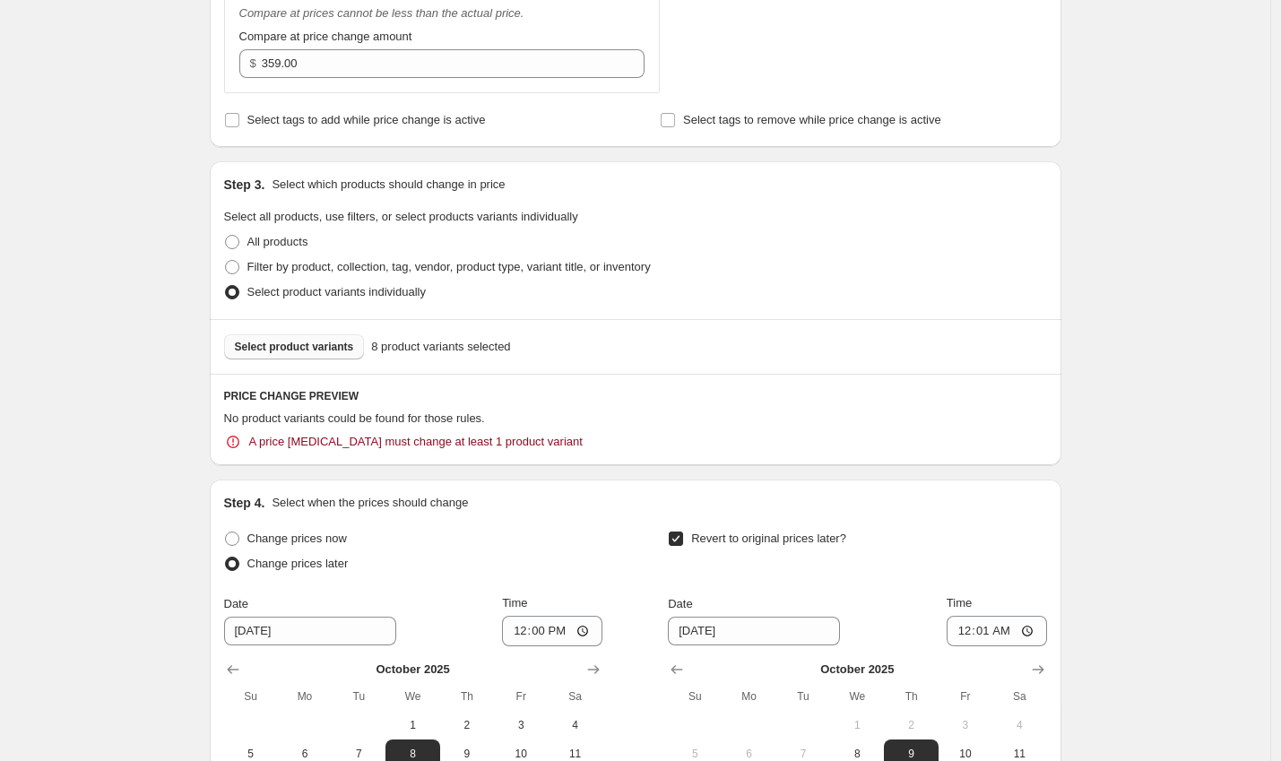
click at [350, 340] on button "Select product variants" at bounding box center [294, 346] width 141 height 25
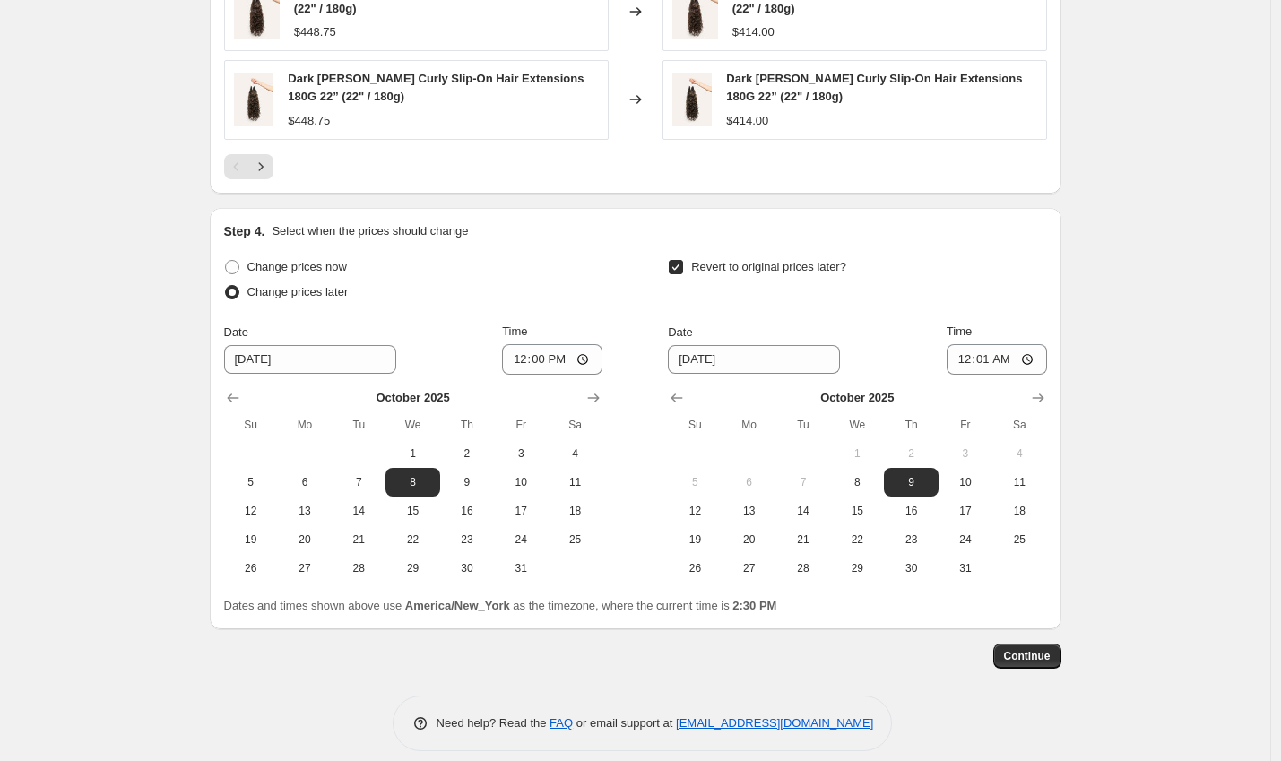
scroll to position [1484, 0]
click at [1026, 650] on span "Continue" at bounding box center [1027, 656] width 47 height 14
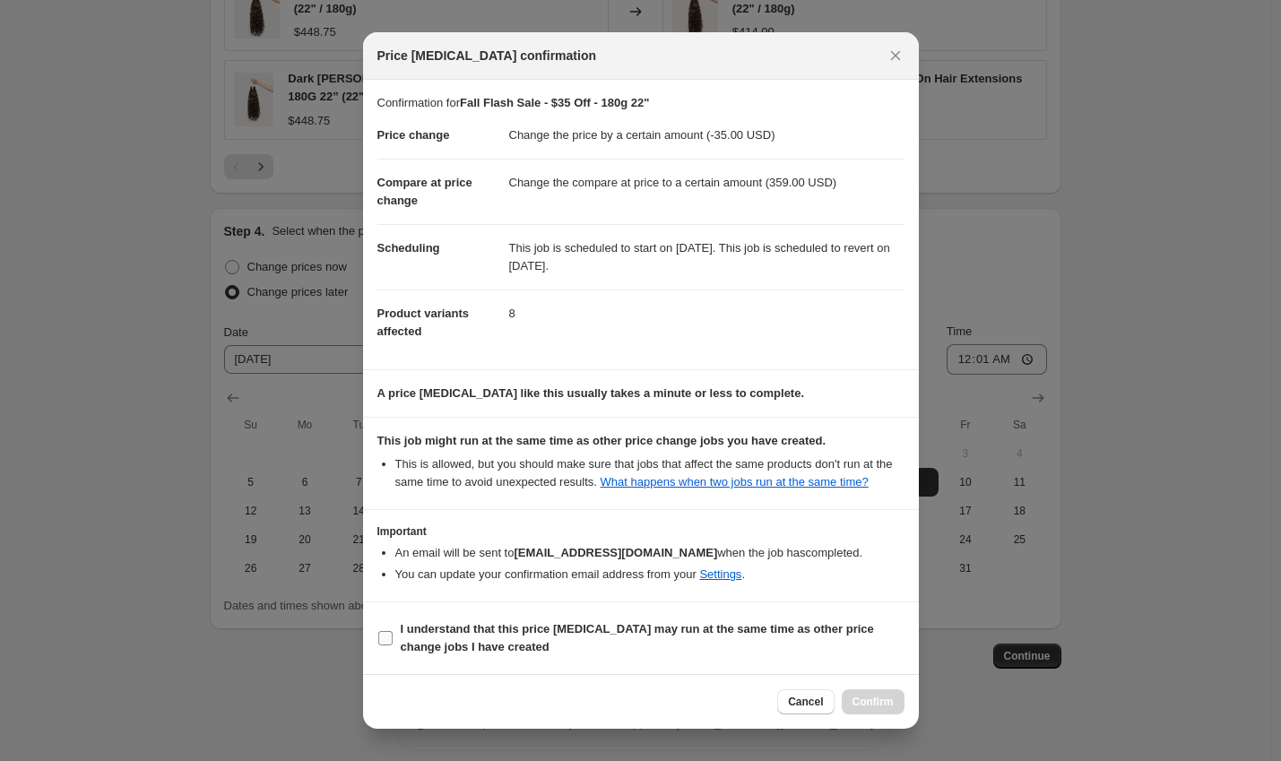
click at [615, 641] on b "I understand that this price [MEDICAL_DATA] may run at the same time as other p…" at bounding box center [637, 637] width 473 height 31
click at [393, 641] on input "I understand that this price [MEDICAL_DATA] may run at the same time as other p…" at bounding box center [385, 638] width 14 height 14
checkbox input "true"
click at [889, 714] on button "Confirm" at bounding box center [873, 701] width 63 height 25
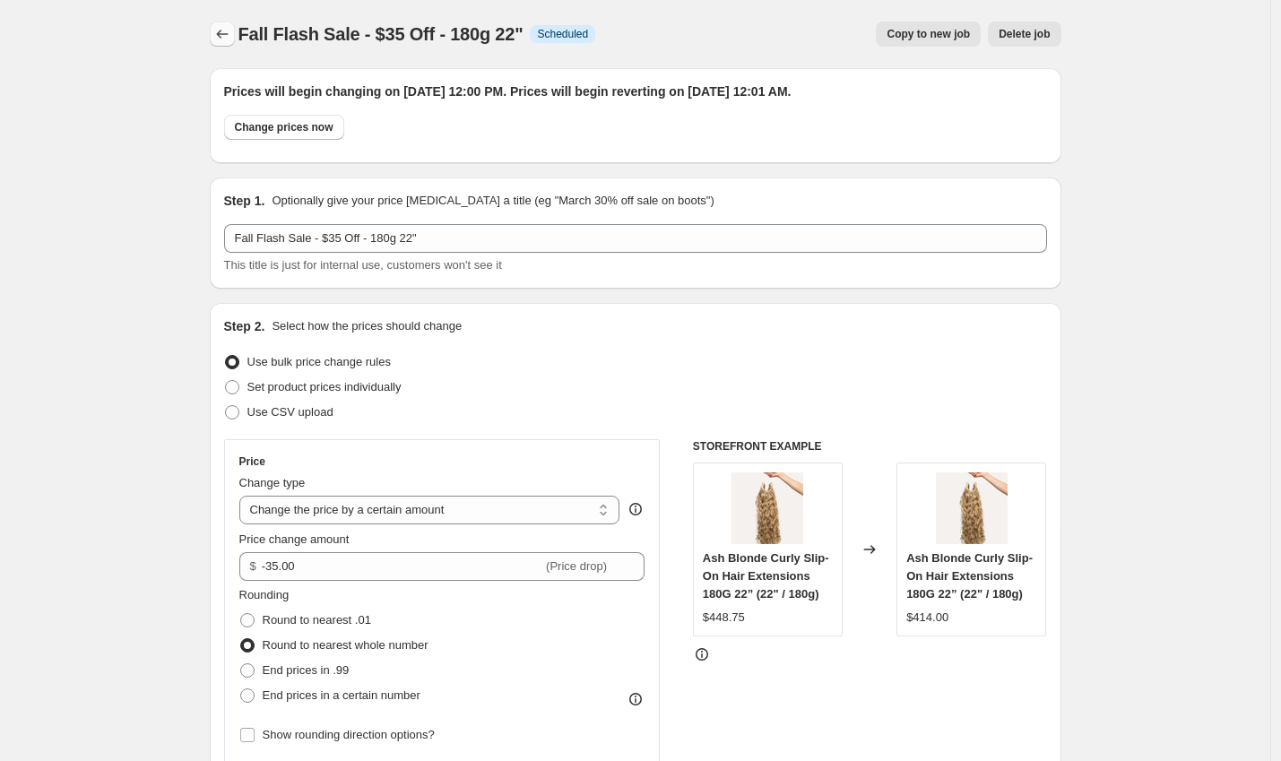
click at [228, 32] on icon "Price change jobs" at bounding box center [222, 34] width 18 height 18
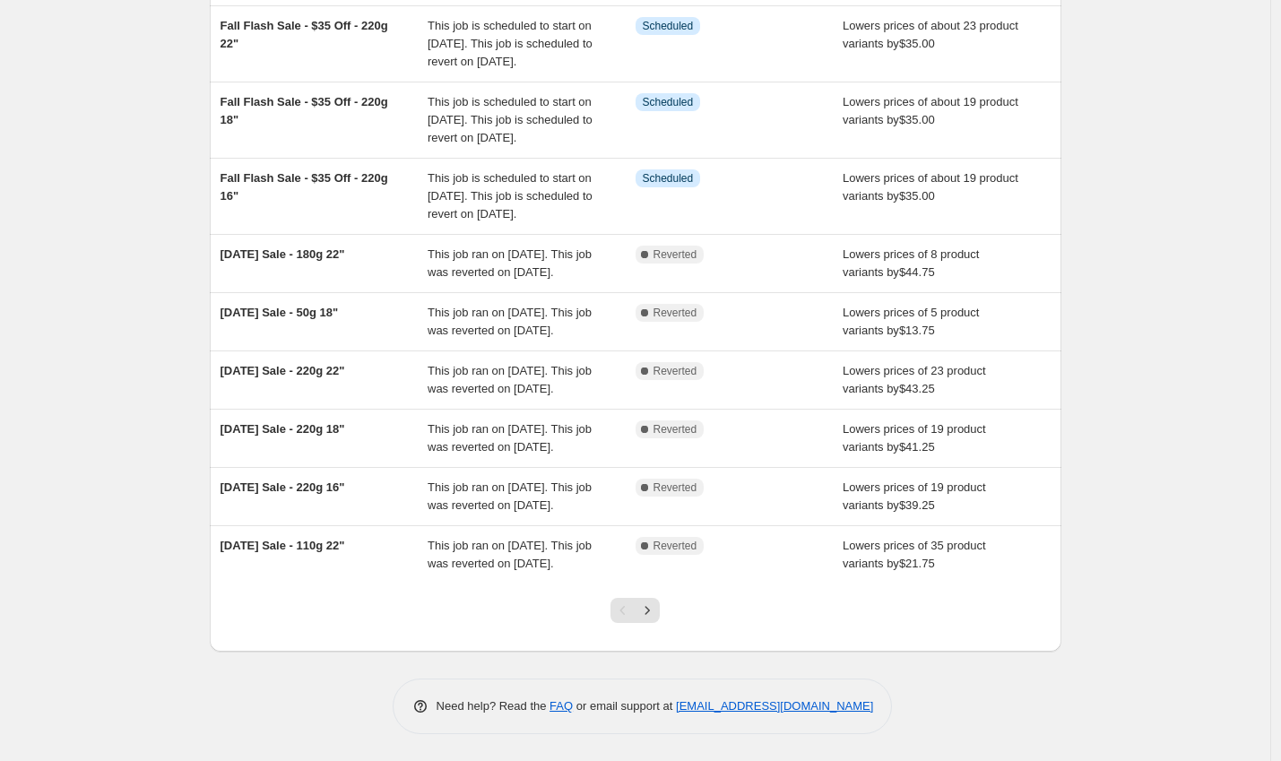
scroll to position [413, 0]
click at [654, 618] on icon "Next" at bounding box center [647, 611] width 18 height 18
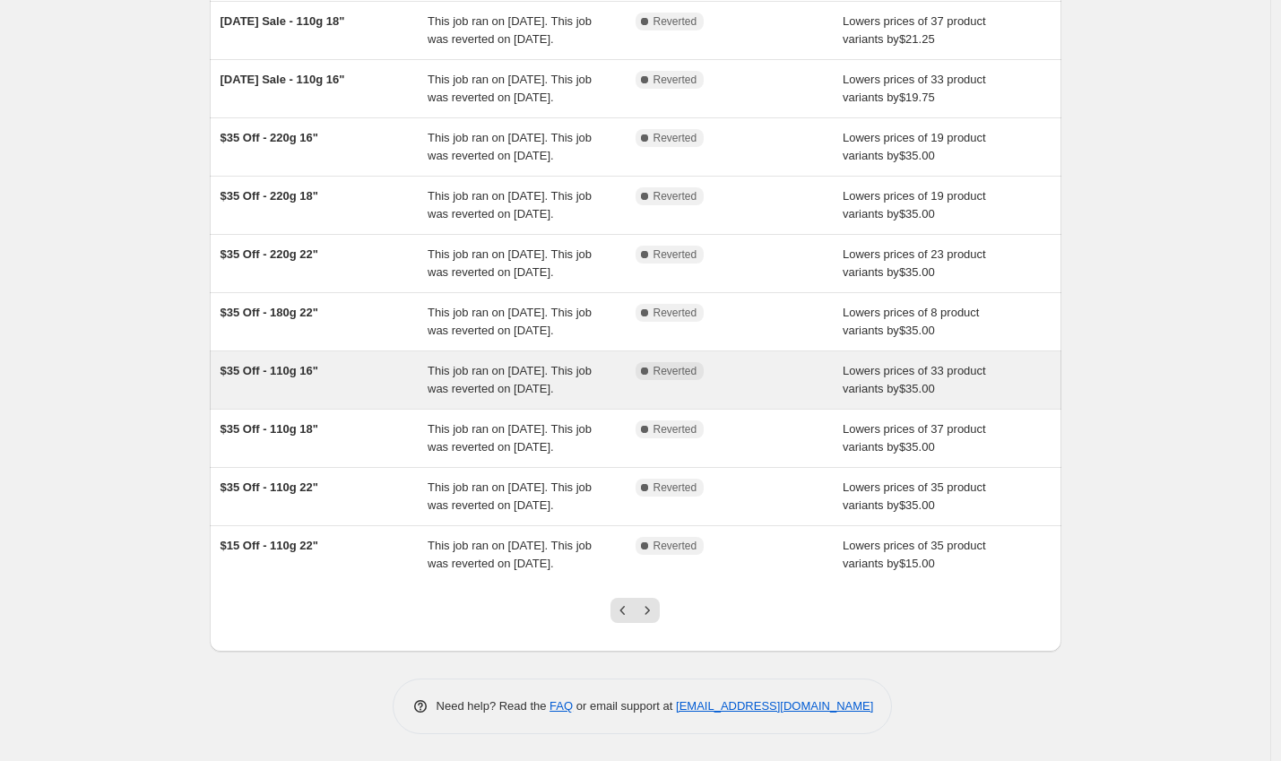
scroll to position [195, 0]
click at [758, 398] on div "Complete Reverted" at bounding box center [740, 380] width 208 height 36
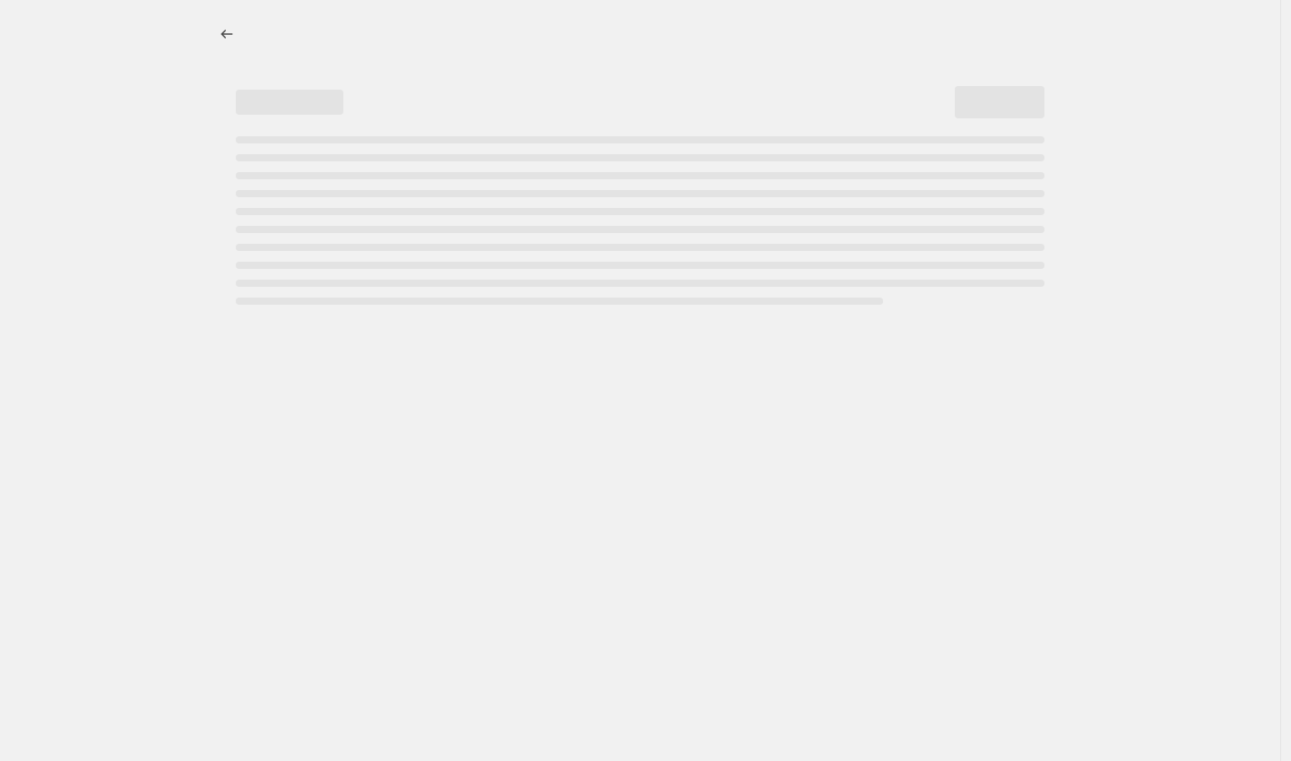
select select "by"
select select "to"
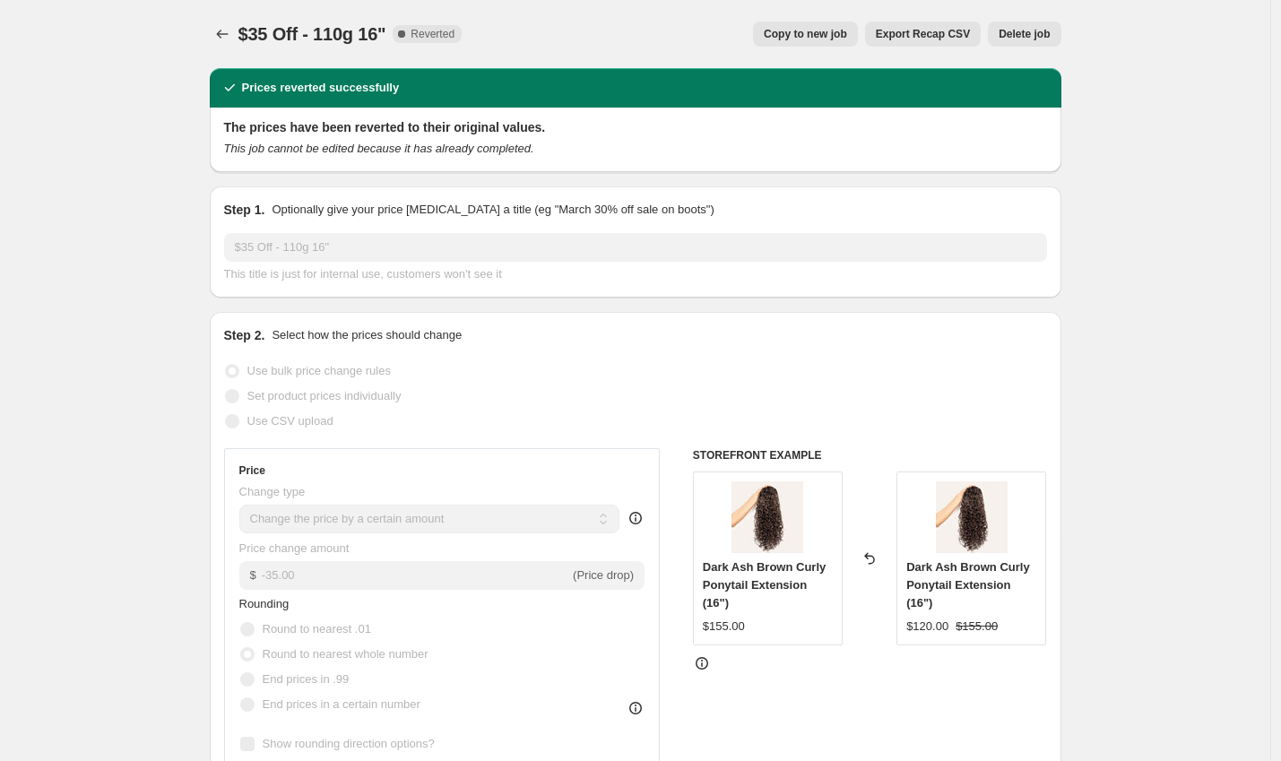
click at [778, 41] on button "Copy to new job" at bounding box center [805, 34] width 105 height 25
select select "by"
select select "to"
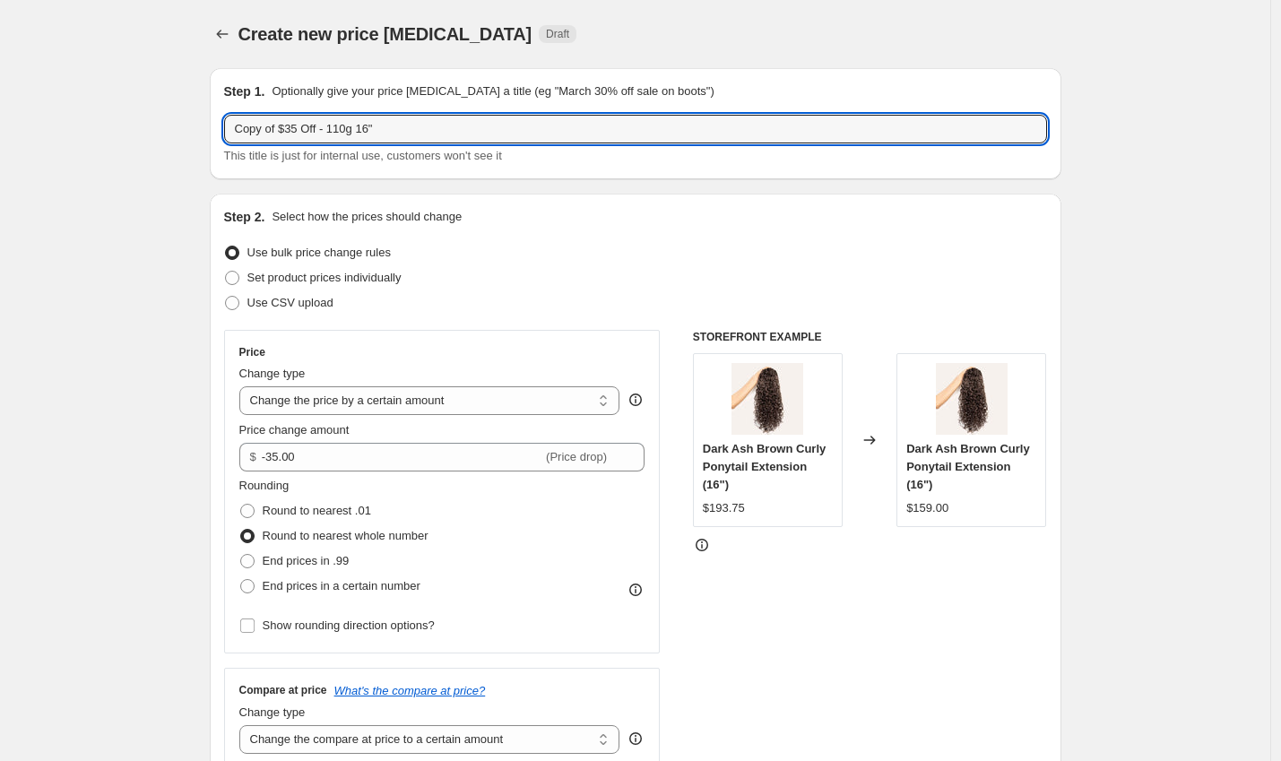
drag, startPoint x: 286, startPoint y: 131, endPoint x: 185, endPoint y: 116, distance: 102.4
type input "Fall Flash Sale - $35 Off - 110g 16""
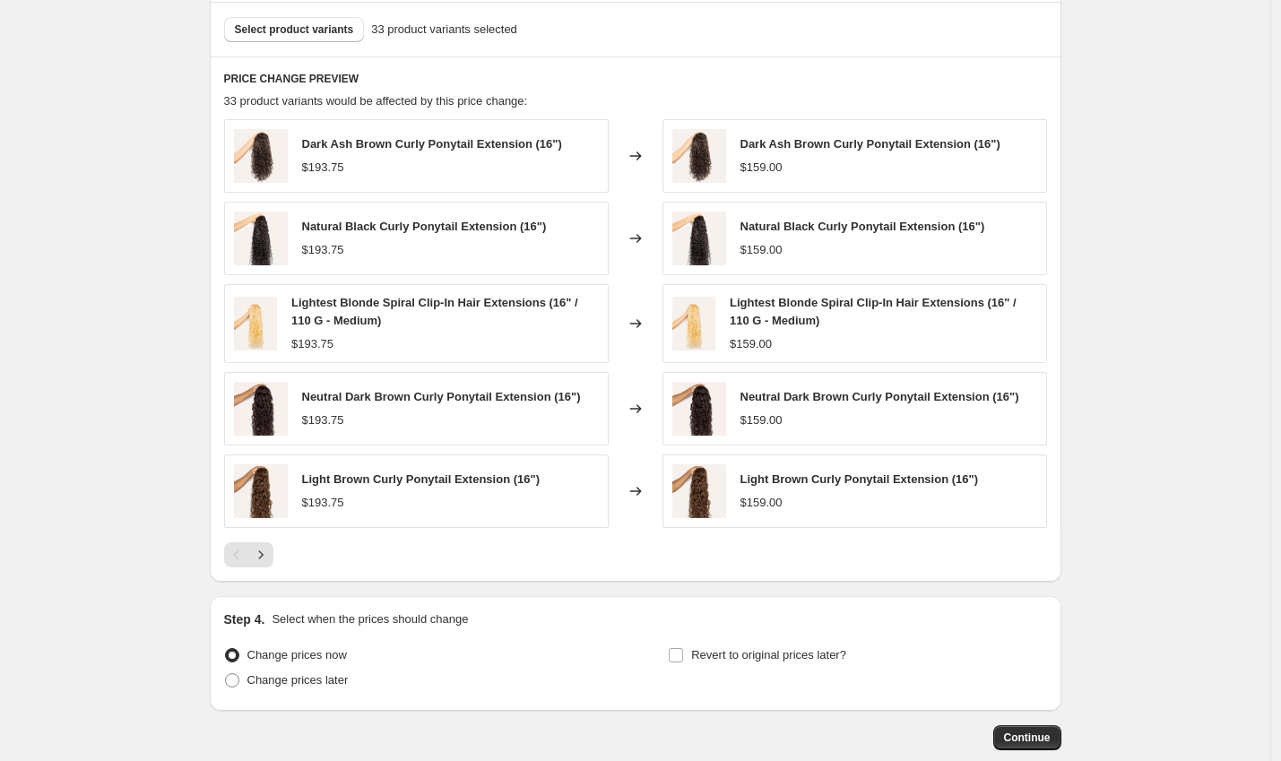
scroll to position [1171, 0]
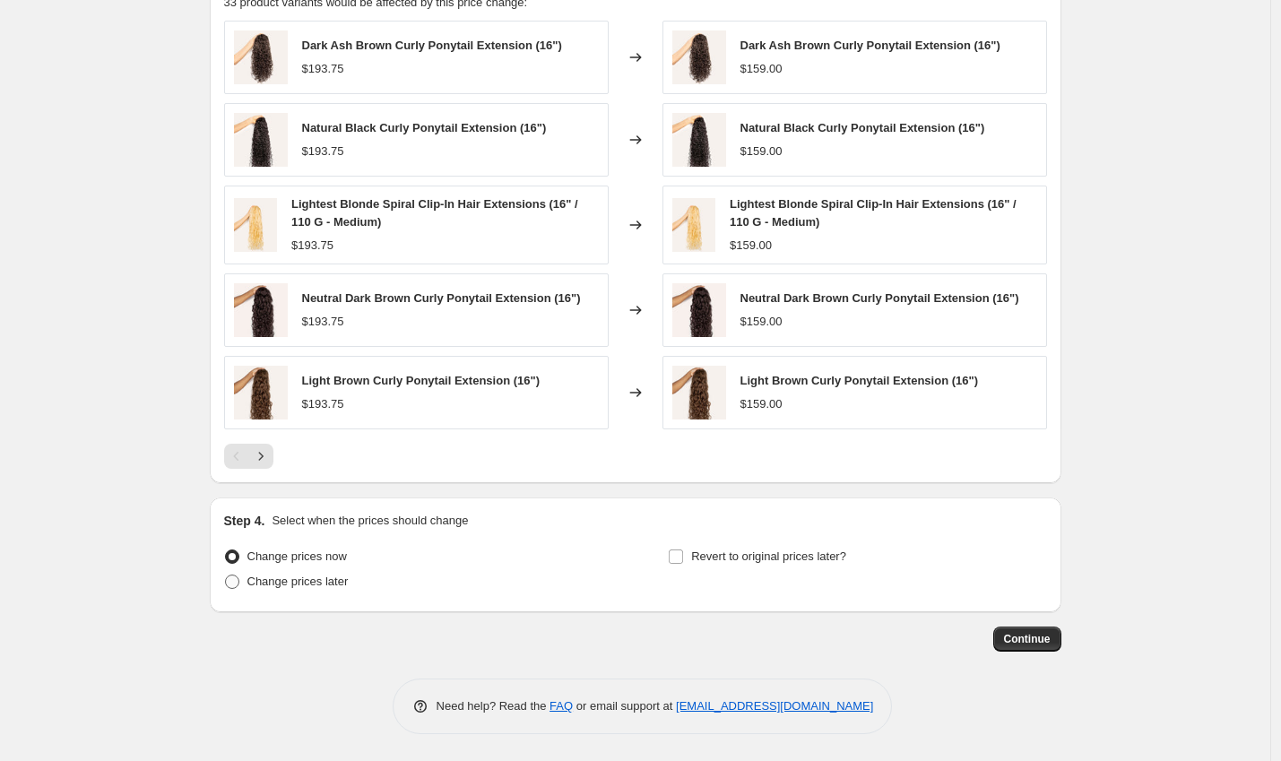
click at [334, 589] on span "Change prices later" at bounding box center [297, 582] width 101 height 18
click at [226, 576] on input "Change prices later" at bounding box center [225, 575] width 1 height 1
radio input "true"
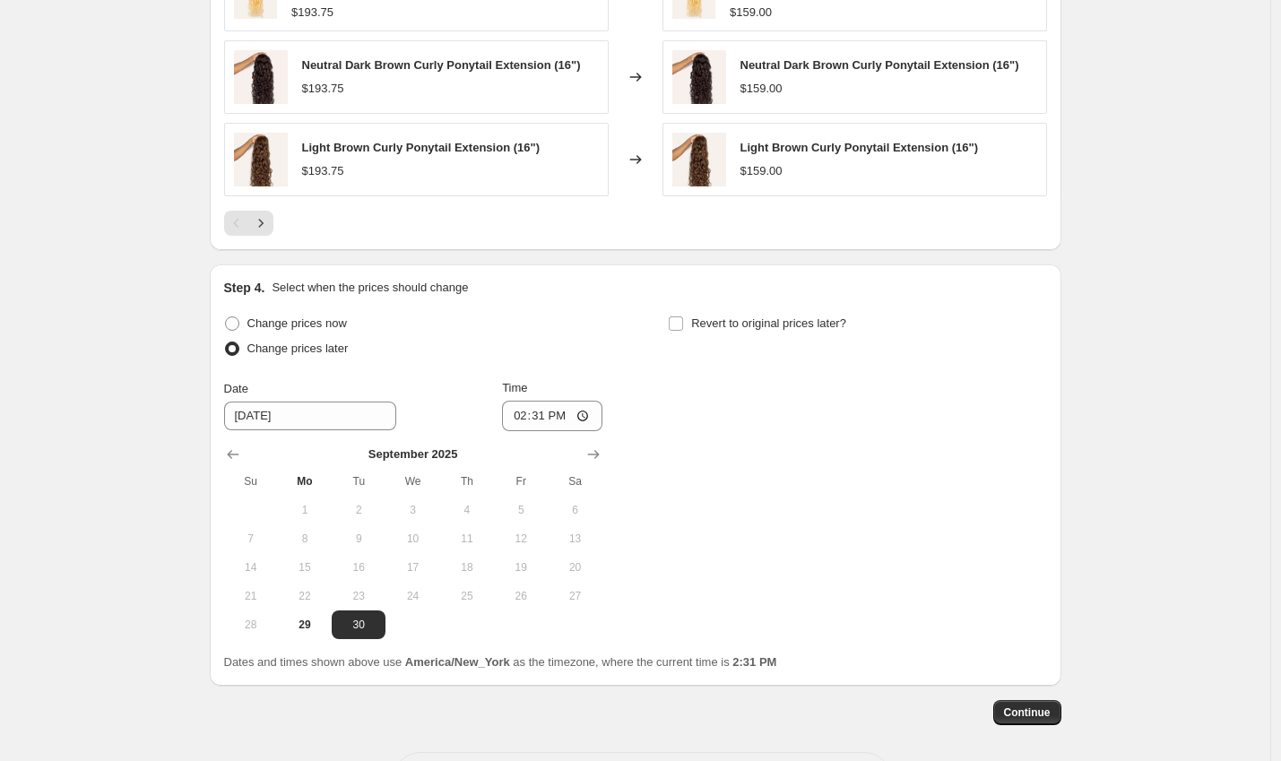
scroll to position [1477, 0]
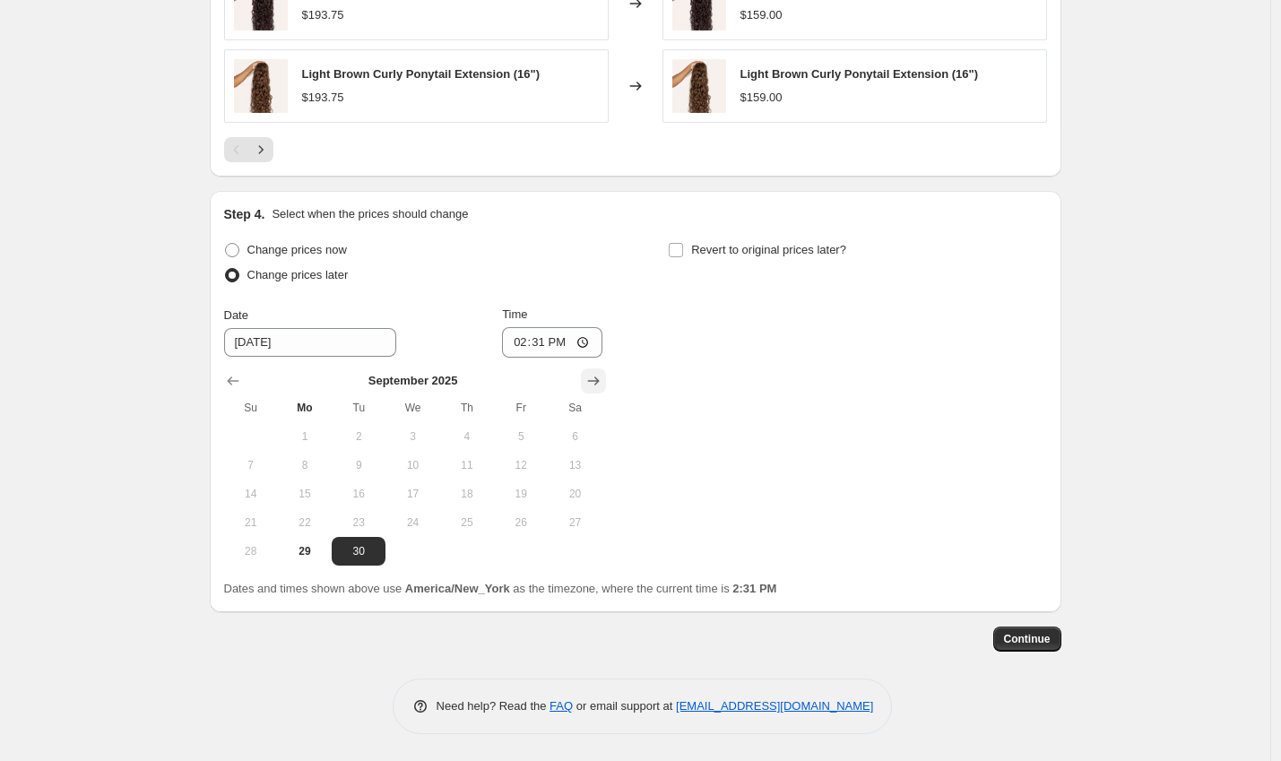
click at [593, 386] on icon "Show next month, October 2025" at bounding box center [593, 381] width 18 height 18
click at [412, 470] on span "8" at bounding box center [412, 465] width 39 height 14
type input "[DATE]"
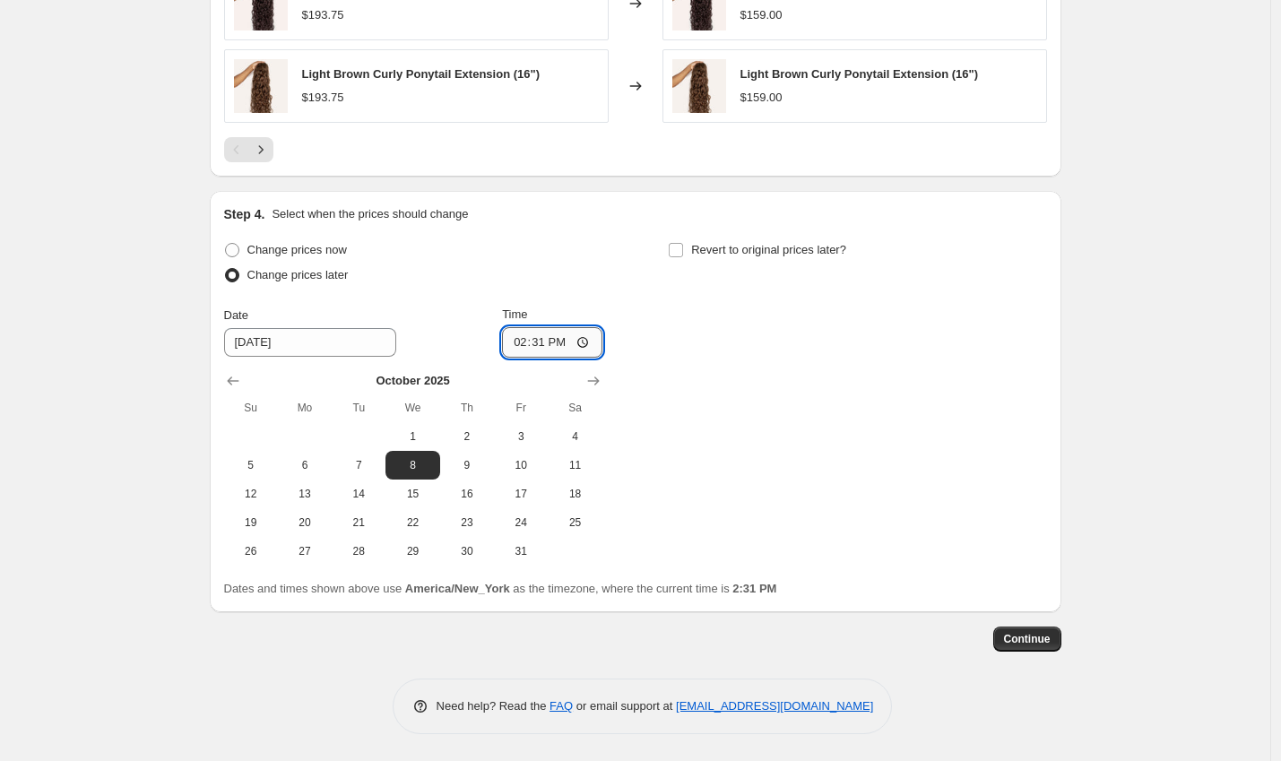
click at [524, 336] on input "14:31" at bounding box center [552, 342] width 100 height 30
type input "12:00"
click at [683, 247] on input "Revert to original prices later?" at bounding box center [676, 250] width 14 height 14
checkbox input "true"
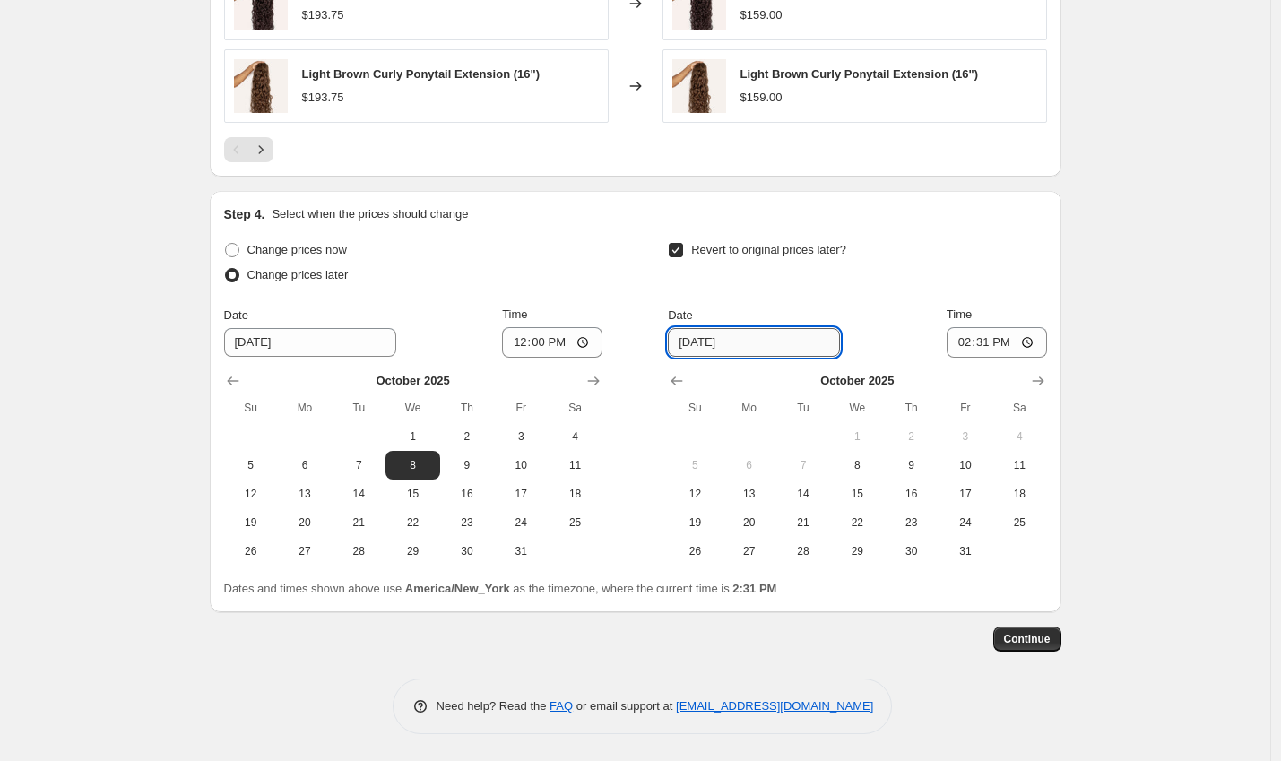
click at [706, 340] on input "[DATE]" at bounding box center [754, 342] width 172 height 29
type input "[DATE]"
click at [965, 341] on input "14:31" at bounding box center [997, 342] width 100 height 30
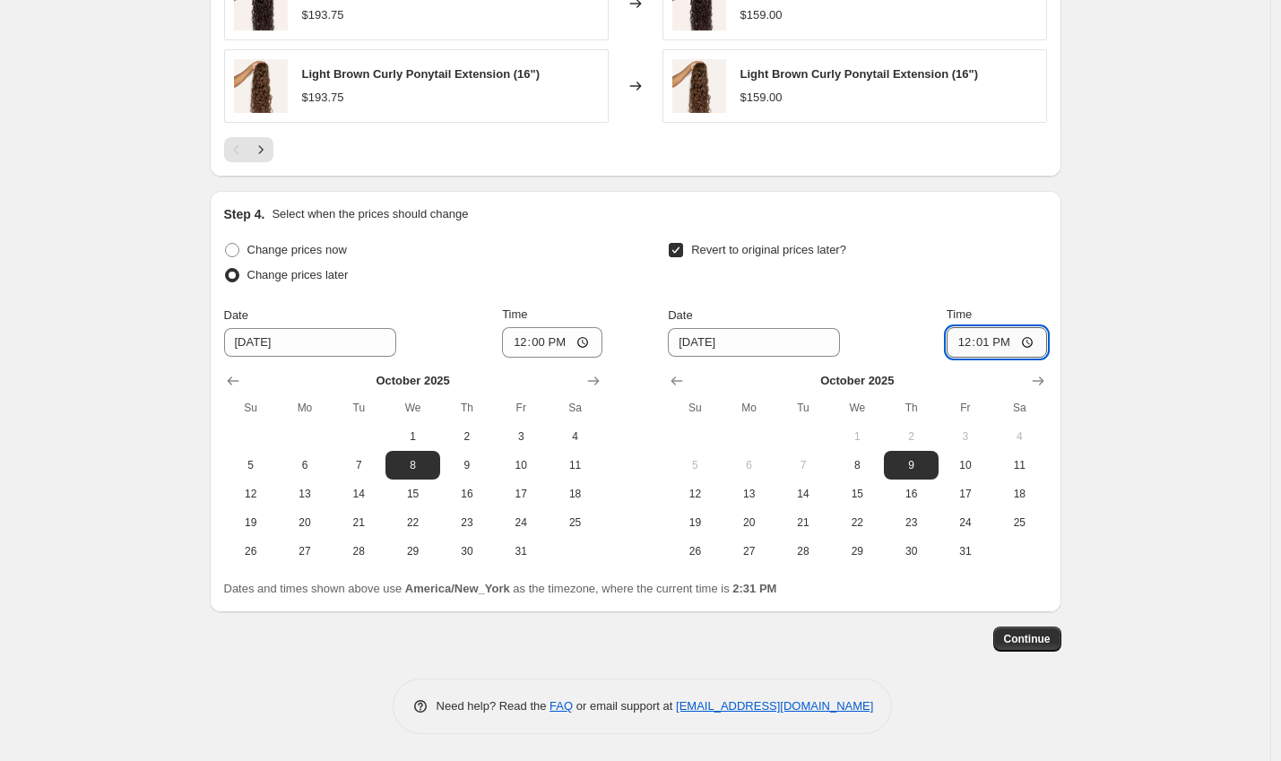
type input "00:01"
click at [1011, 632] on button "Continue" at bounding box center [1027, 639] width 68 height 25
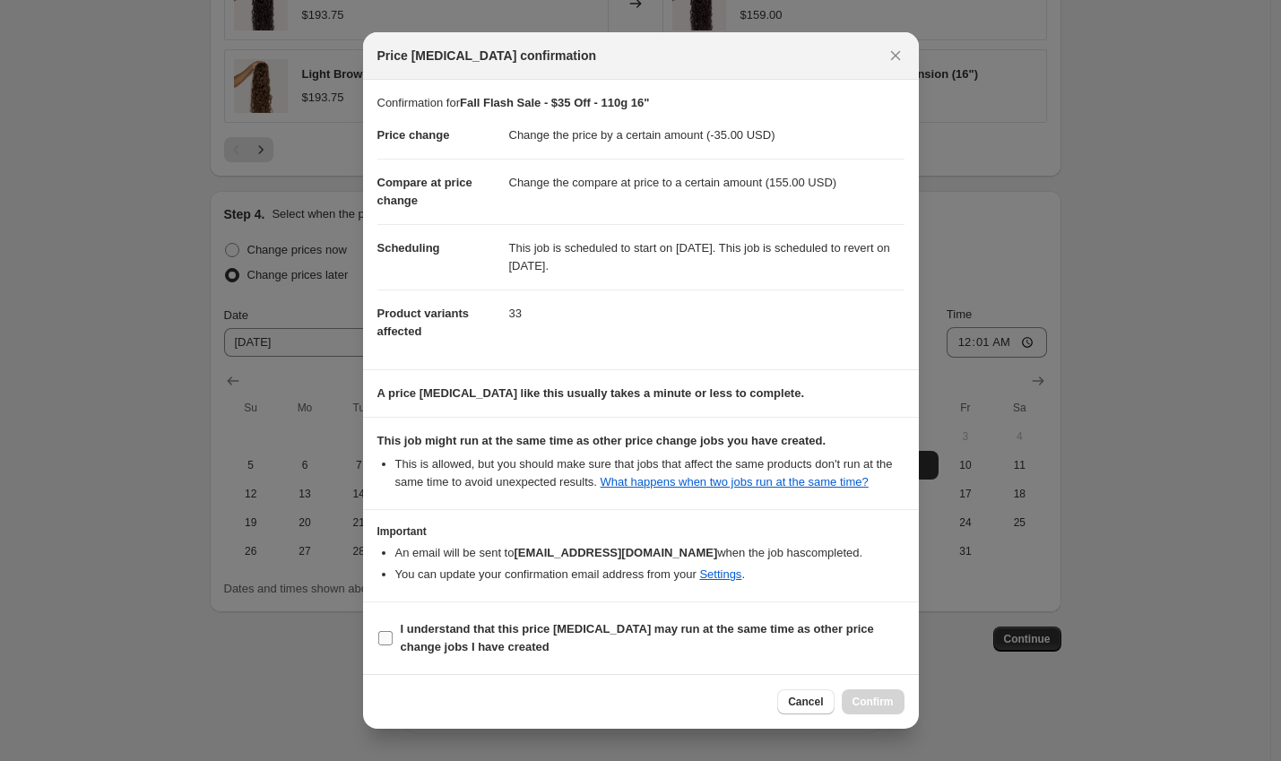
click at [580, 636] on b "I understand that this price [MEDICAL_DATA] may run at the same time as other p…" at bounding box center [637, 637] width 473 height 31
click at [393, 636] on input "I understand that this price [MEDICAL_DATA] may run at the same time as other p…" at bounding box center [385, 638] width 14 height 14
checkbox input "true"
click at [870, 706] on span "Confirm" at bounding box center [873, 702] width 41 height 14
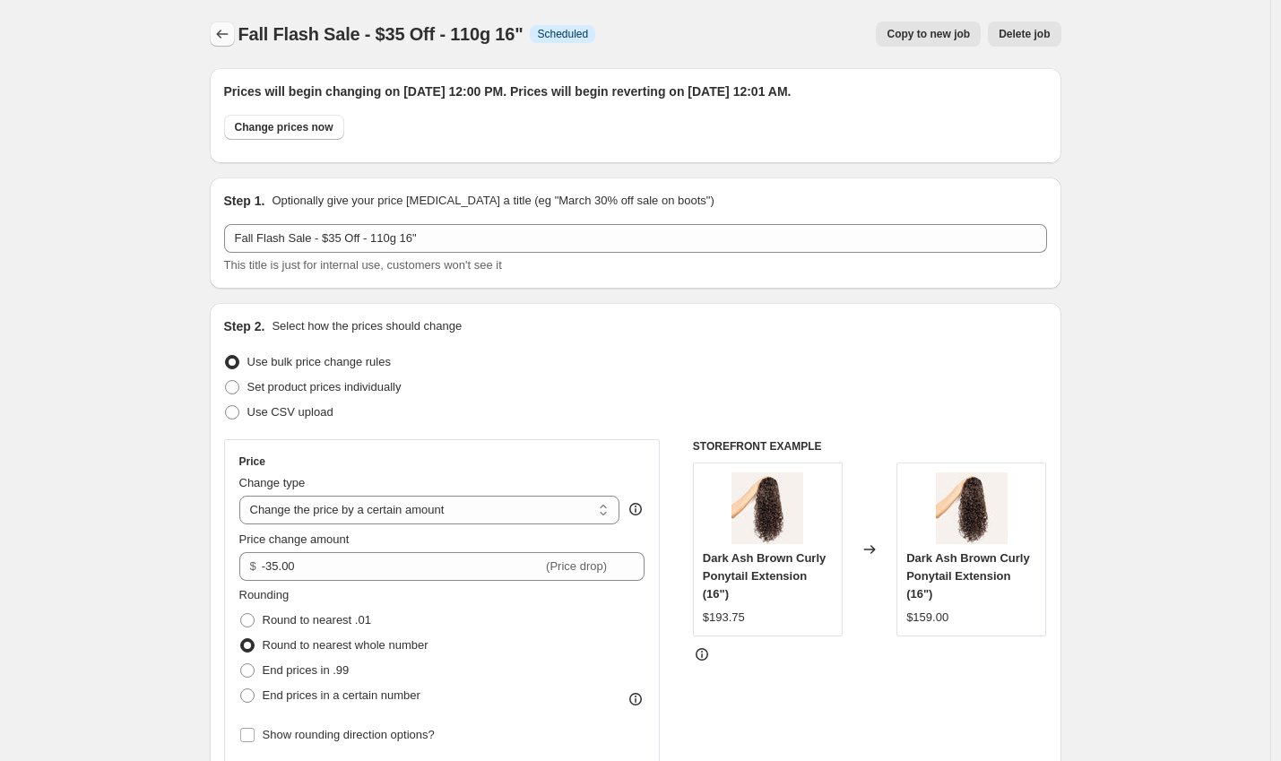
click at [224, 34] on icon "Price change jobs" at bounding box center [222, 34] width 12 height 9
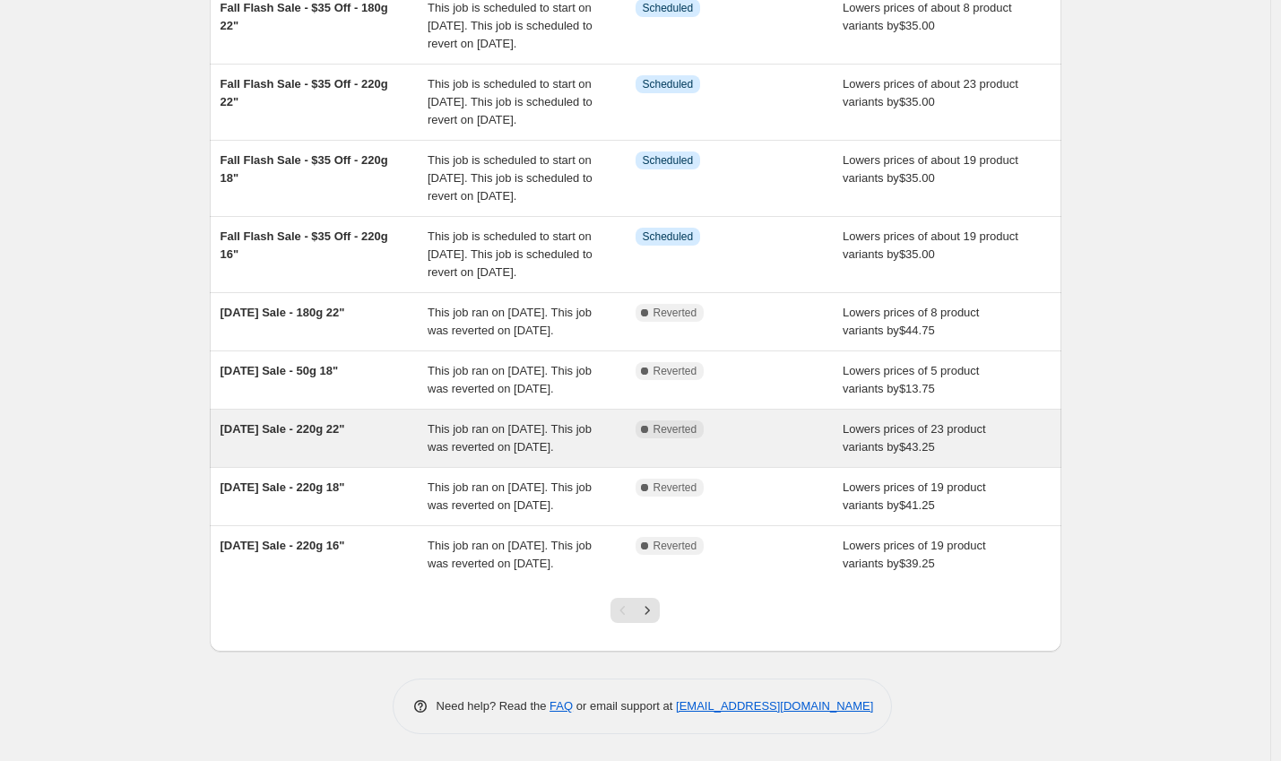
scroll to position [431, 0]
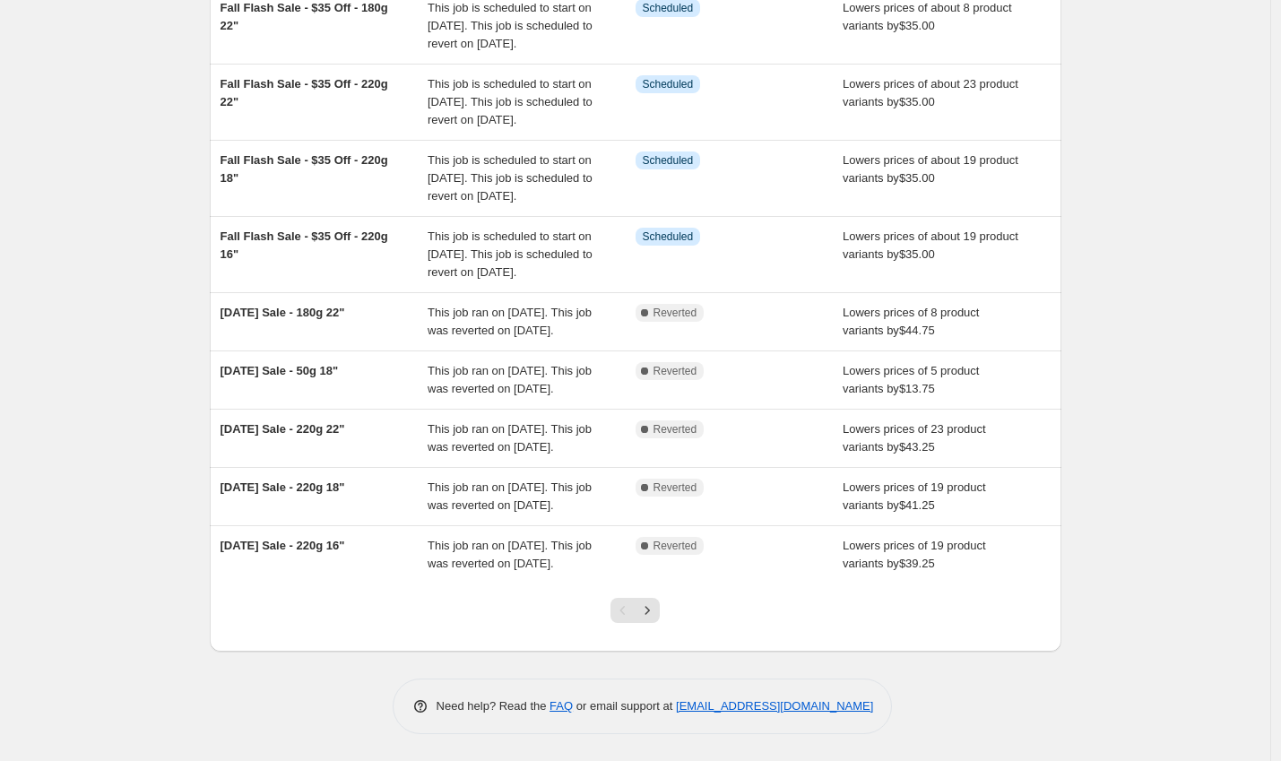
click at [664, 607] on div at bounding box center [635, 618] width 73 height 68
click at [656, 609] on icon "Next" at bounding box center [647, 611] width 18 height 18
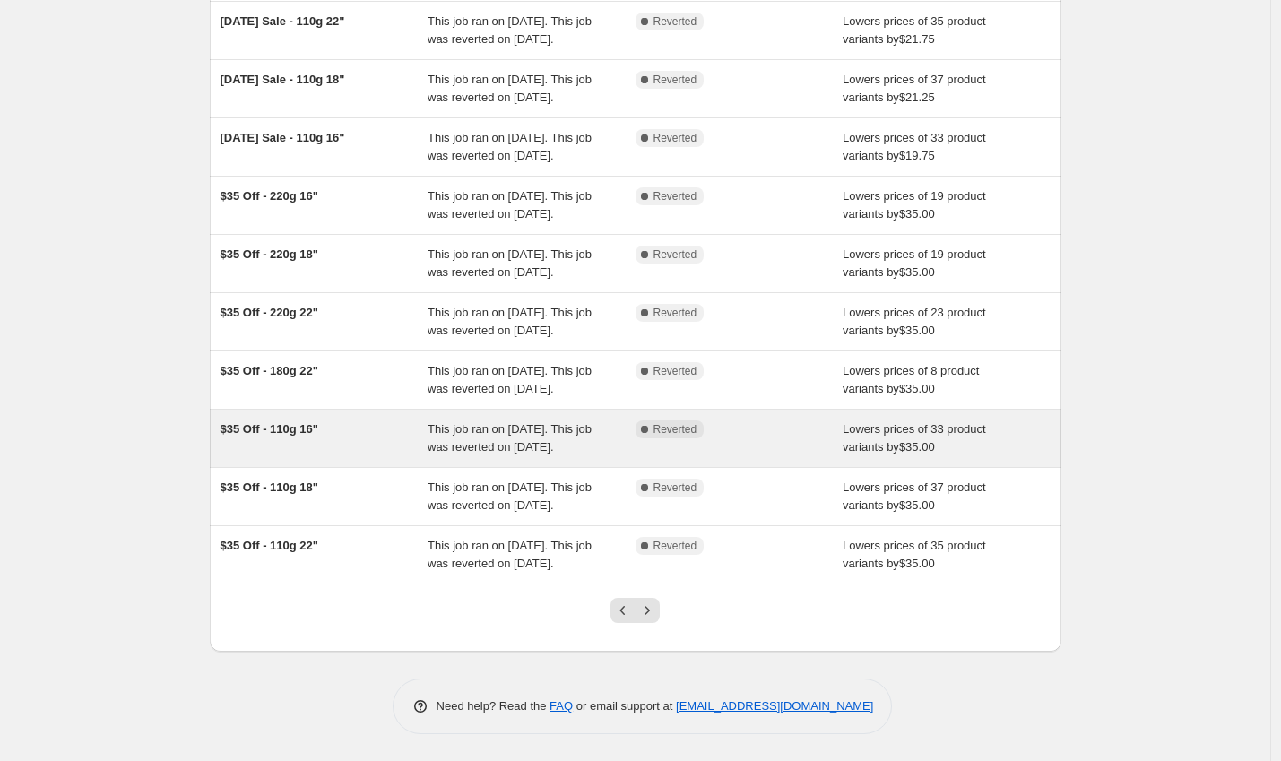
scroll to position [229, 0]
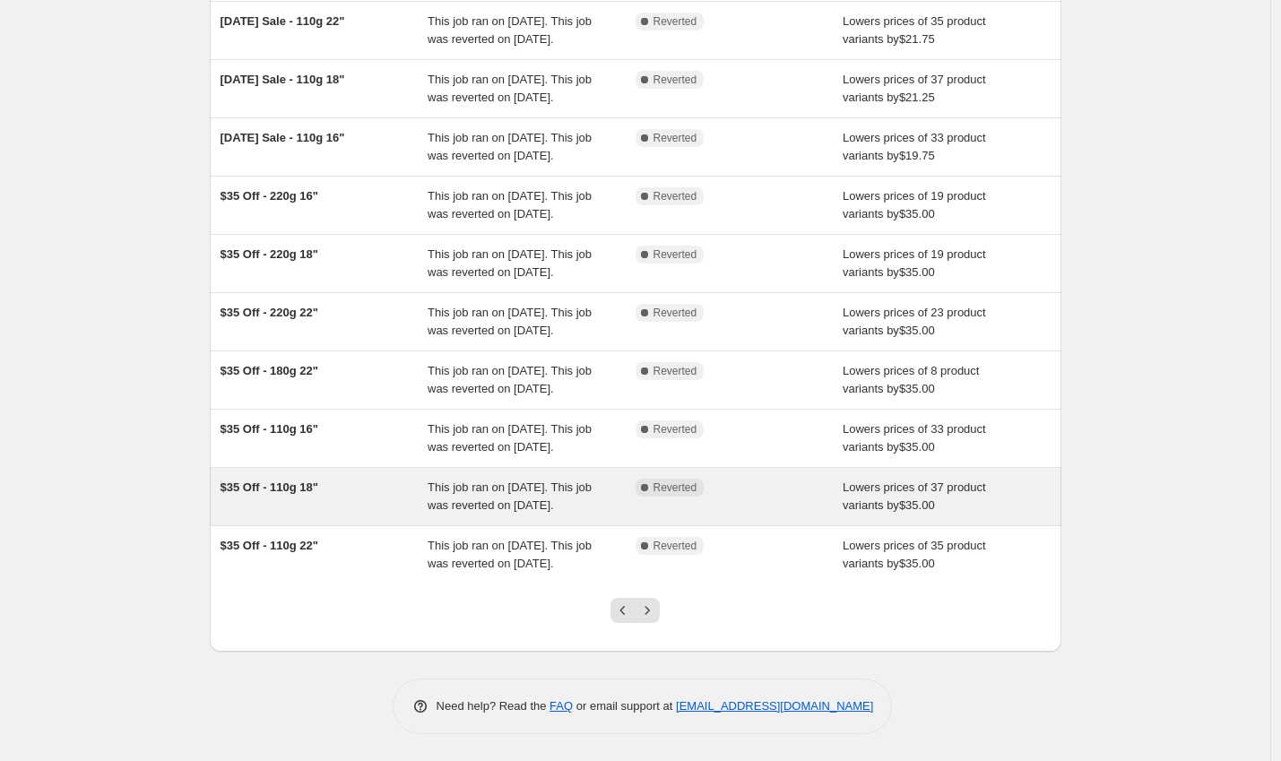
click at [798, 515] on div "Complete Reverted" at bounding box center [740, 497] width 208 height 36
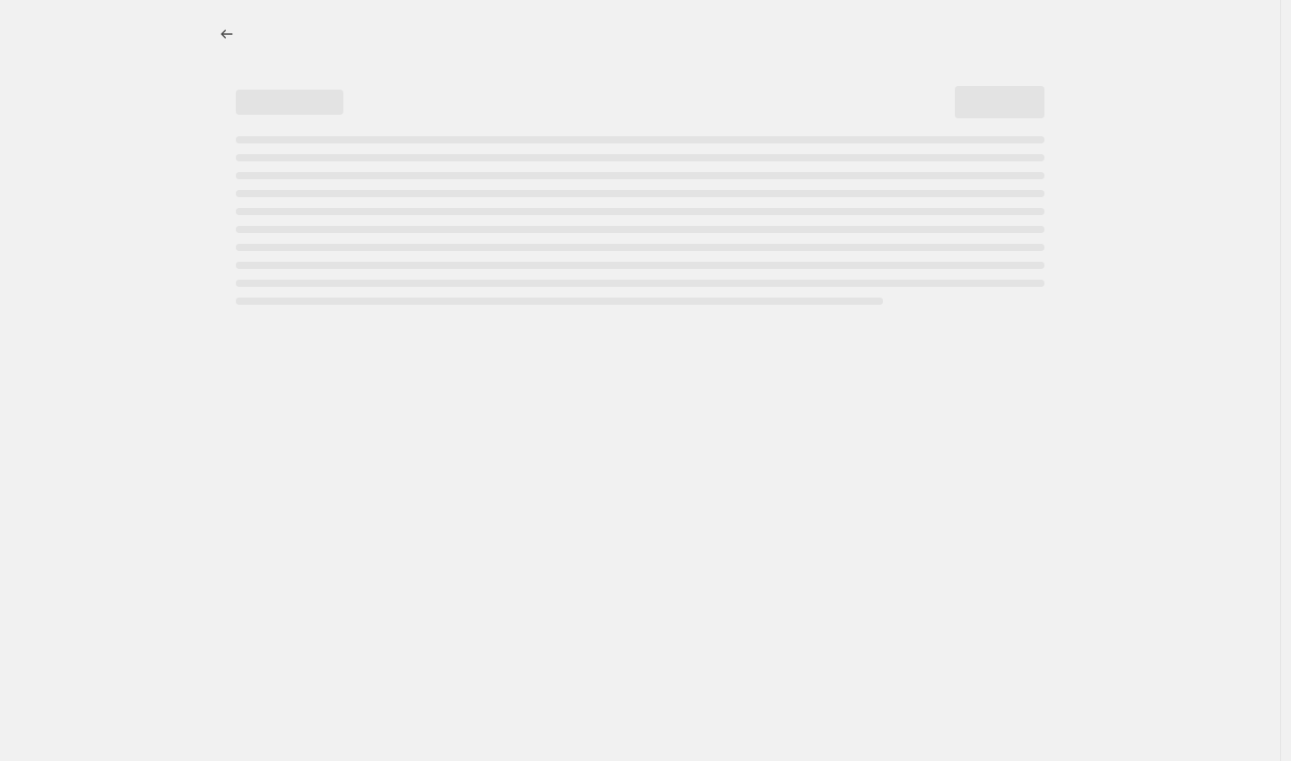
select select "by"
select select "to"
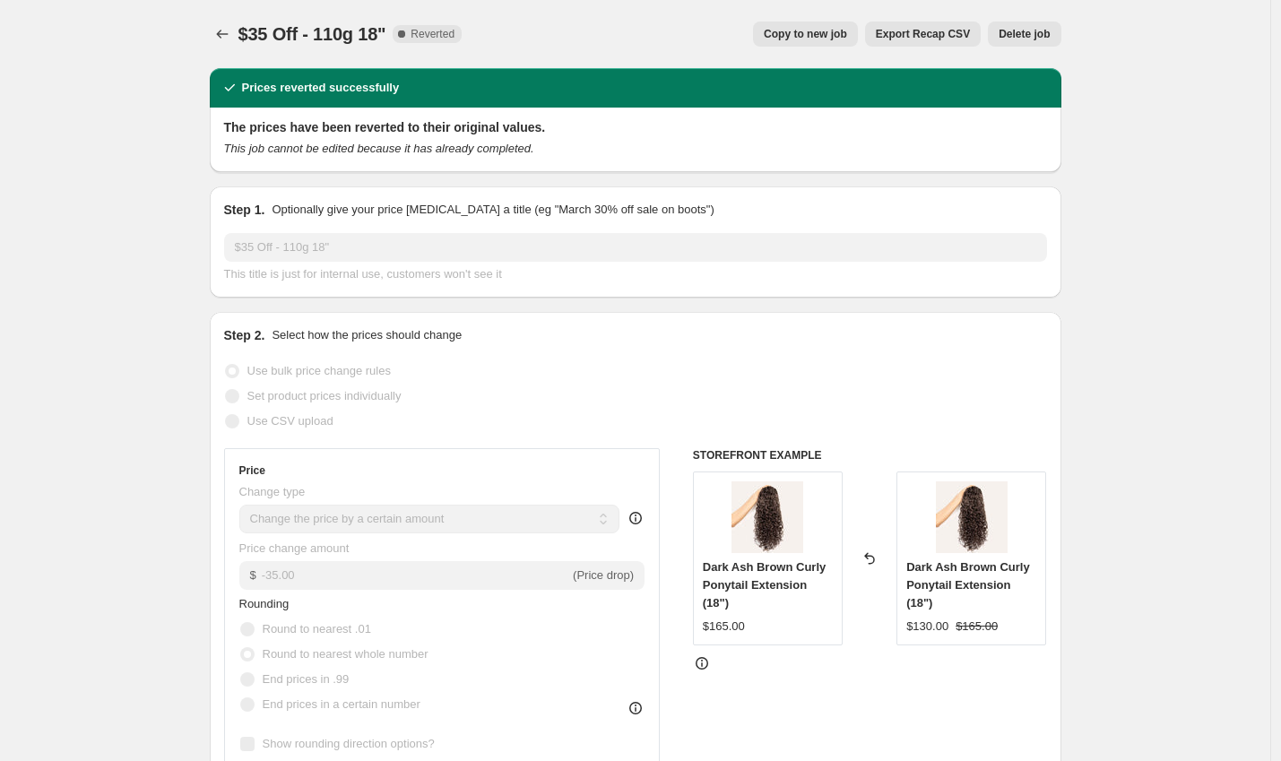
click at [797, 35] on span "Copy to new job" at bounding box center [805, 34] width 83 height 14
select select "by"
select select "to"
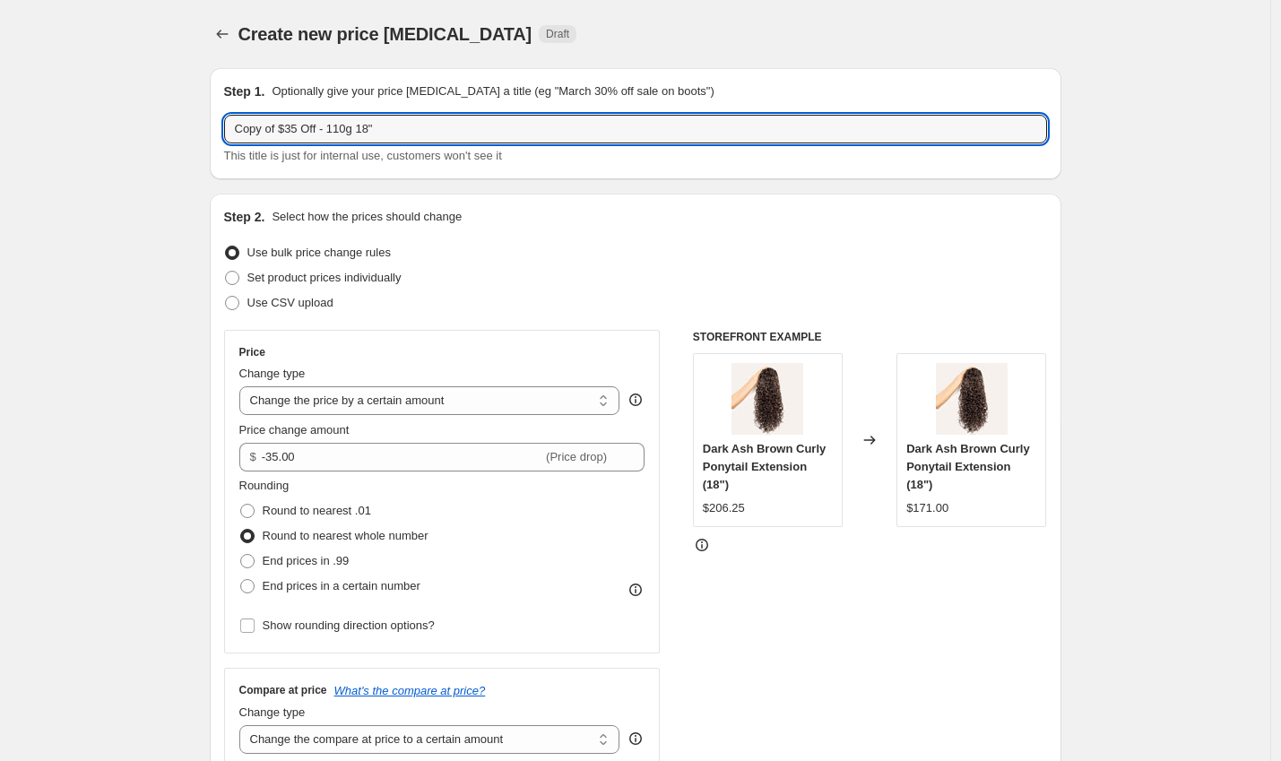
drag, startPoint x: 284, startPoint y: 131, endPoint x: -107, endPoint y: 103, distance: 391.8
click at [0, 103] on html "Home Settings Plans Skip to content Create new price [MEDICAL_DATA]. This page …" at bounding box center [640, 380] width 1281 height 761
type input "Fall Flash Sale - $35 Off - 110g 18""
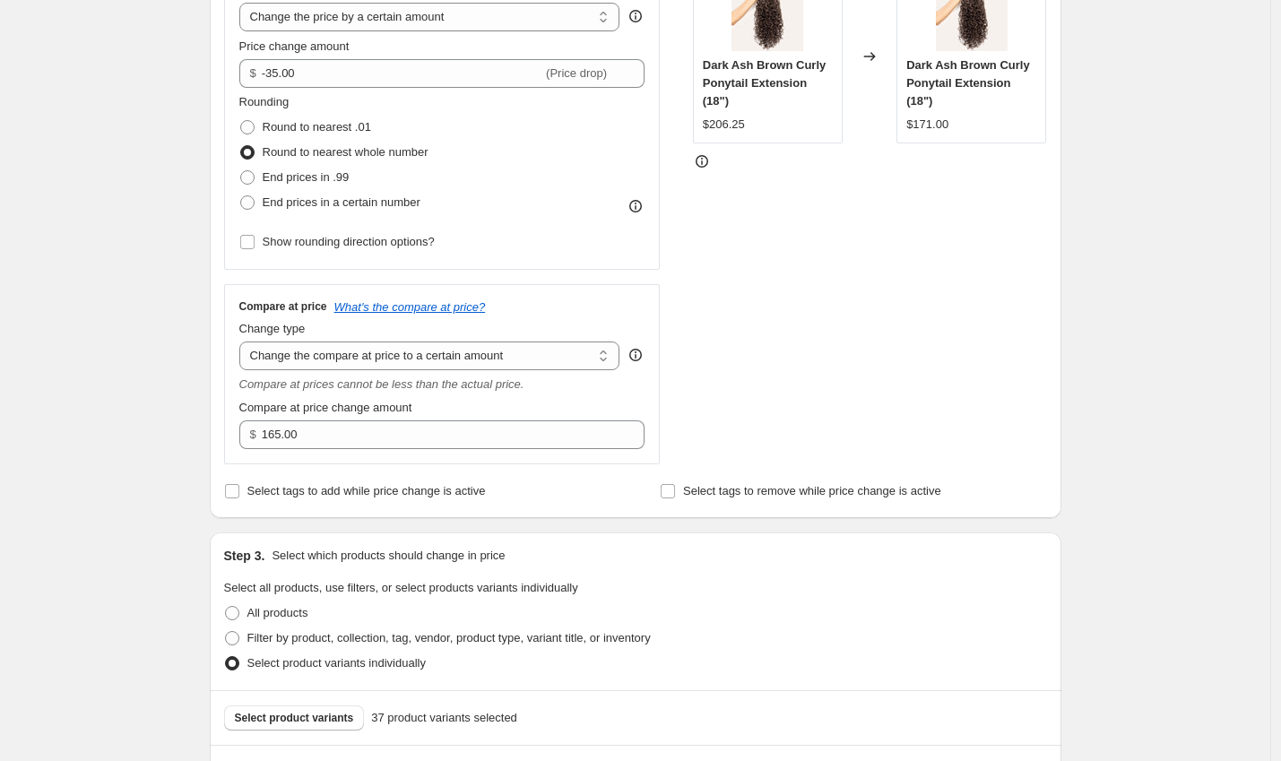
scroll to position [1176, 0]
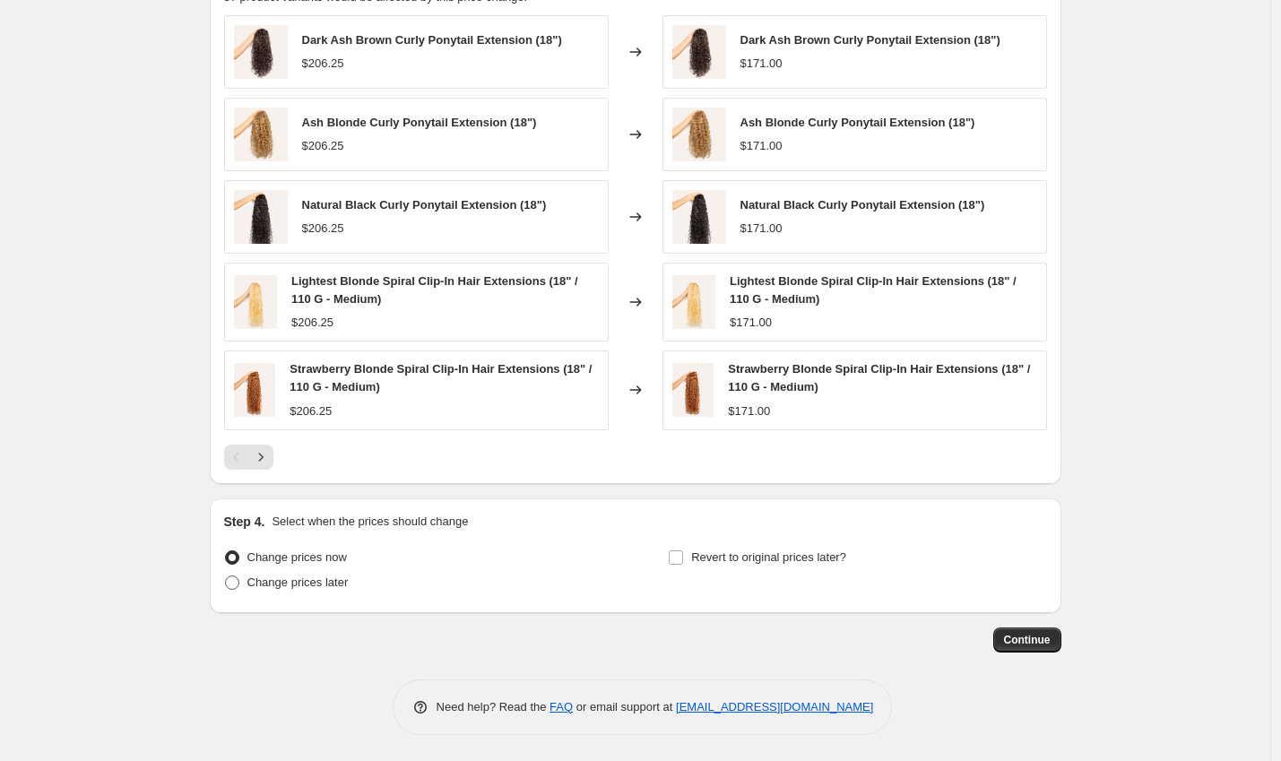
click at [320, 586] on span "Change prices later" at bounding box center [297, 582] width 101 height 13
click at [226, 576] on input "Change prices later" at bounding box center [225, 576] width 1 height 1
radio input "true"
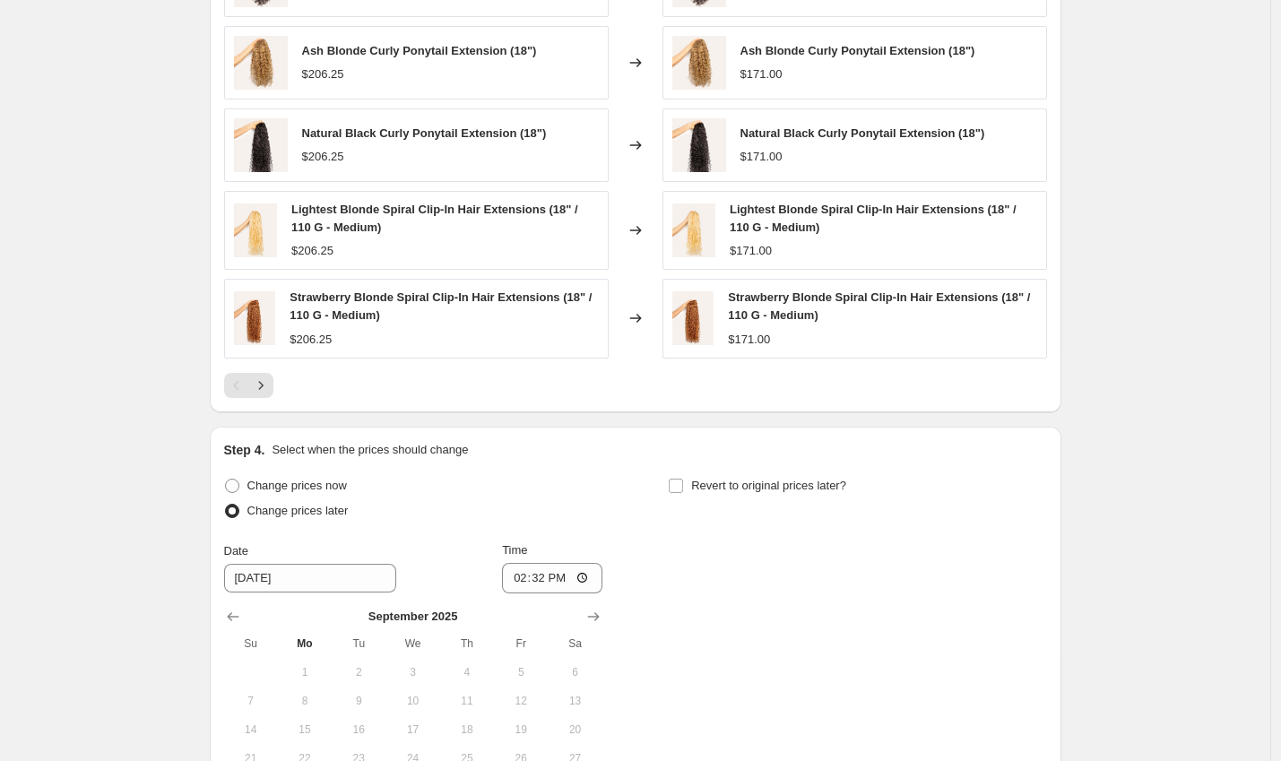
scroll to position [1483, 0]
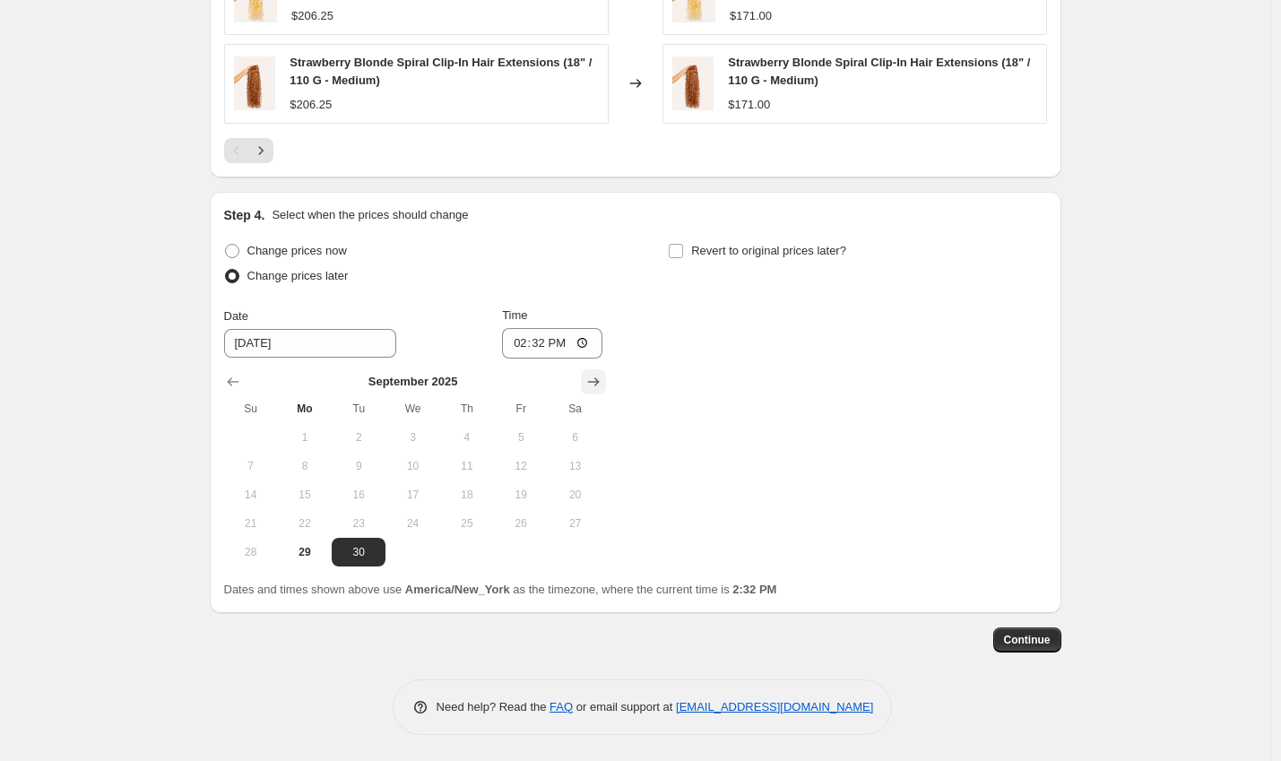
click at [606, 369] on button "Show next month, October 2025" at bounding box center [593, 381] width 25 height 25
click at [406, 463] on span "8" at bounding box center [412, 466] width 39 height 14
type input "[DATE]"
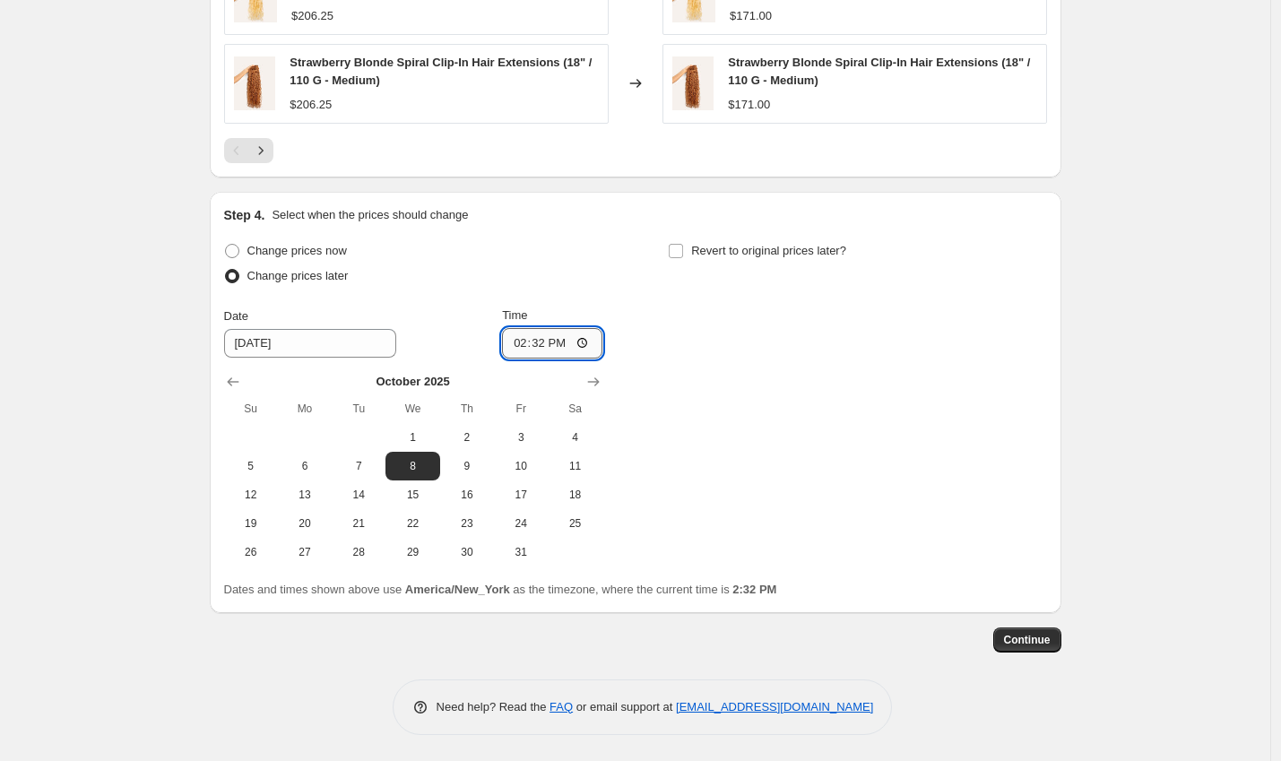
click at [518, 338] on input "14:32" at bounding box center [552, 343] width 100 height 30
type input "12:00"
click at [680, 247] on input "Revert to original prices later?" at bounding box center [676, 251] width 14 height 14
checkbox input "true"
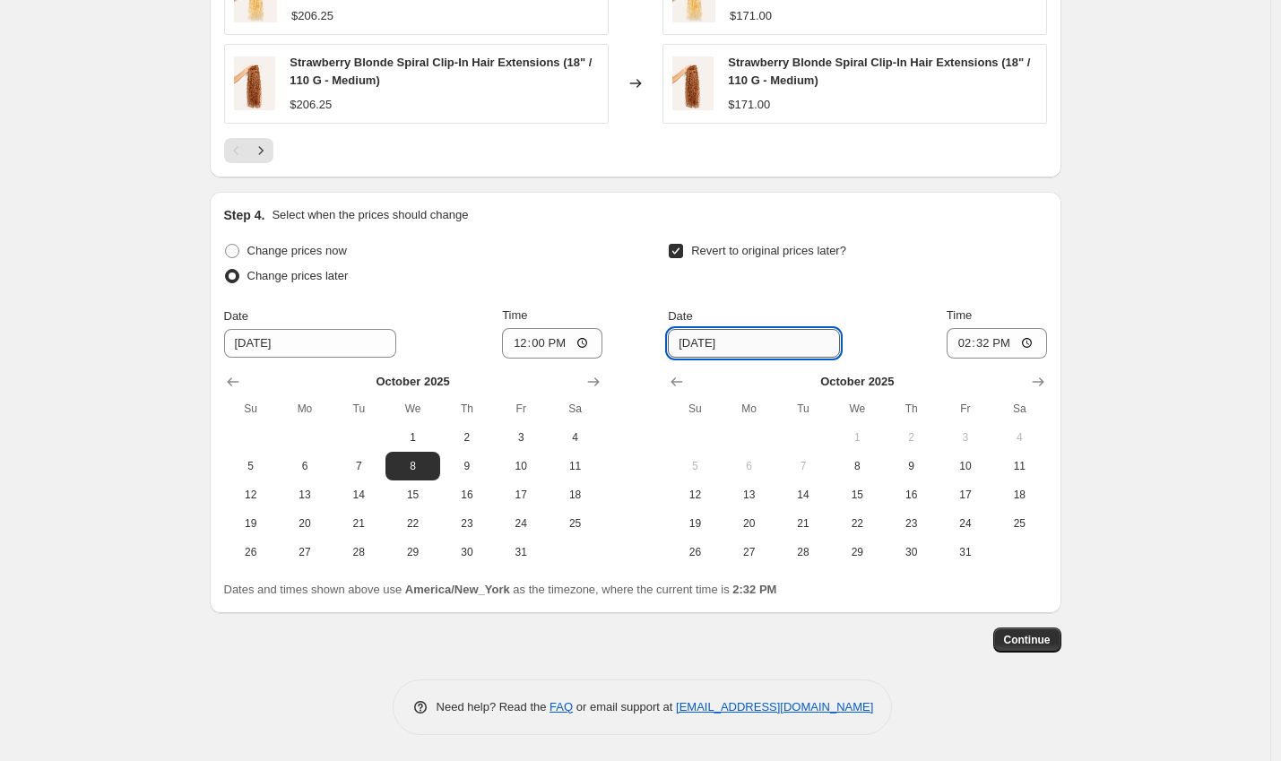
click at [706, 342] on input "[DATE]" at bounding box center [754, 343] width 172 height 29
type input "[DATE]"
click at [961, 339] on input "14:32" at bounding box center [997, 343] width 100 height 30
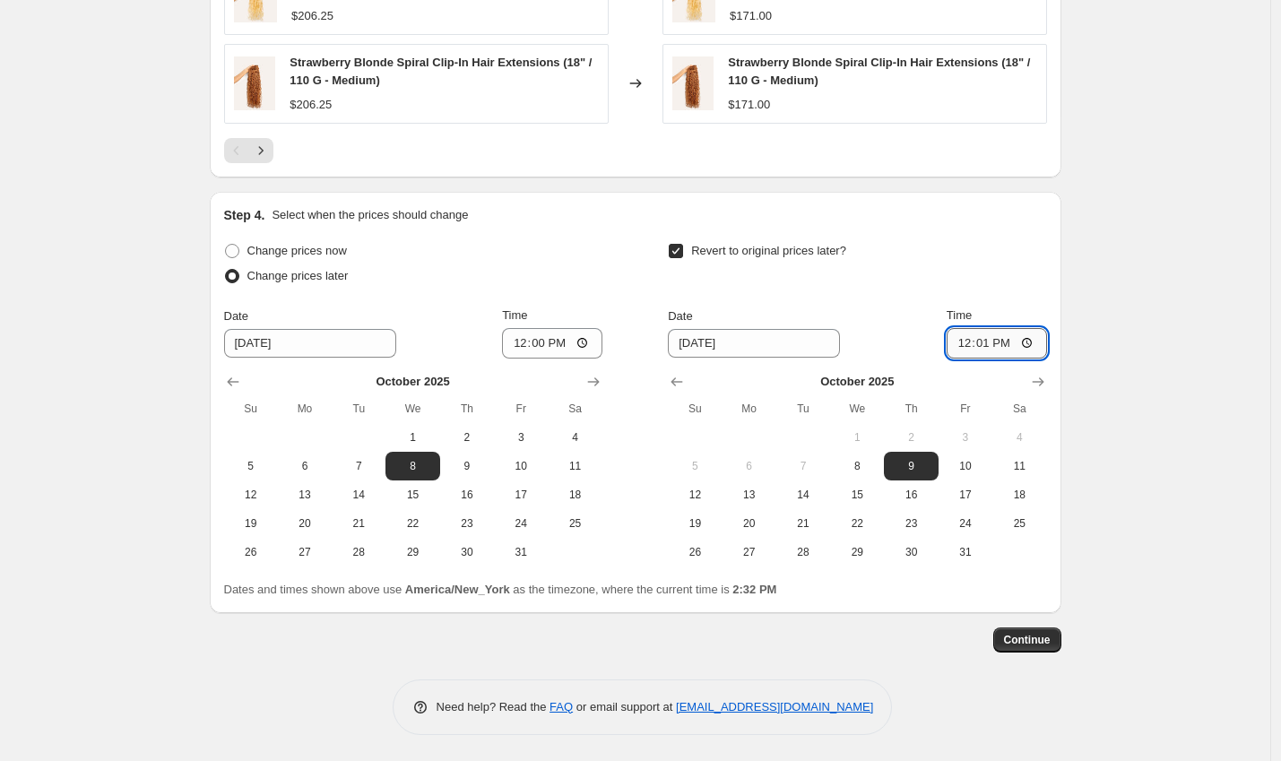
type input "00:01"
click at [1021, 635] on span "Continue" at bounding box center [1027, 640] width 47 height 14
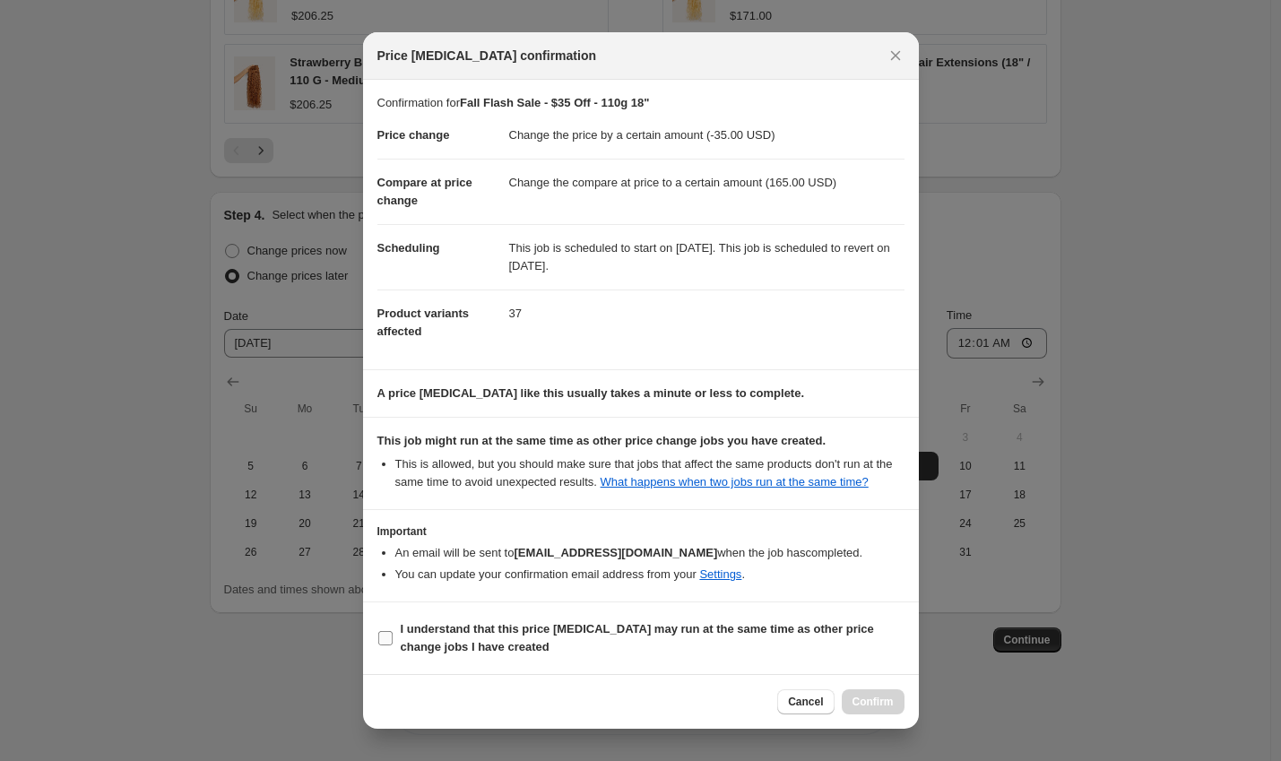
click at [592, 656] on span "I understand that this price [MEDICAL_DATA] may run at the same time as other p…" at bounding box center [653, 638] width 504 height 36
click at [393, 645] on input "I understand that this price [MEDICAL_DATA] may run at the same time as other p…" at bounding box center [385, 638] width 14 height 14
checkbox input "true"
click at [886, 709] on span "Confirm" at bounding box center [873, 702] width 41 height 14
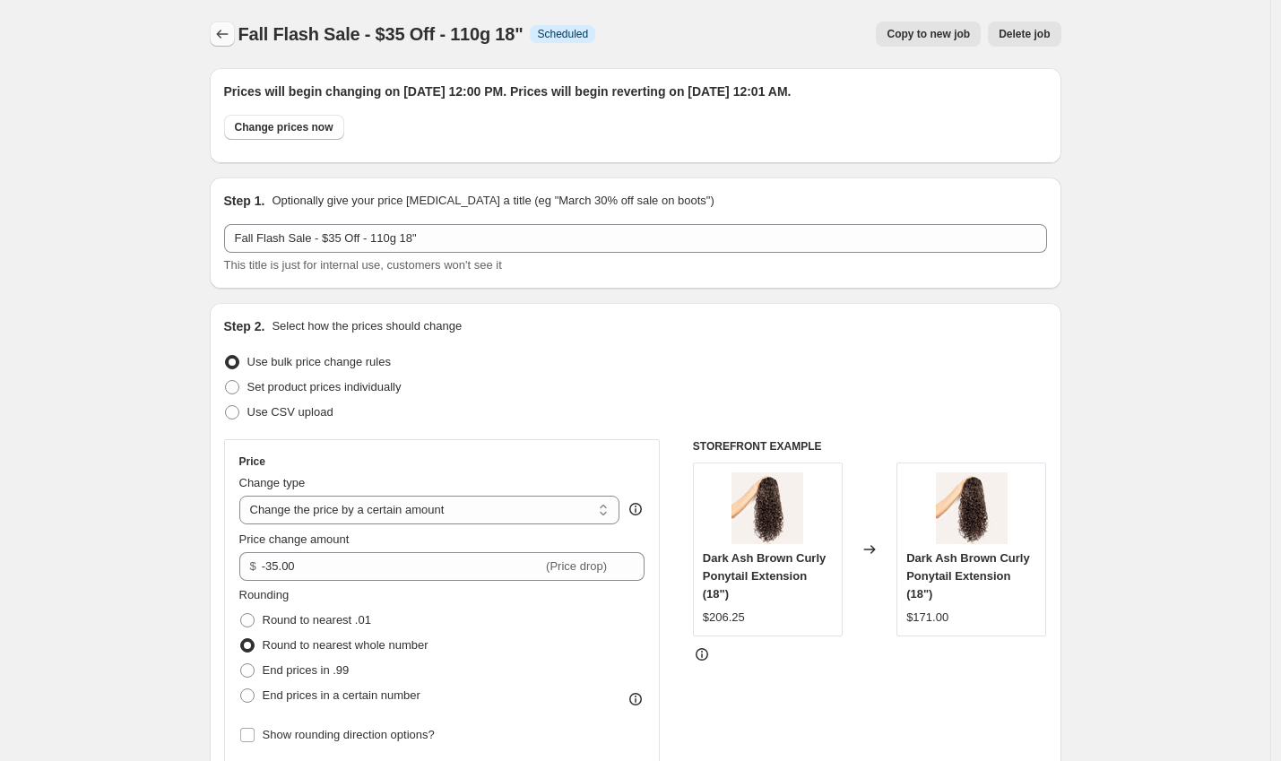
click at [229, 32] on icon "Price change jobs" at bounding box center [222, 34] width 18 height 18
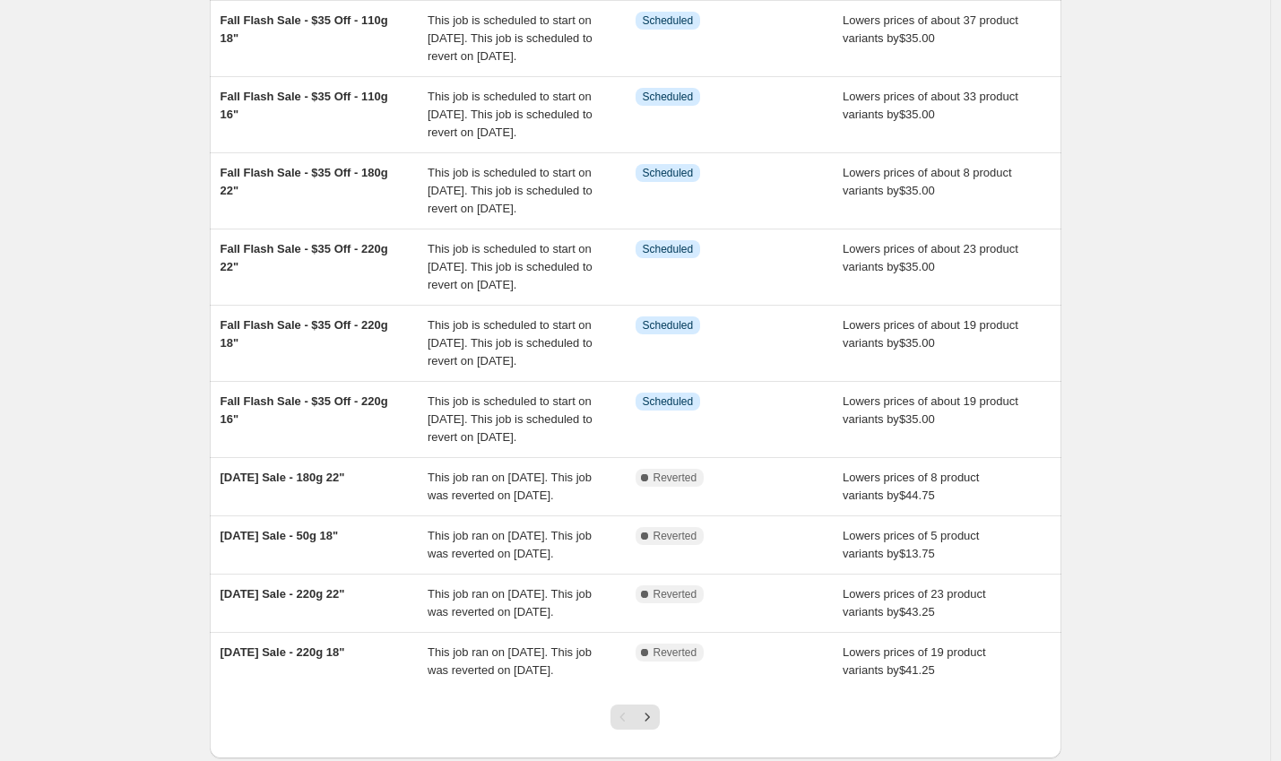
scroll to position [449, 0]
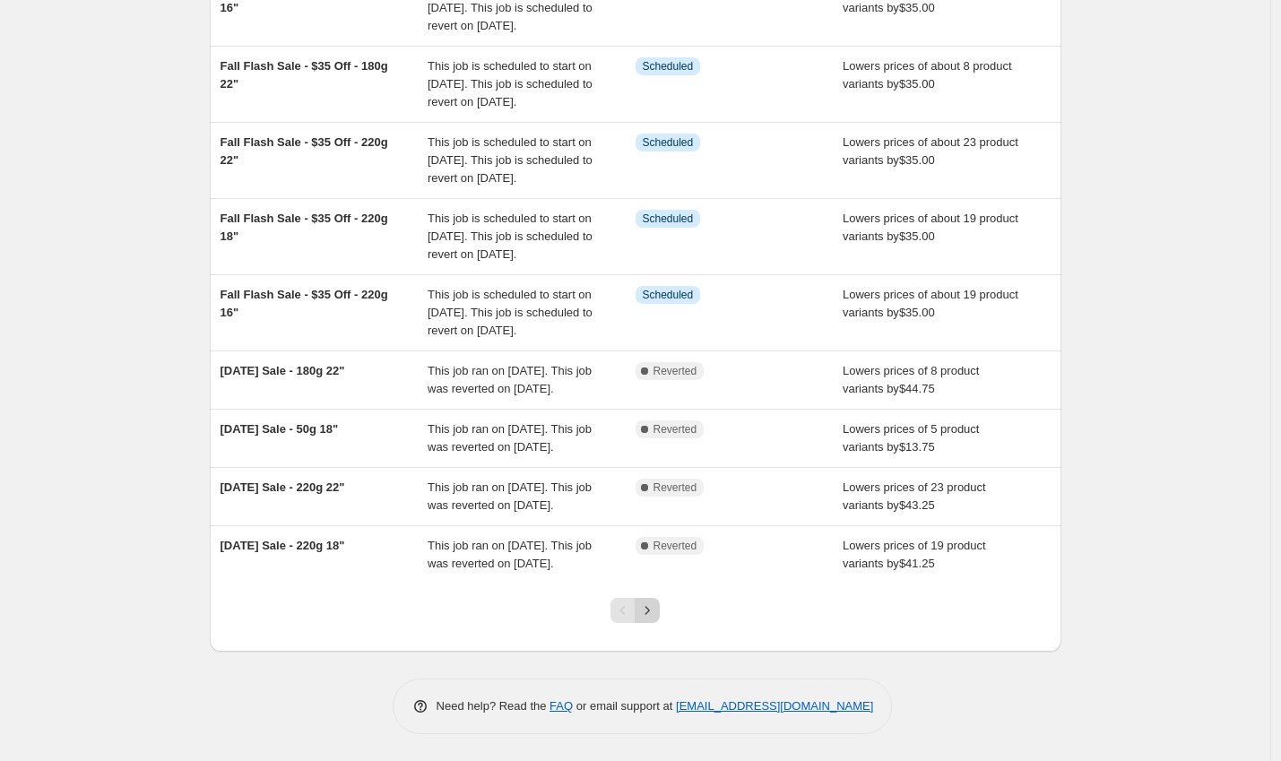
click at [652, 609] on icon "Next" at bounding box center [647, 611] width 18 height 18
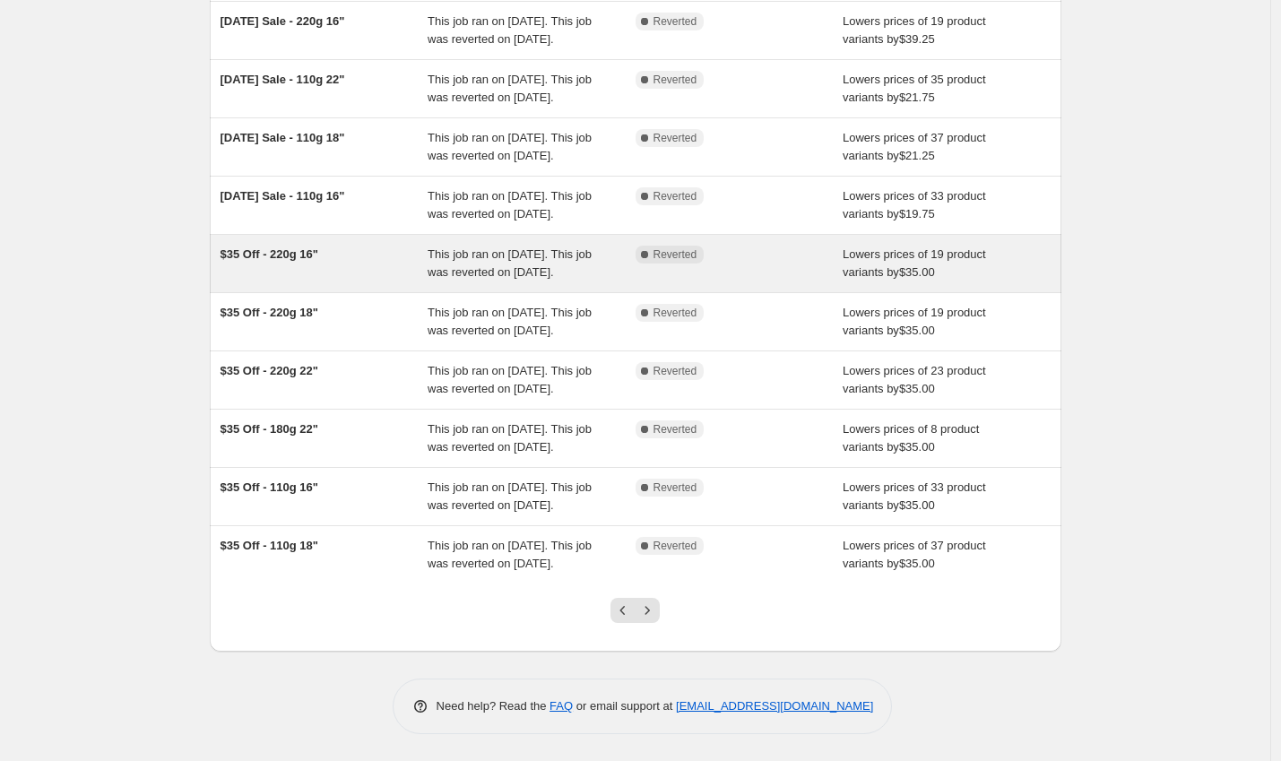
scroll to position [317, 0]
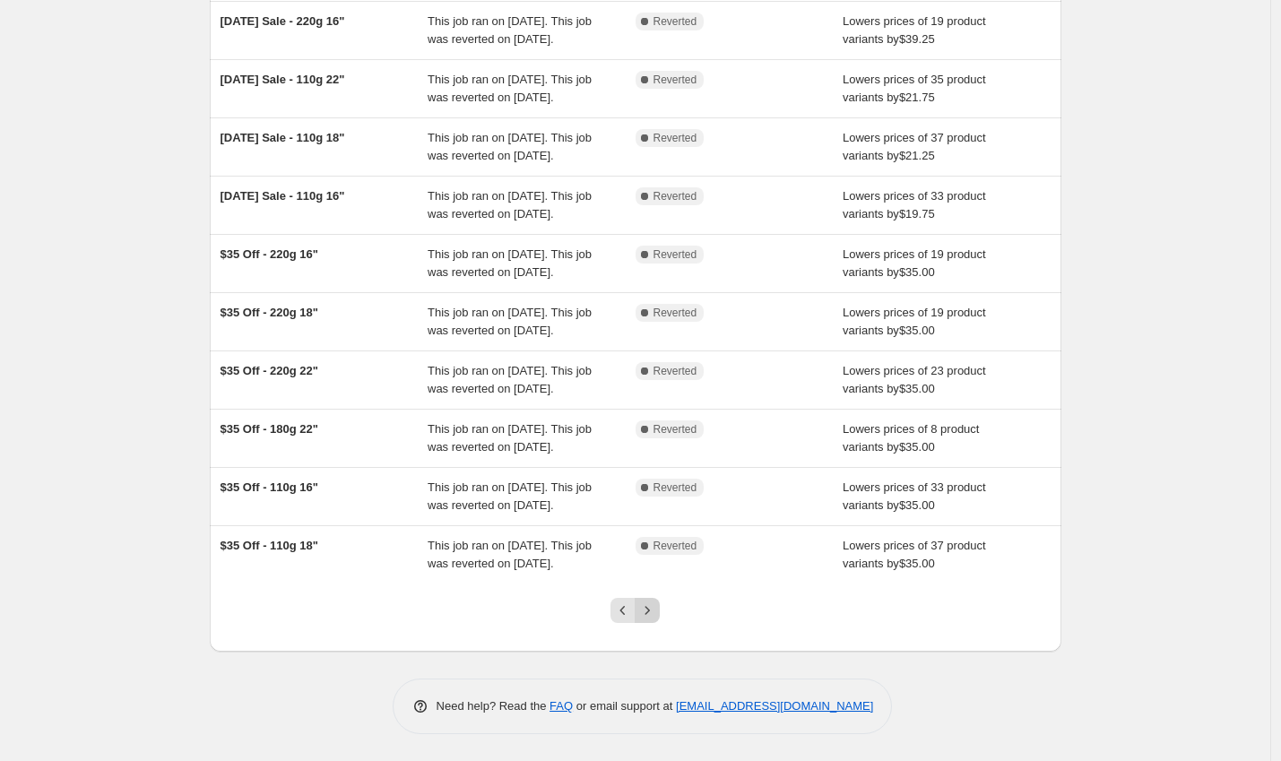
click at [656, 619] on icon "Next" at bounding box center [647, 611] width 18 height 18
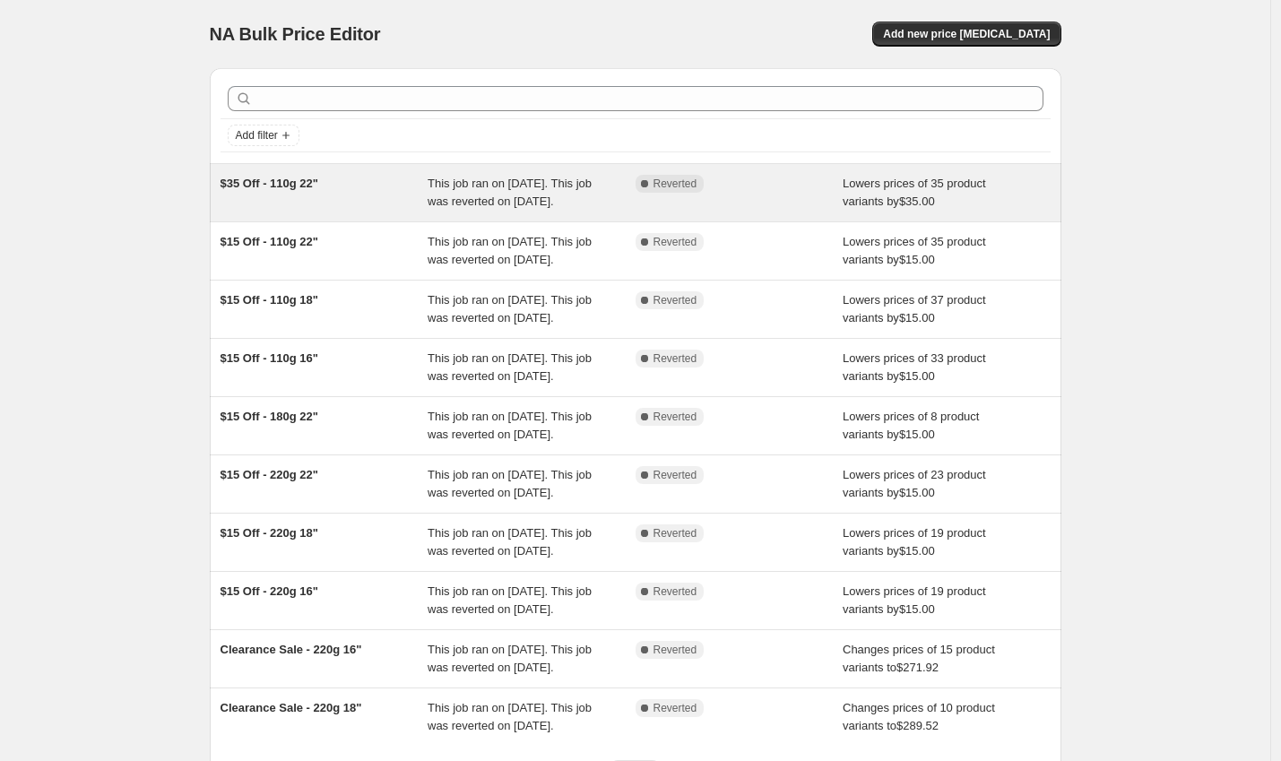
click at [475, 193] on div "This job ran on [DATE]. This job was reverted on [DATE]." at bounding box center [532, 193] width 208 height 36
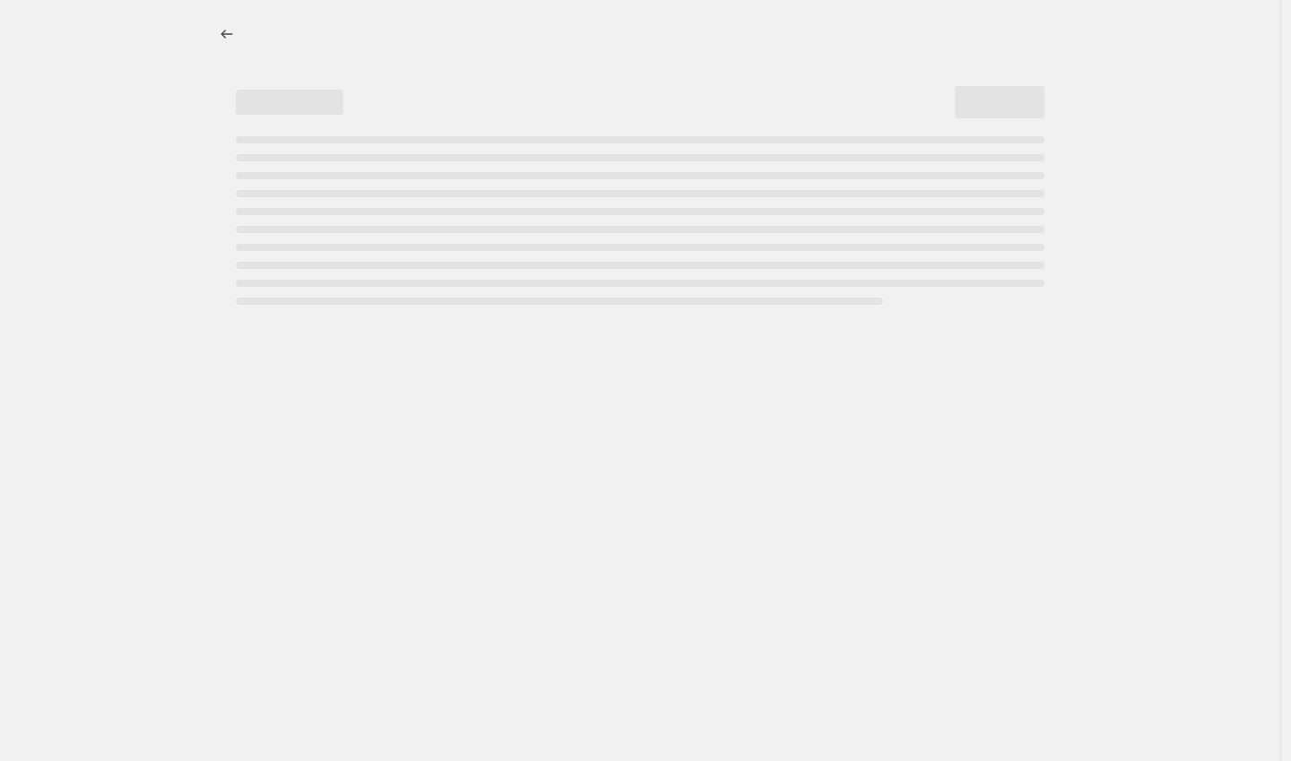
select select "by"
select select "to"
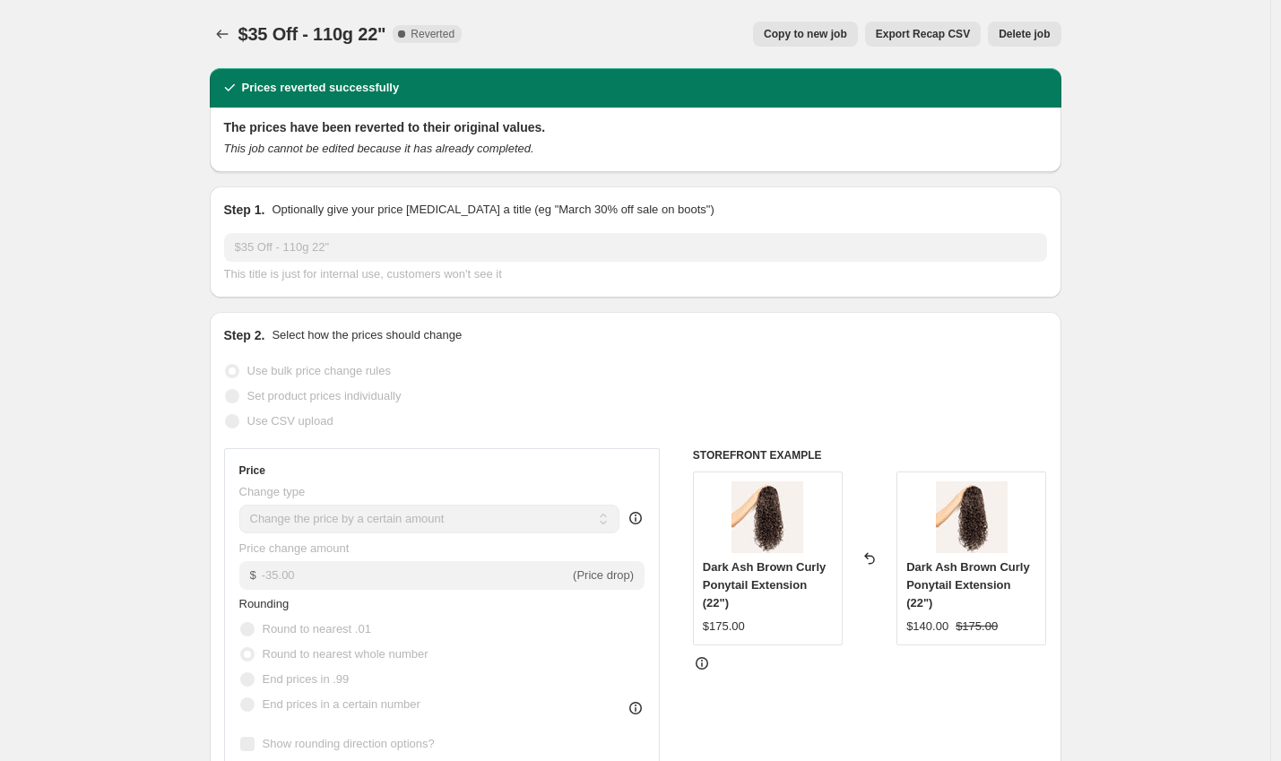
click at [805, 41] on button "Copy to new job" at bounding box center [805, 34] width 105 height 25
select select "by"
select select "to"
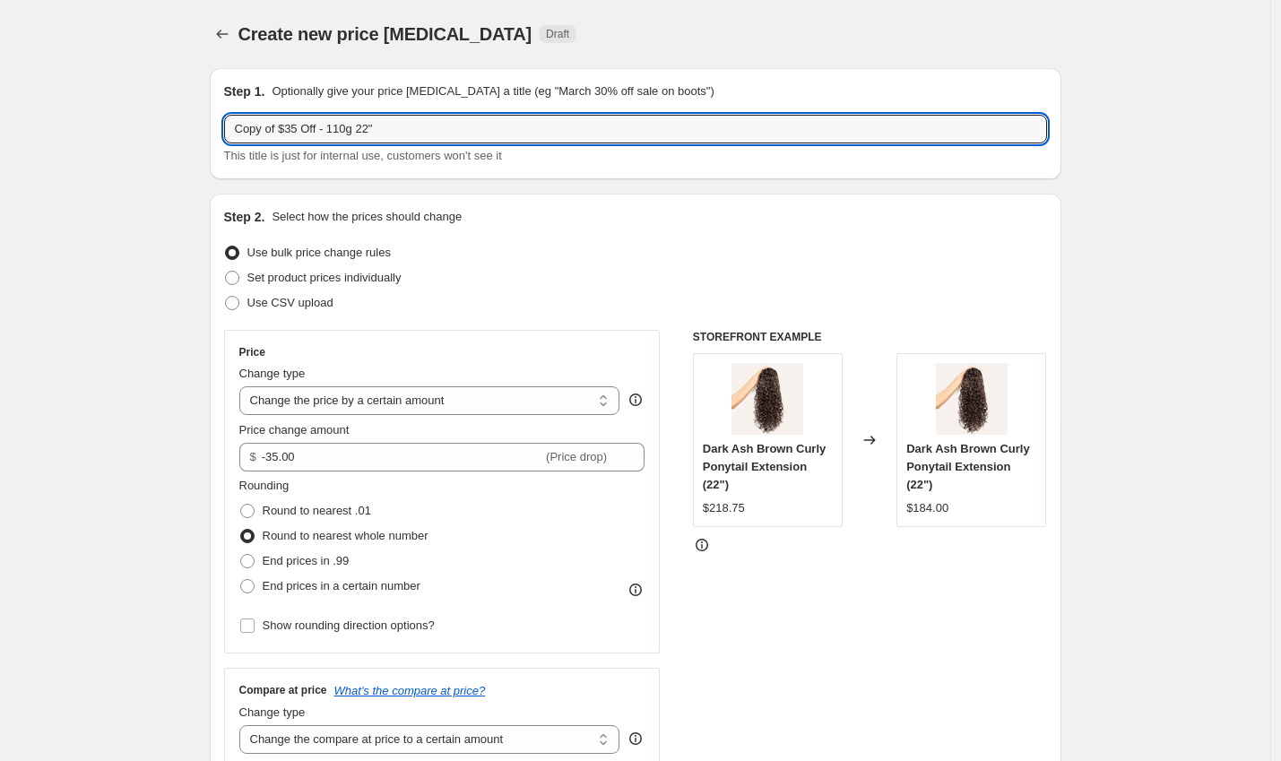
drag, startPoint x: 283, startPoint y: 128, endPoint x: 150, endPoint y: 121, distance: 133.8
type input "Fall Flash Sale - $35 Off - 110g 22""
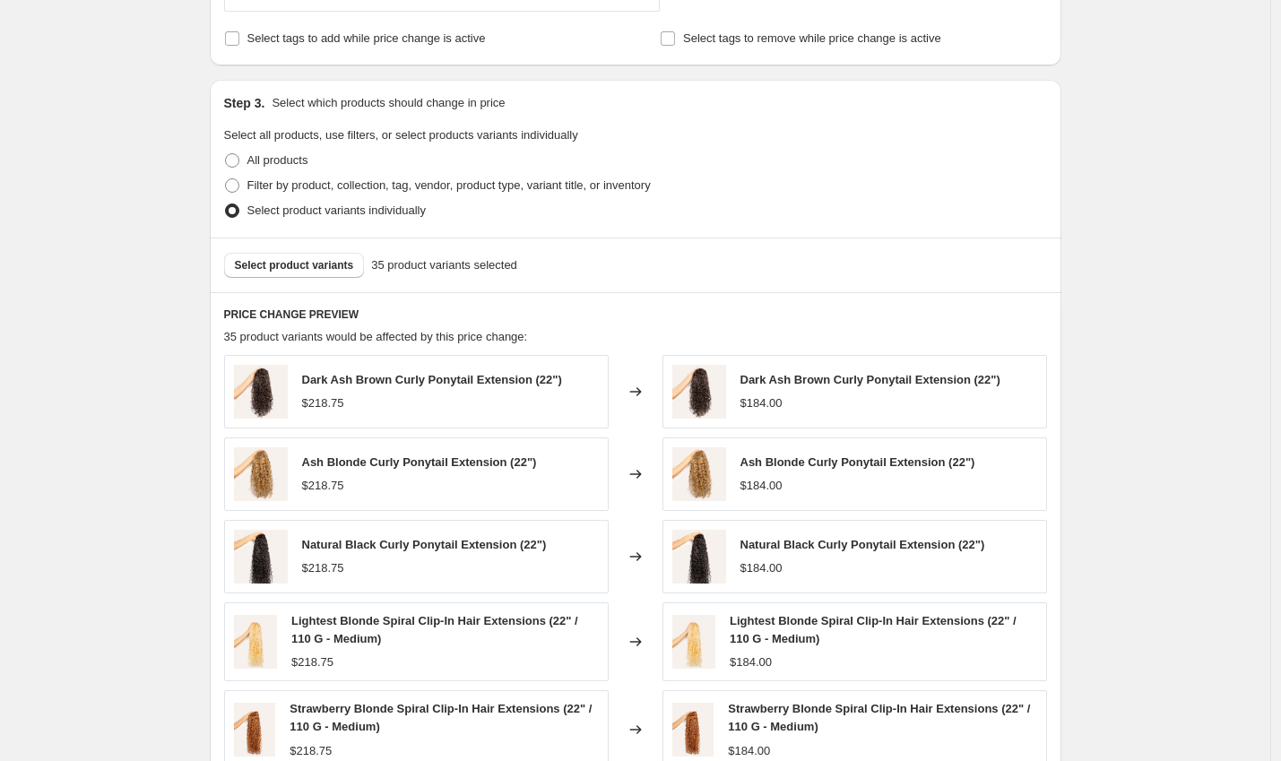
scroll to position [1176, 0]
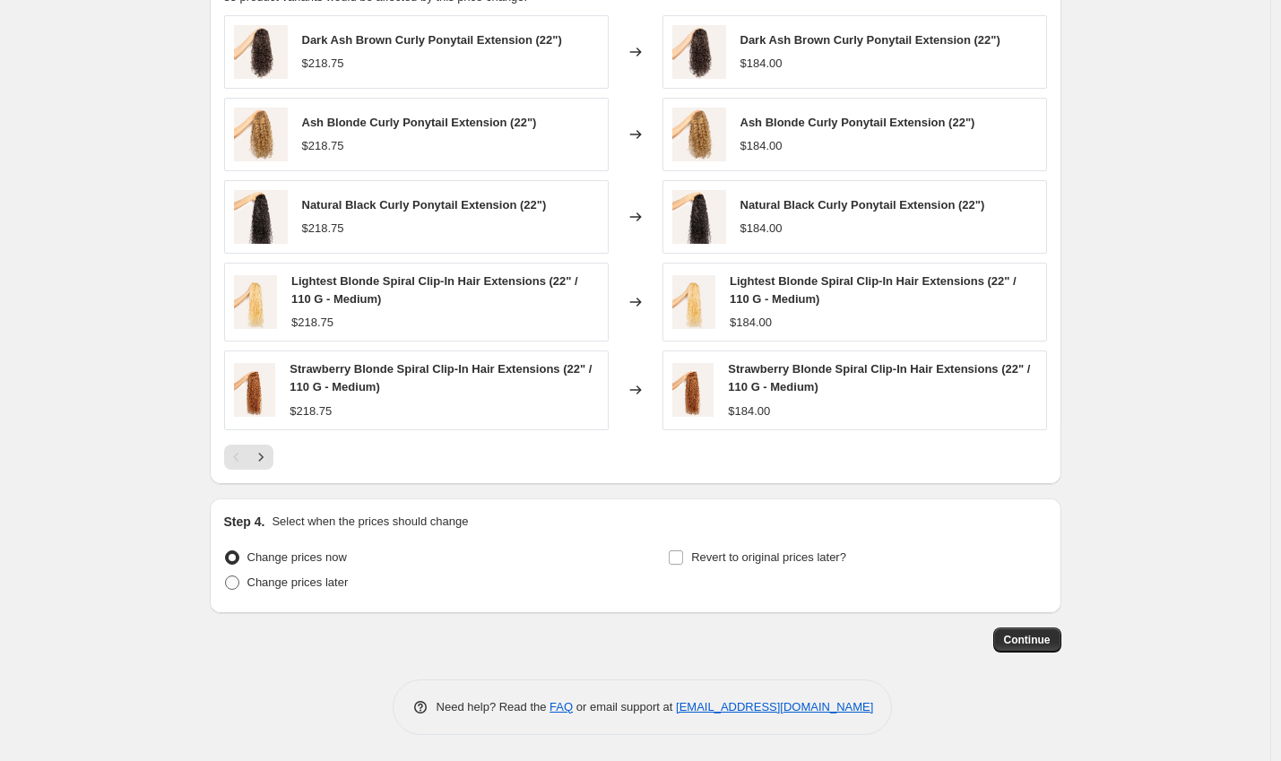
click at [262, 589] on span "Change prices later" at bounding box center [297, 583] width 101 height 18
click at [226, 576] on input "Change prices later" at bounding box center [225, 576] width 1 height 1
radio input "true"
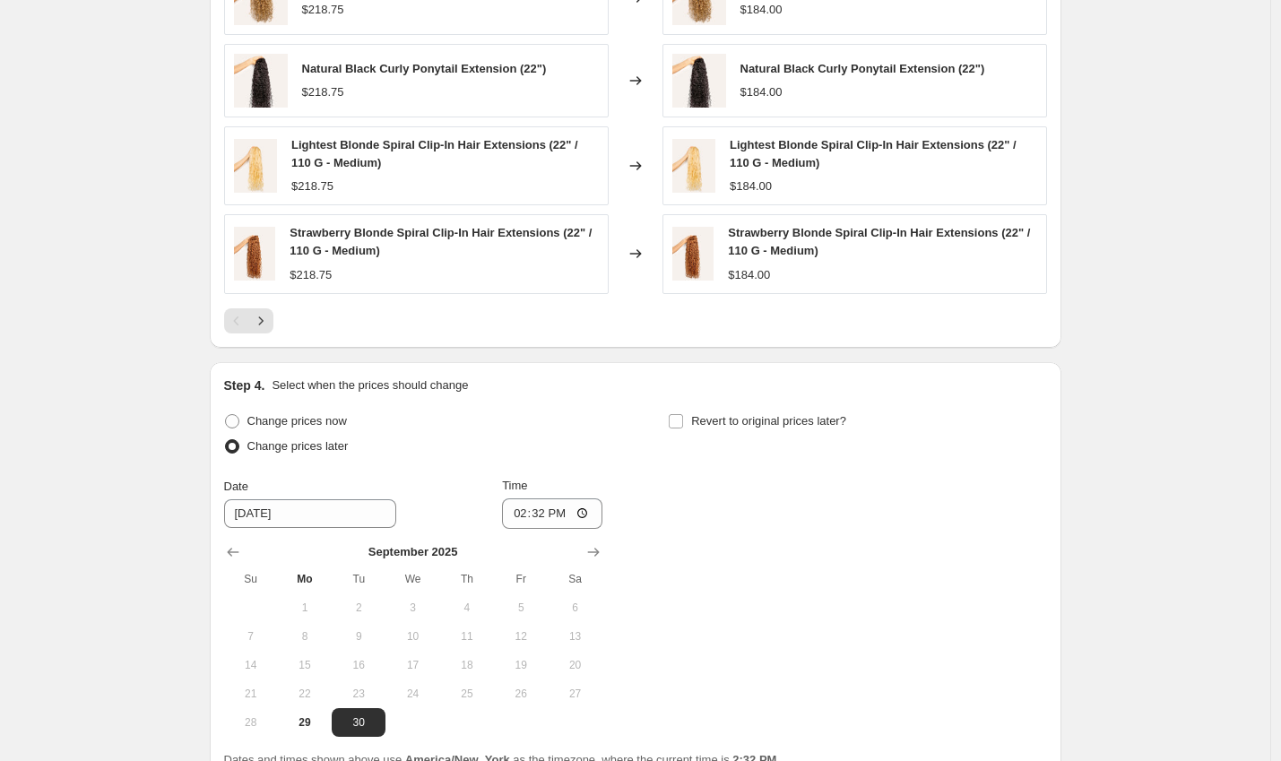
scroll to position [1398, 0]
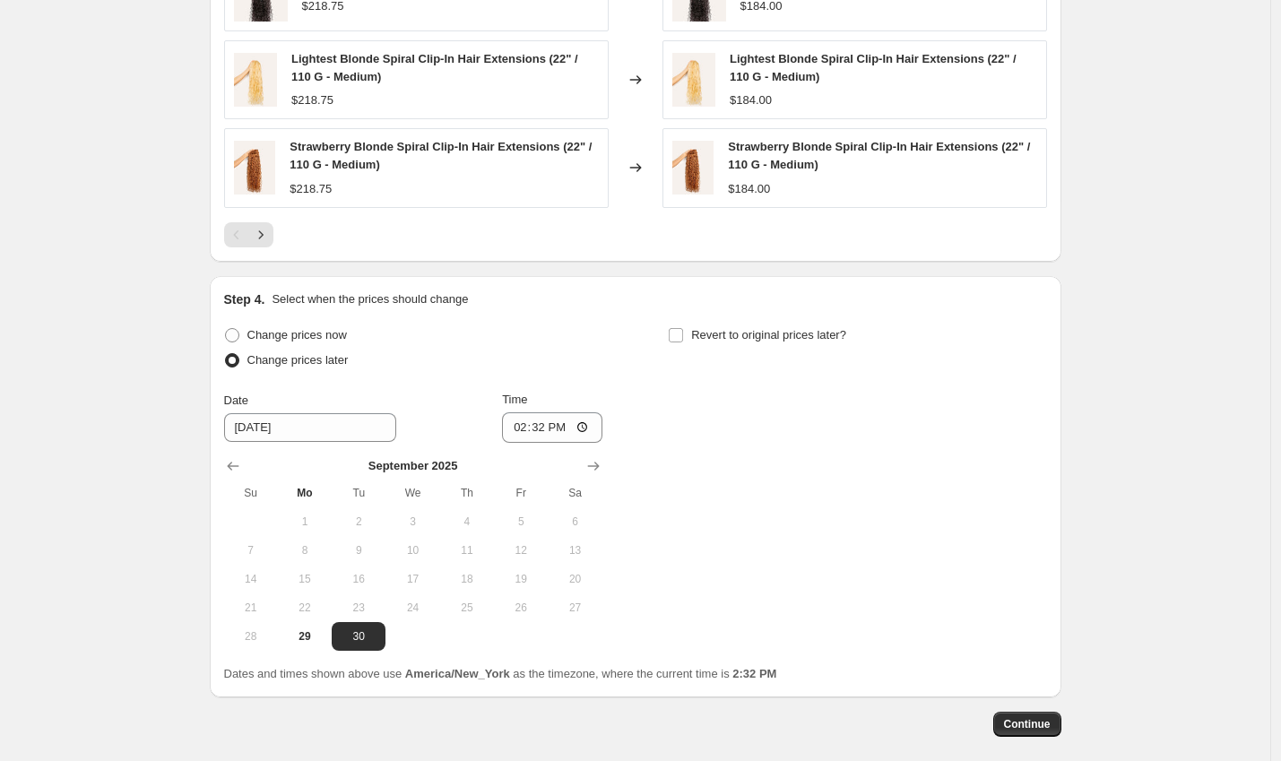
click at [587, 449] on div "[DATE] Su Mo Tu We Th Fr Sa 1 2 3 4 5 6 7 8 9 10 11 12 13 14 15 16 17 18 19 20 …" at bounding box center [406, 547] width 393 height 208
click at [590, 460] on icon "Show next month, October 2025" at bounding box center [593, 466] width 18 height 18
click at [423, 552] on span "8" at bounding box center [412, 550] width 39 height 14
type input "[DATE]"
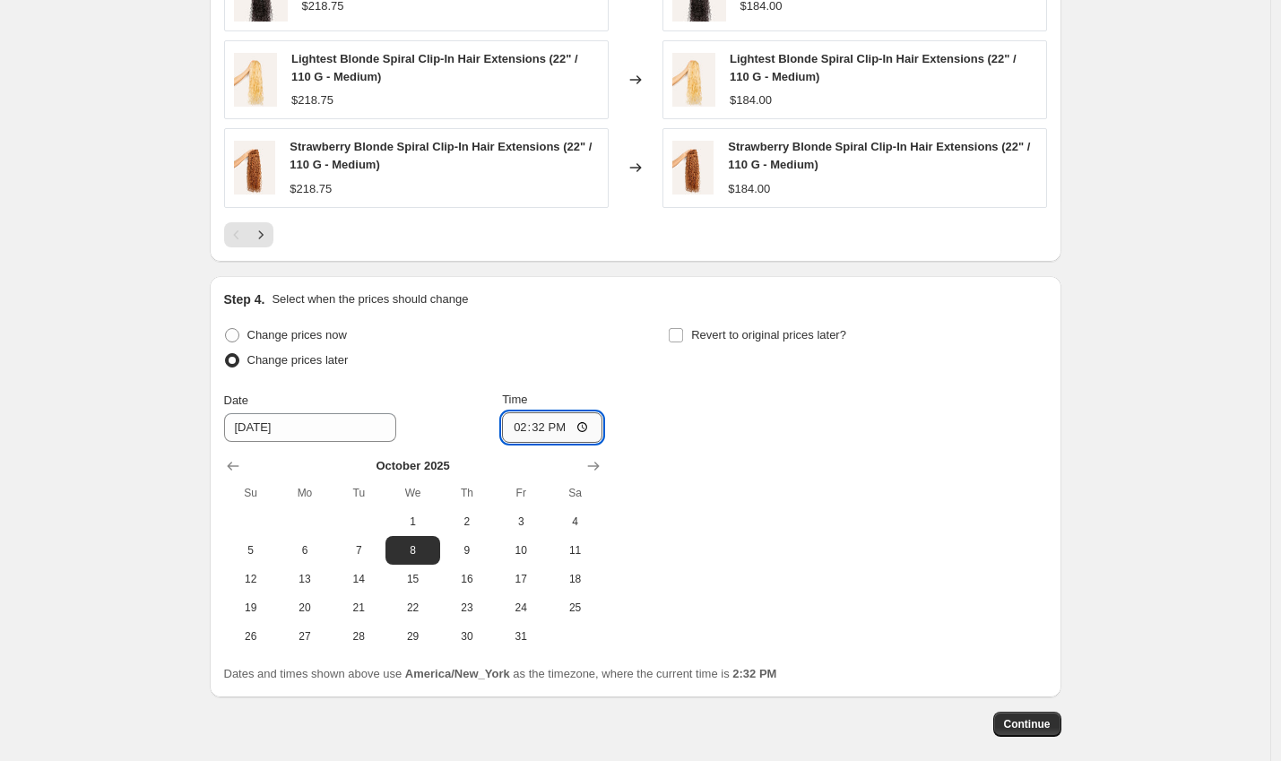
click at [517, 425] on input "14:32" at bounding box center [552, 427] width 100 height 30
type input "12:00"
click at [763, 336] on span "Revert to original prices later?" at bounding box center [768, 334] width 155 height 13
click at [683, 336] on input "Revert to original prices later?" at bounding box center [676, 335] width 14 height 14
checkbox input "true"
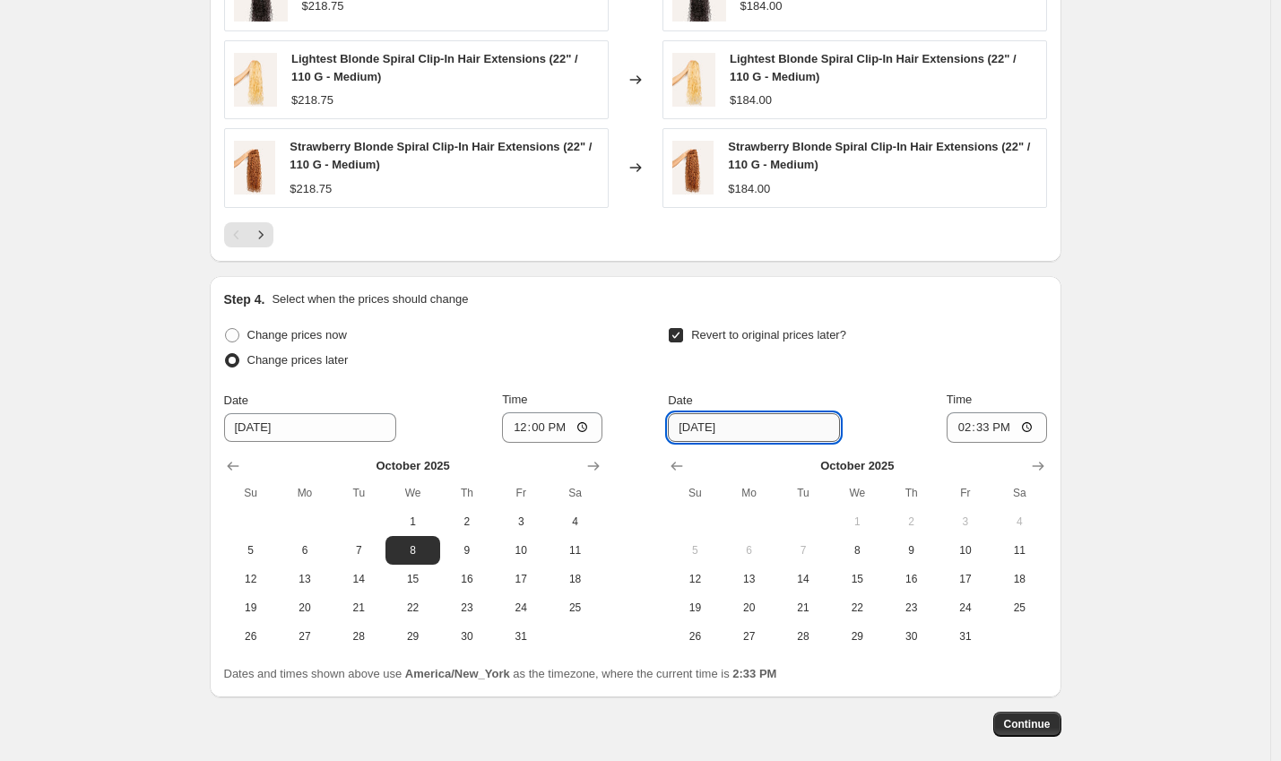
click at [706, 428] on input "[DATE]" at bounding box center [754, 427] width 172 height 29
type input "[DATE]"
click at [957, 427] on input "14:33" at bounding box center [997, 427] width 100 height 30
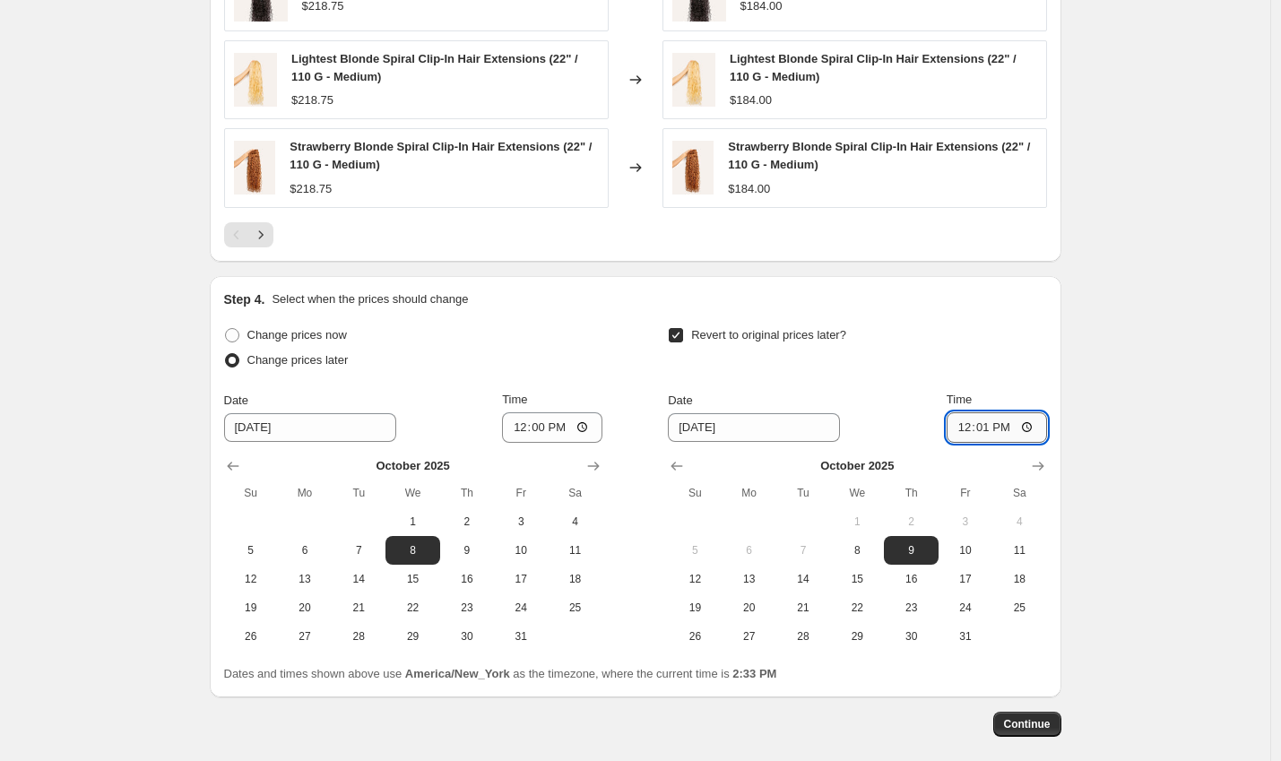
type input "00:01"
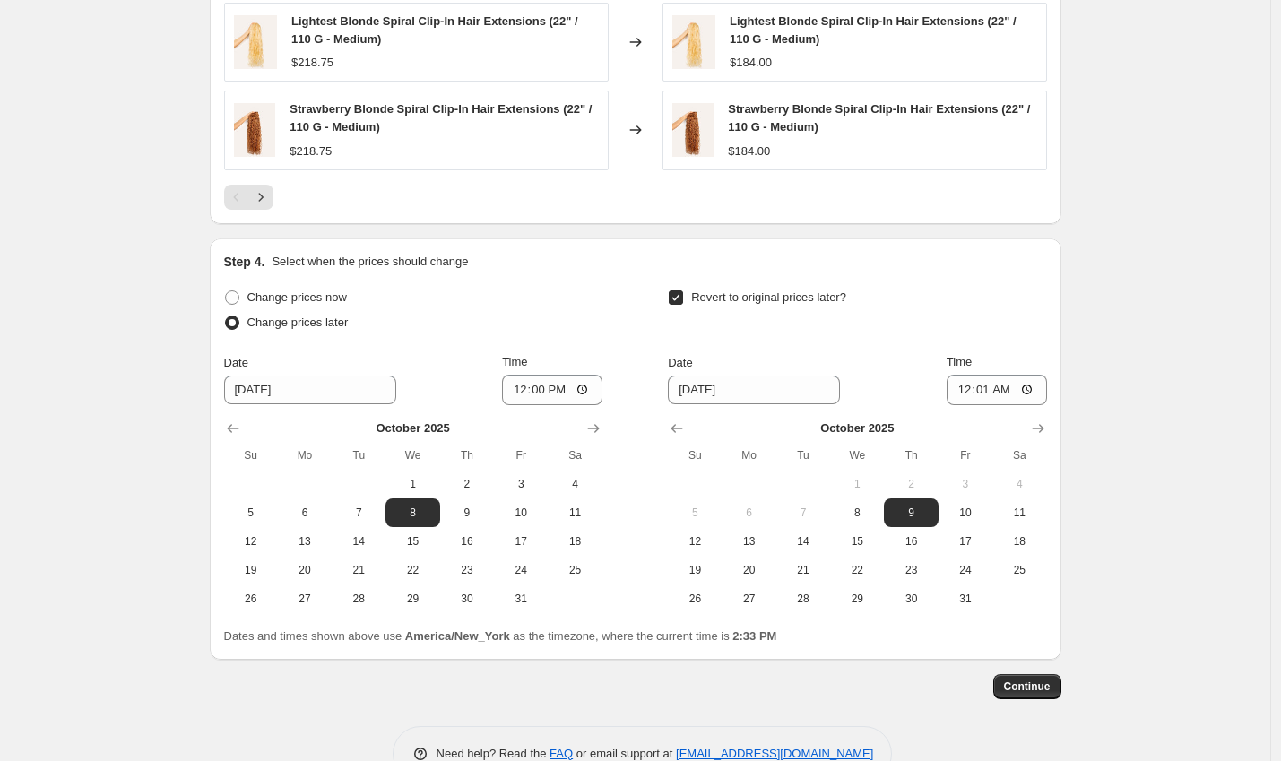
scroll to position [1436, 0]
click at [1008, 677] on button "Continue" at bounding box center [1027, 686] width 68 height 25
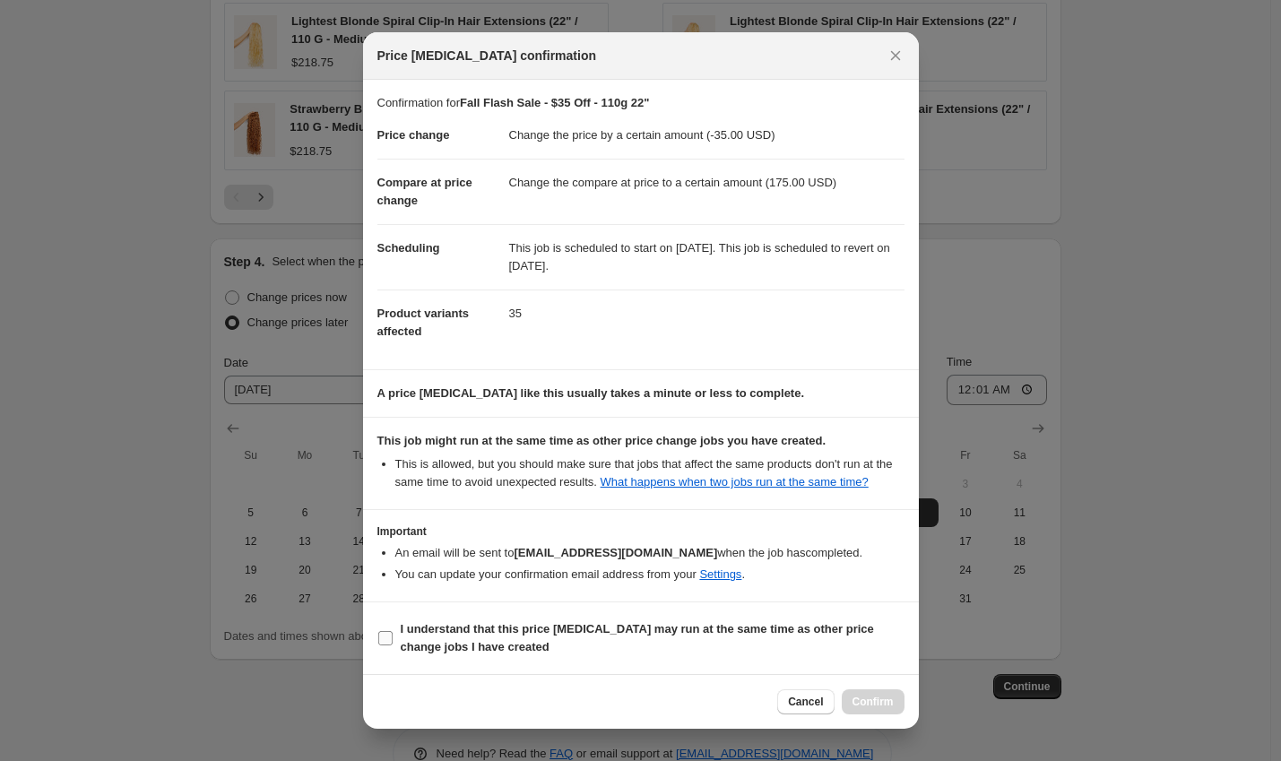
click at [526, 644] on b "I understand that this price [MEDICAL_DATA] may run at the same time as other p…" at bounding box center [637, 637] width 473 height 31
click at [393, 644] on input "I understand that this price [MEDICAL_DATA] may run at the same time as other p…" at bounding box center [385, 638] width 14 height 14
checkbox input "true"
click at [883, 705] on span "Confirm" at bounding box center [873, 702] width 41 height 14
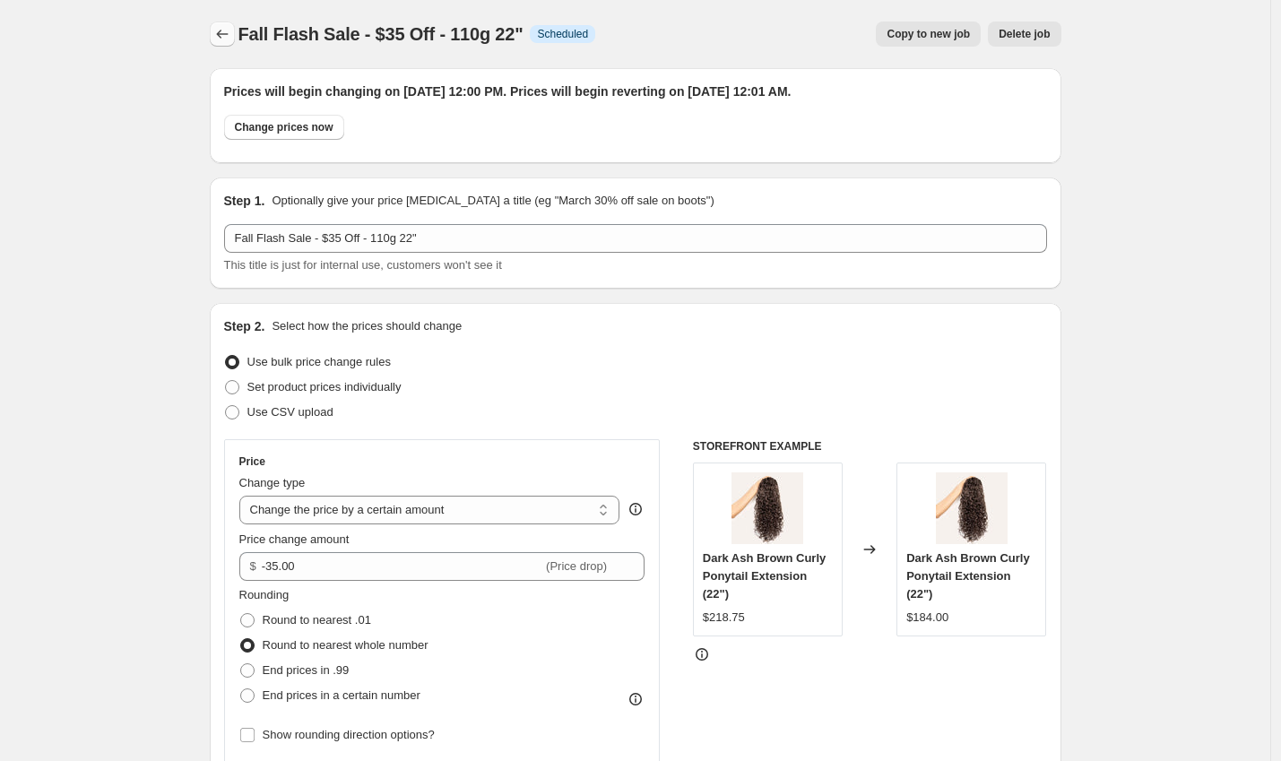
click at [217, 31] on button "Price change jobs" at bounding box center [222, 34] width 25 height 25
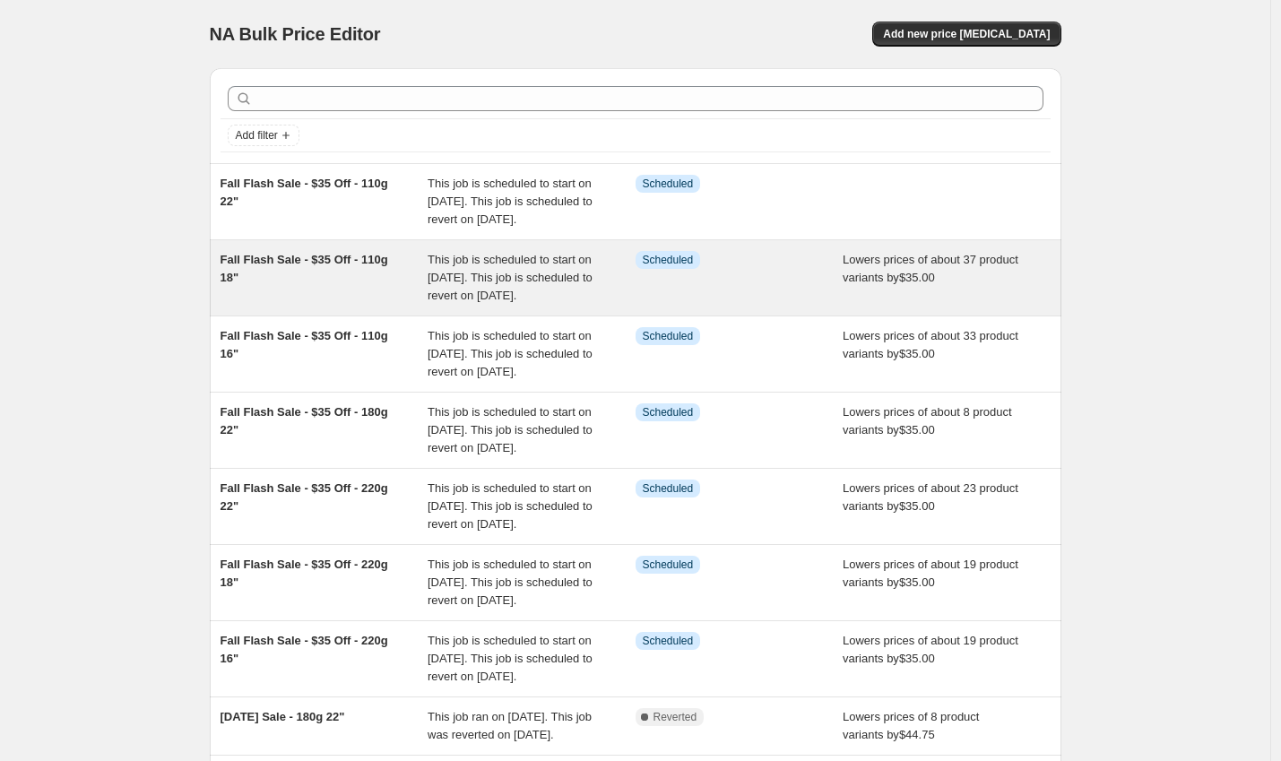
click at [384, 278] on span "Fall Flash Sale - $35 Off - 110g 18"" at bounding box center [305, 268] width 168 height 31
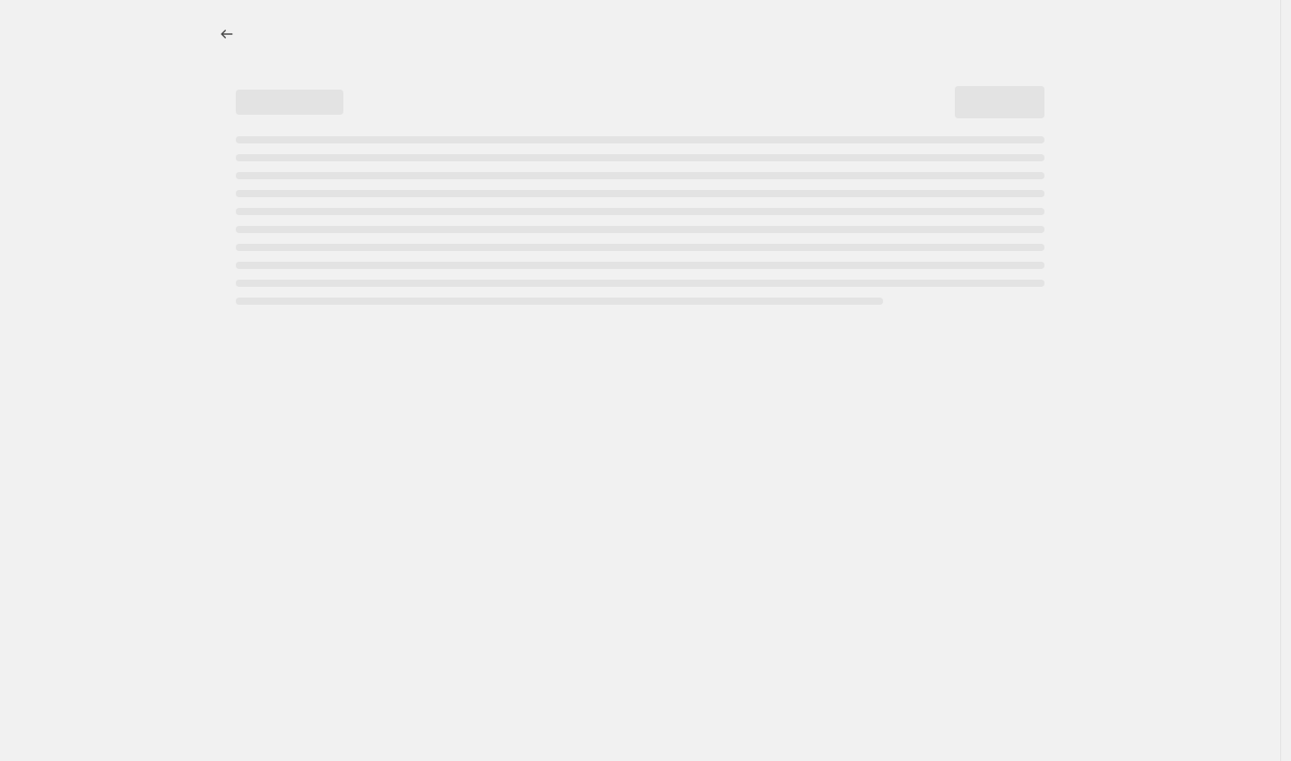
select select "by"
select select "to"
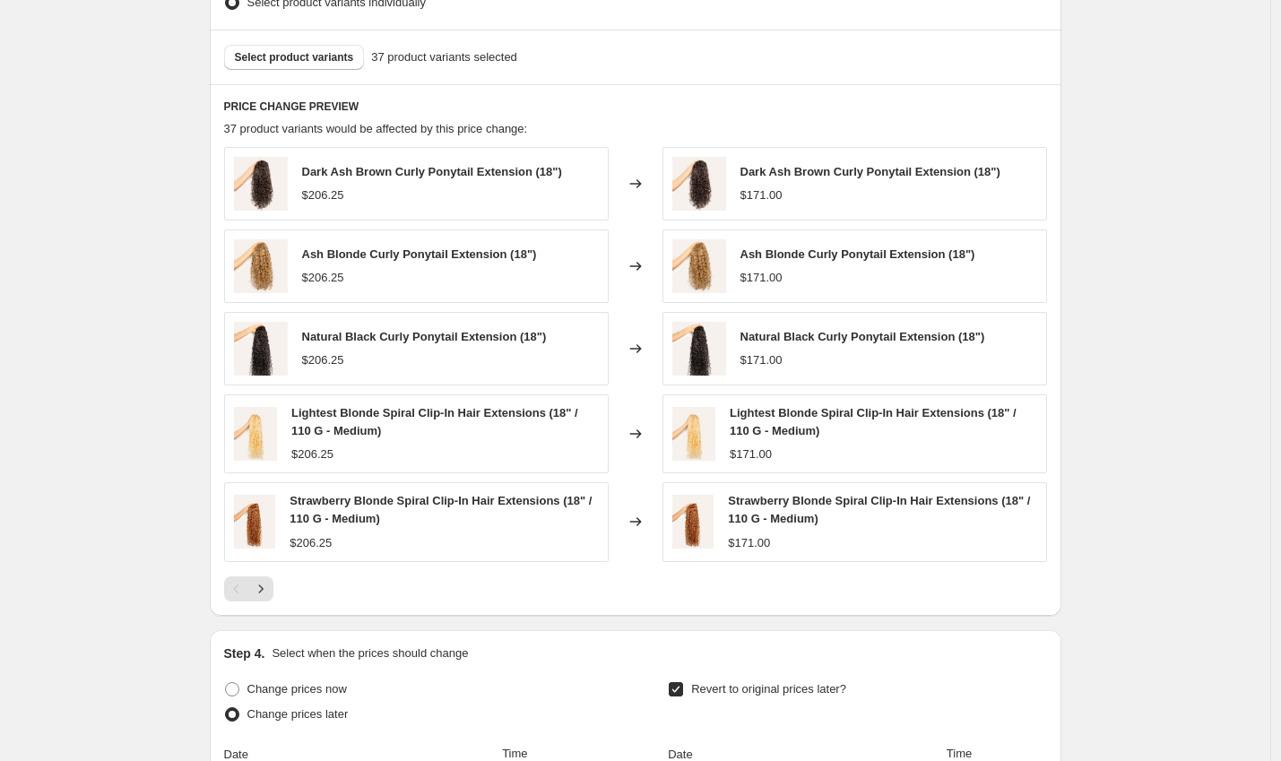
scroll to position [1319, 0]
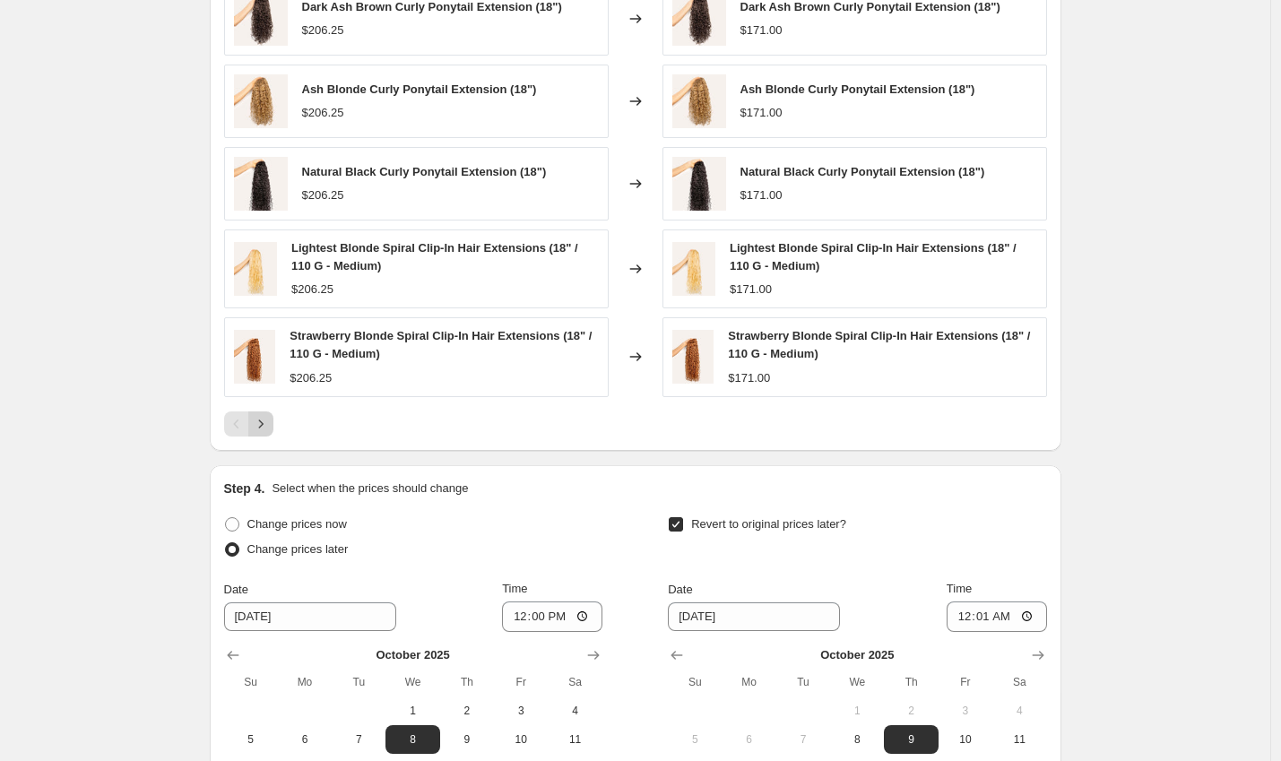
click at [269, 421] on icon "Next" at bounding box center [261, 424] width 18 height 18
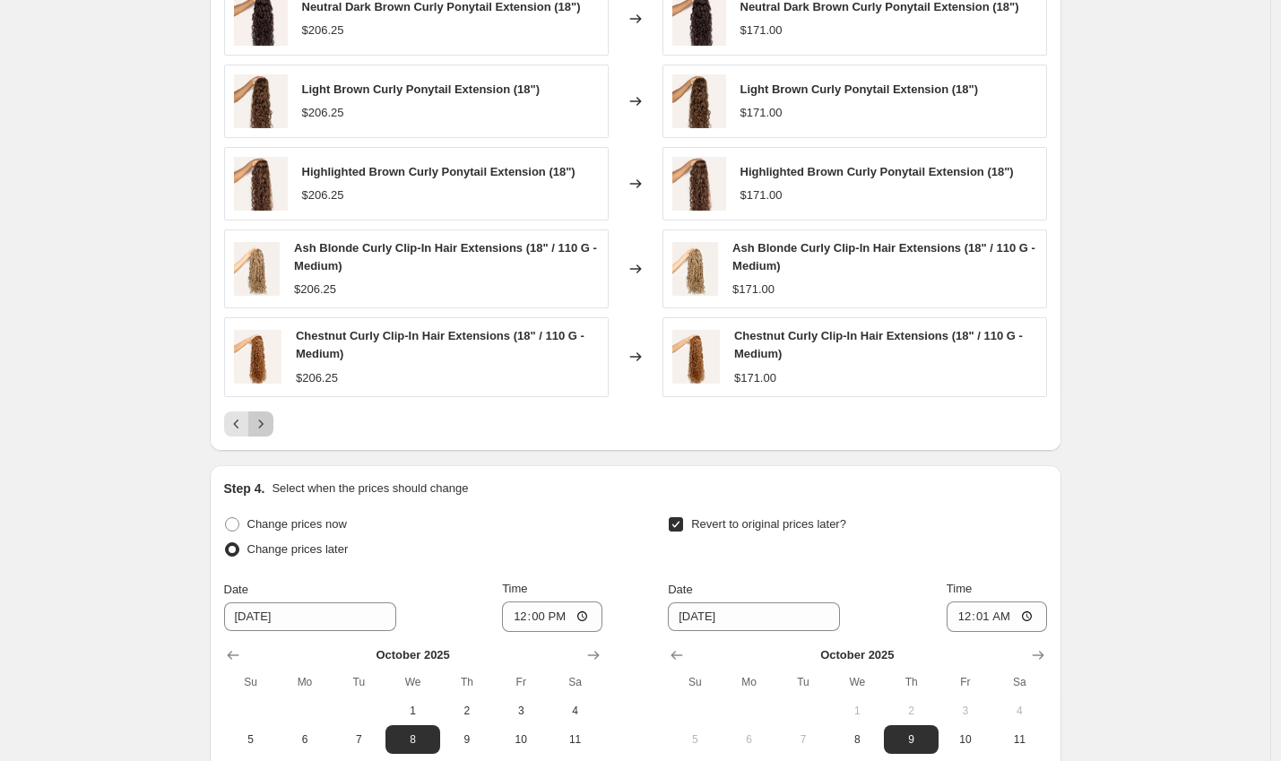
click at [269, 421] on icon "Next" at bounding box center [261, 424] width 18 height 18
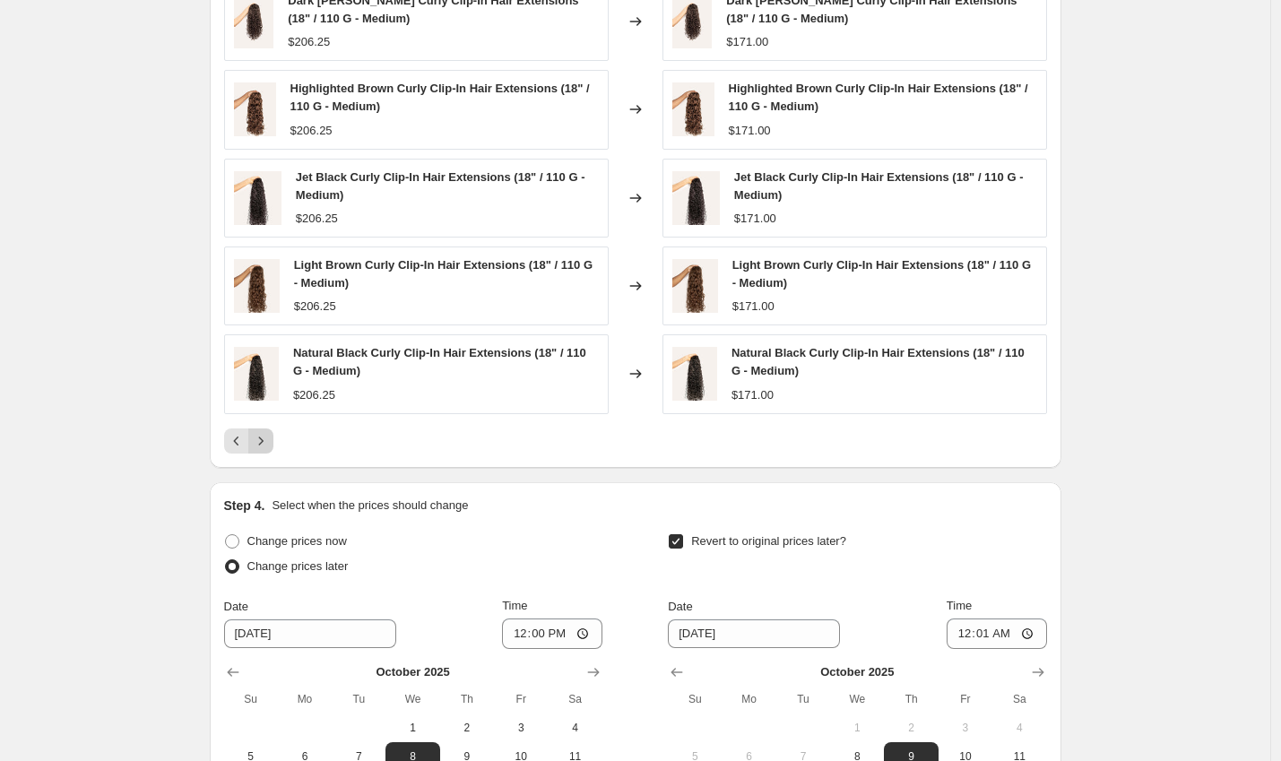
click at [269, 421] on div "Dark [PERSON_NAME] Curly Clip-In Hair Extensions (18" / 110 G - Medium) $206.25…" at bounding box center [635, 218] width 823 height 472
click at [270, 433] on icon "Next" at bounding box center [261, 441] width 18 height 18
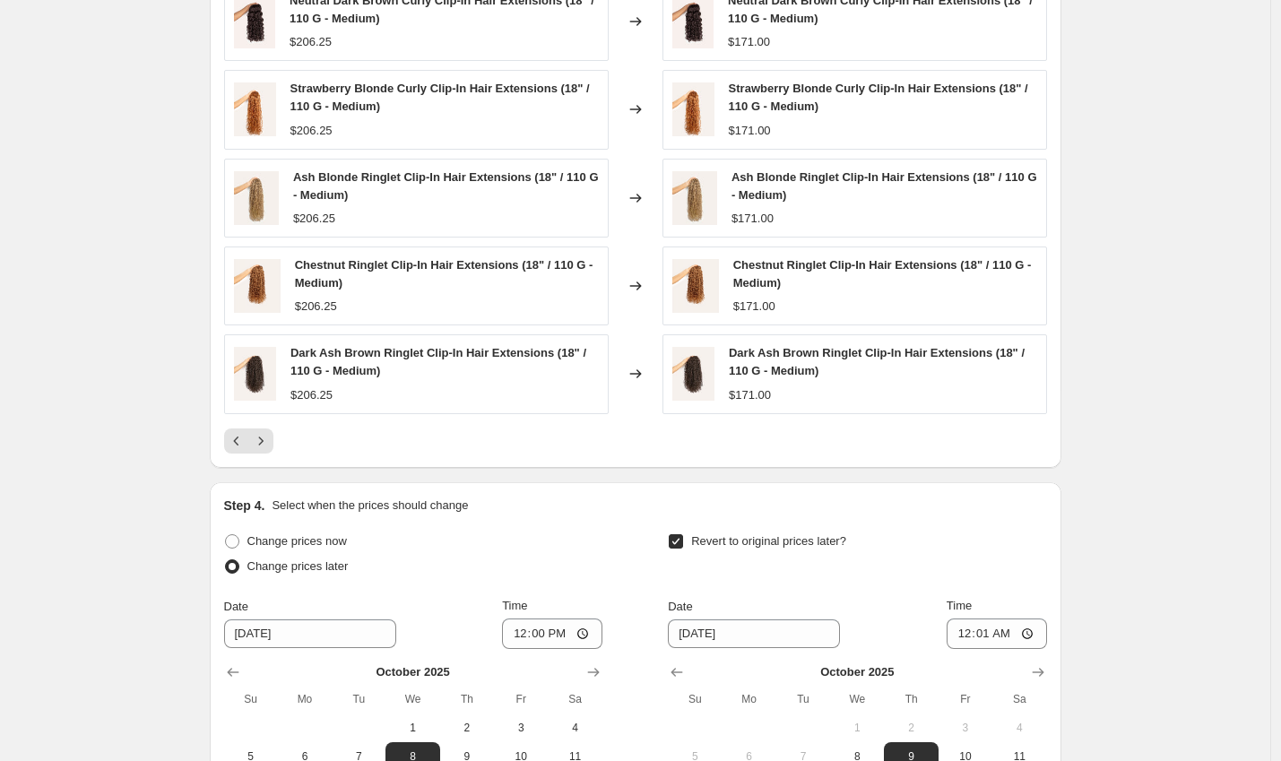
click at [269, 433] on icon "Next" at bounding box center [261, 441] width 18 height 18
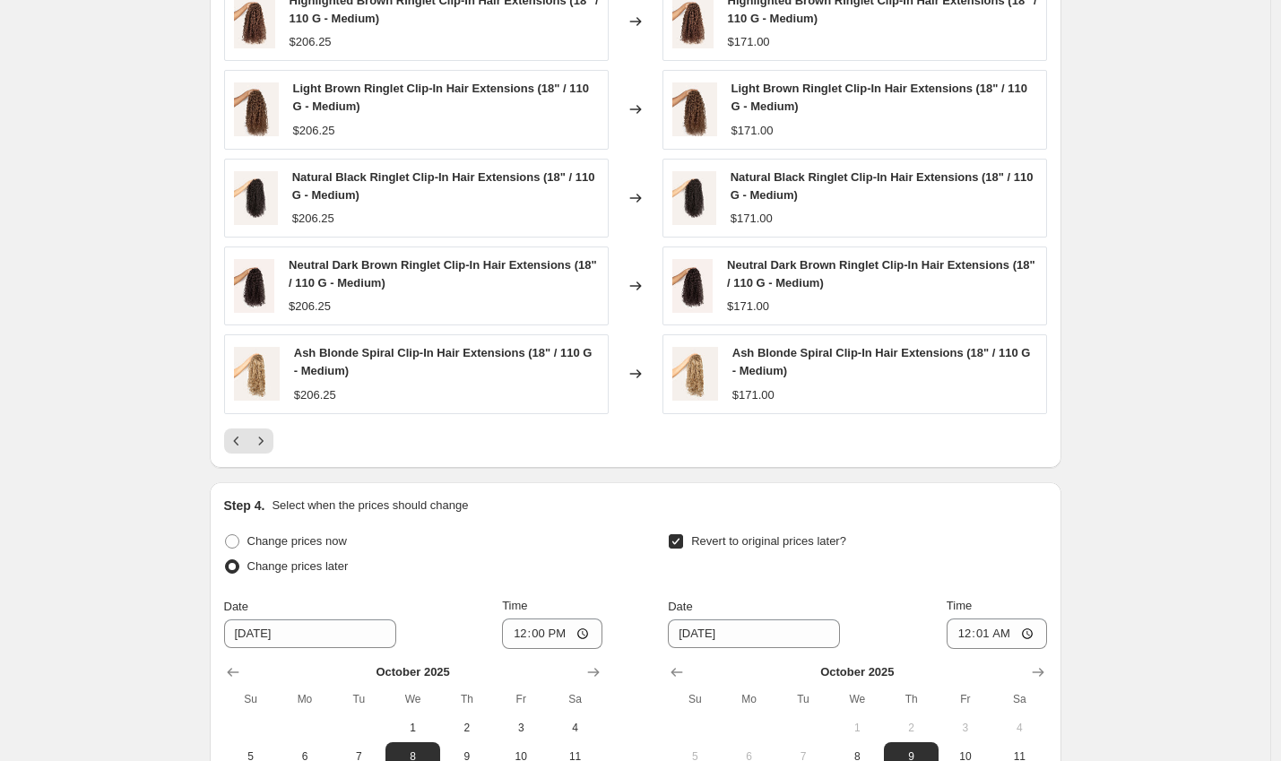
click at [269, 433] on icon "Next" at bounding box center [261, 441] width 18 height 18
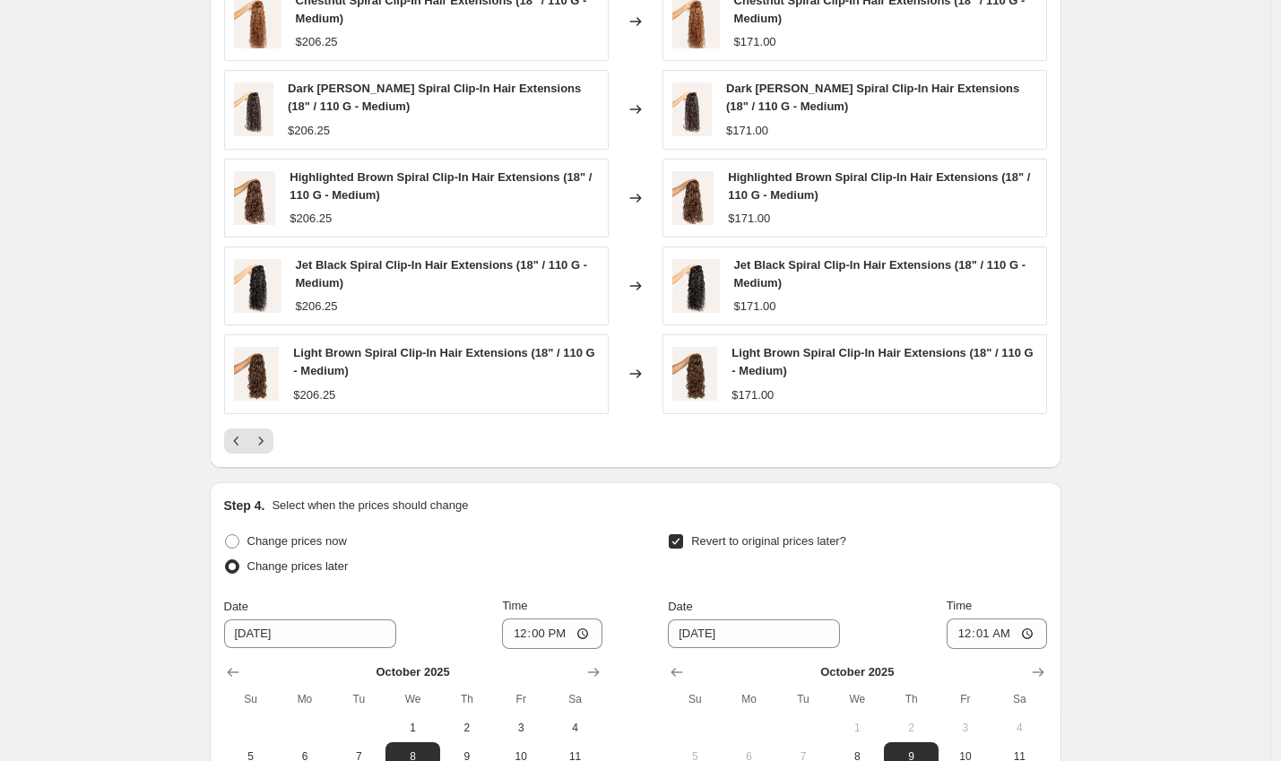
click at [269, 433] on icon "Next" at bounding box center [261, 441] width 18 height 18
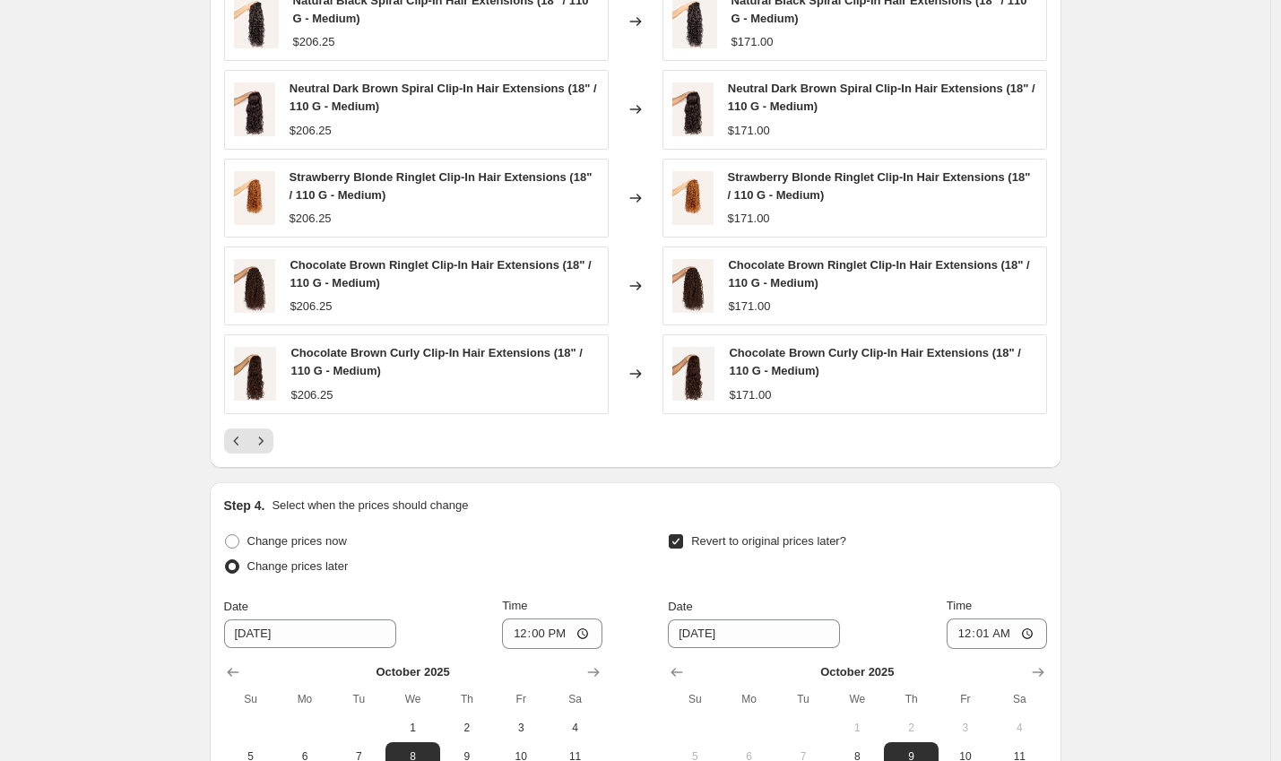
click at [269, 433] on icon "Next" at bounding box center [261, 441] width 18 height 18
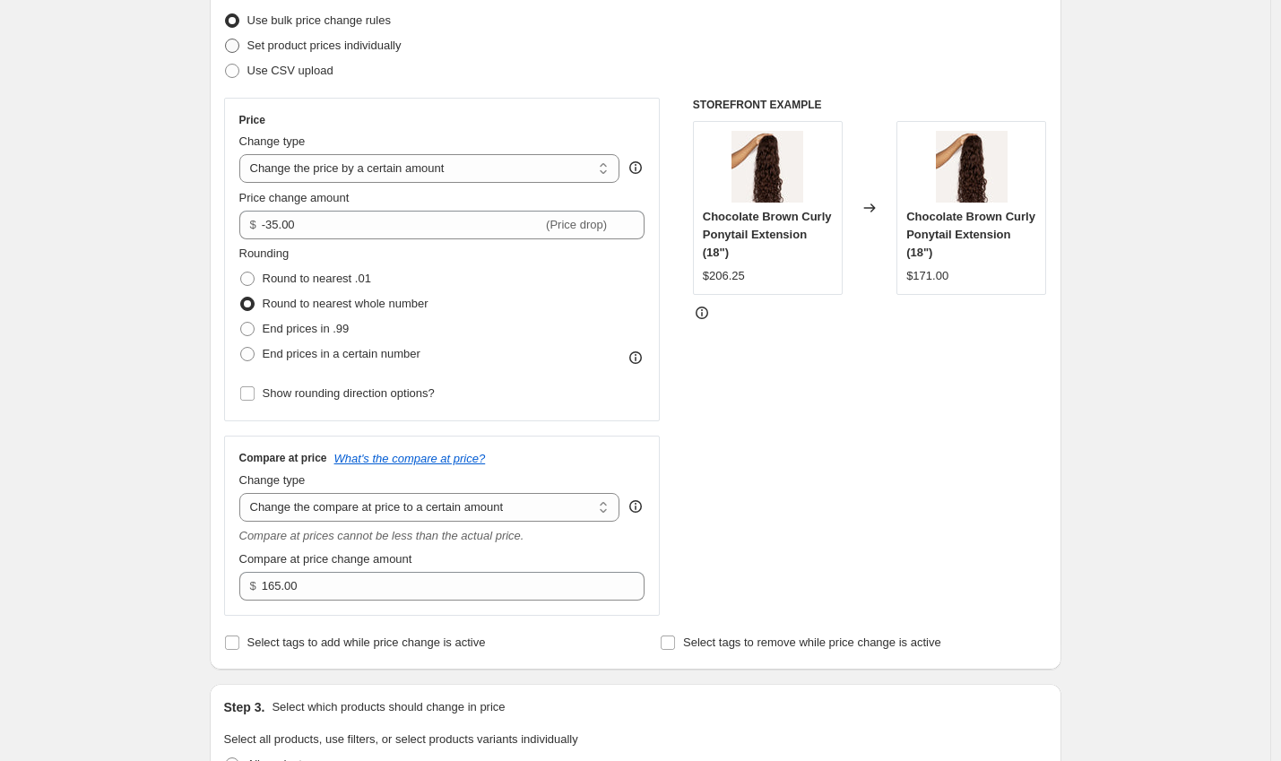
scroll to position [0, 0]
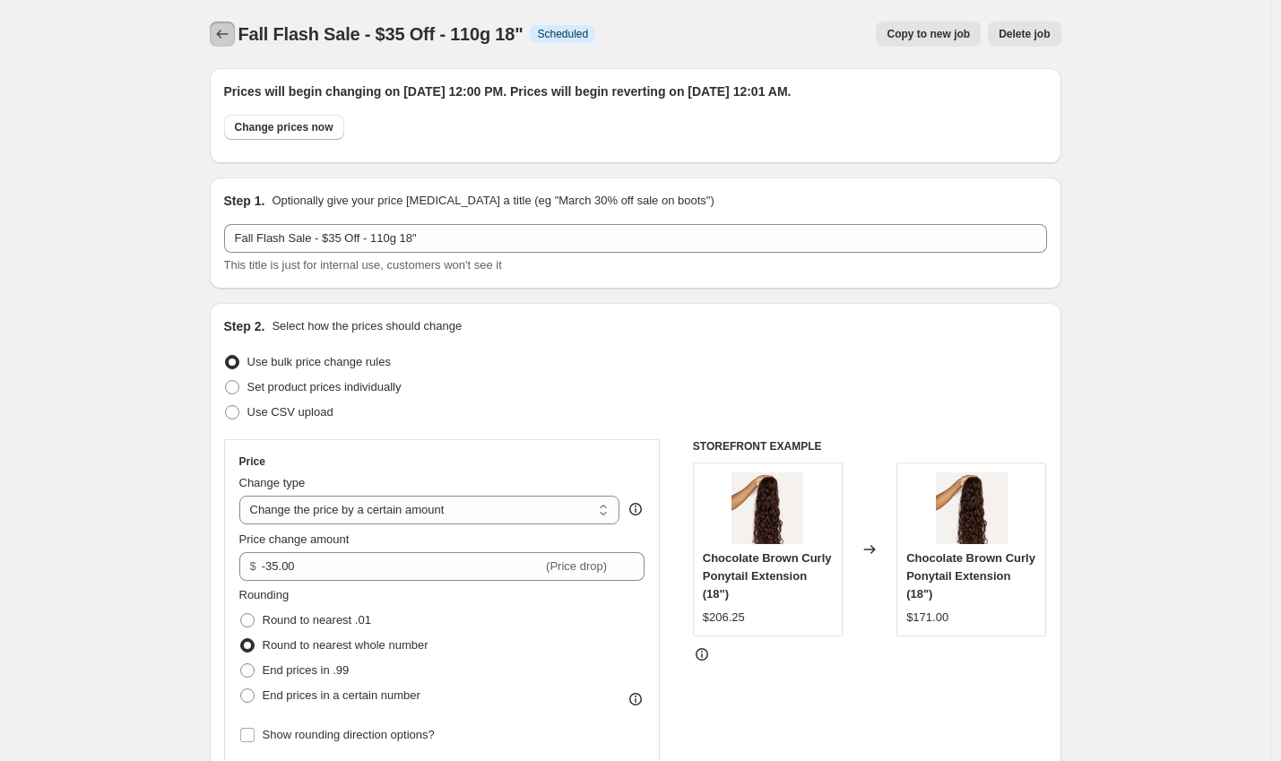
click at [231, 39] on icon "Price change jobs" at bounding box center [222, 34] width 18 height 18
